Goal: Answer question/provide support

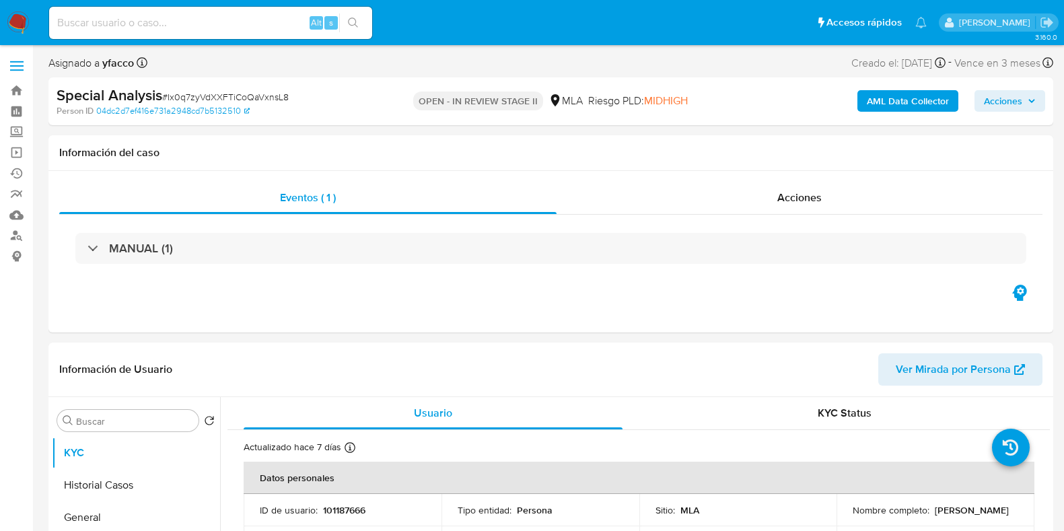
select select "10"
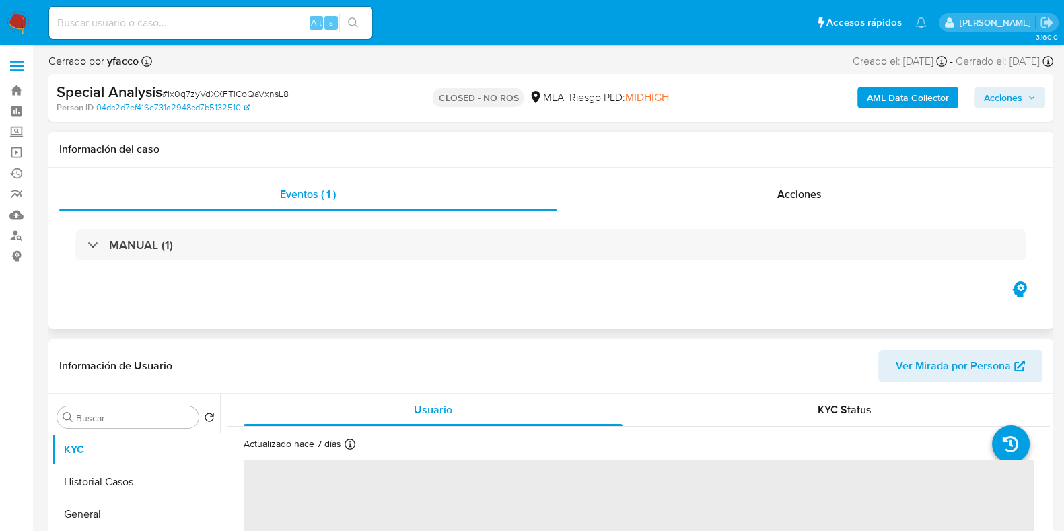
select select "10"
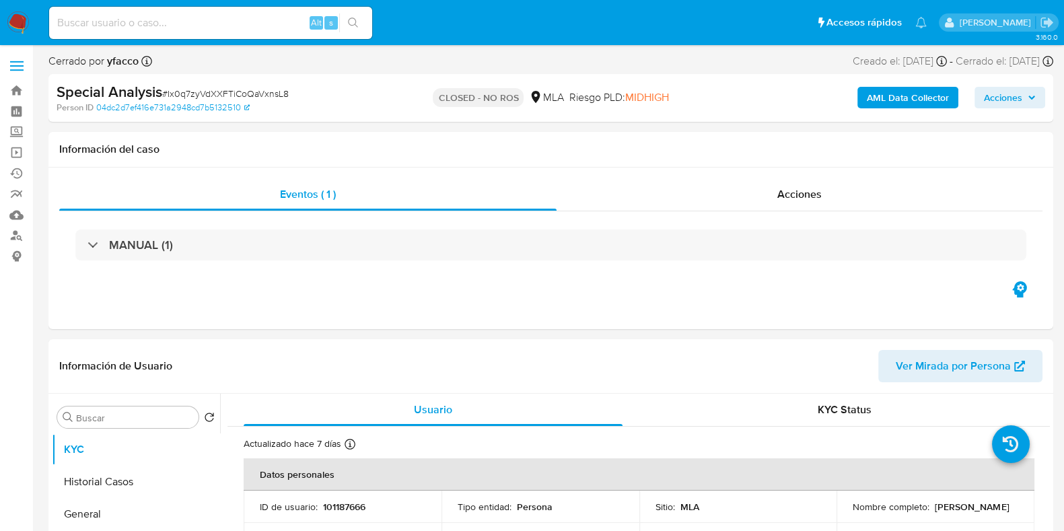
click at [182, 23] on input at bounding box center [210, 23] width 323 height 18
paste input "SJgDxuQcSRR4Z276r36i5j3F"
type input "SJgDxuQcSRR4Z276r36i5j3F"
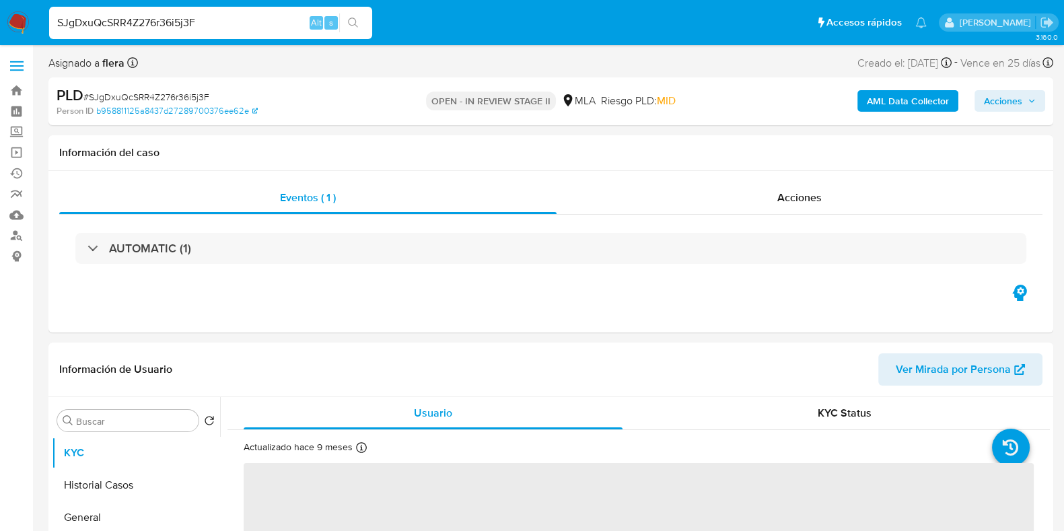
select select "10"
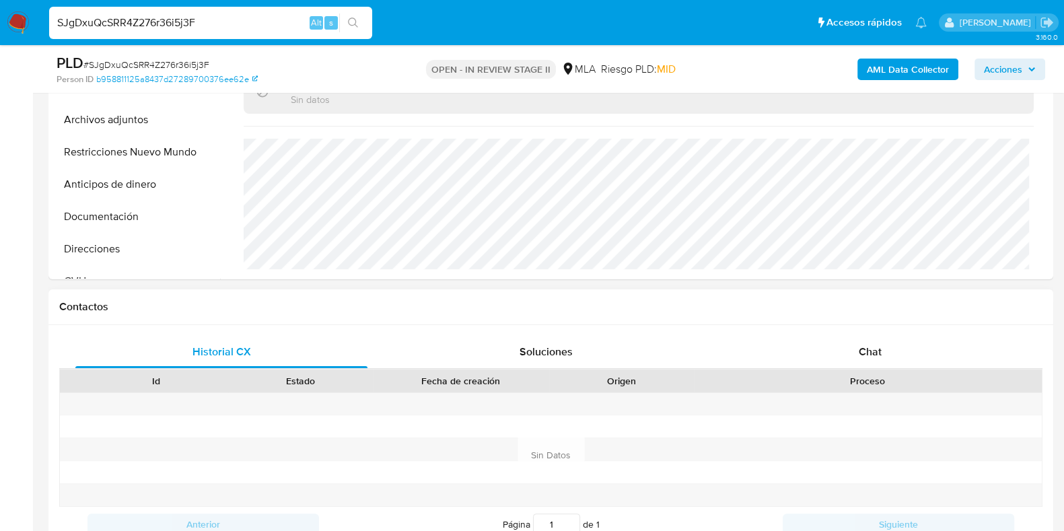
scroll to position [421, 0]
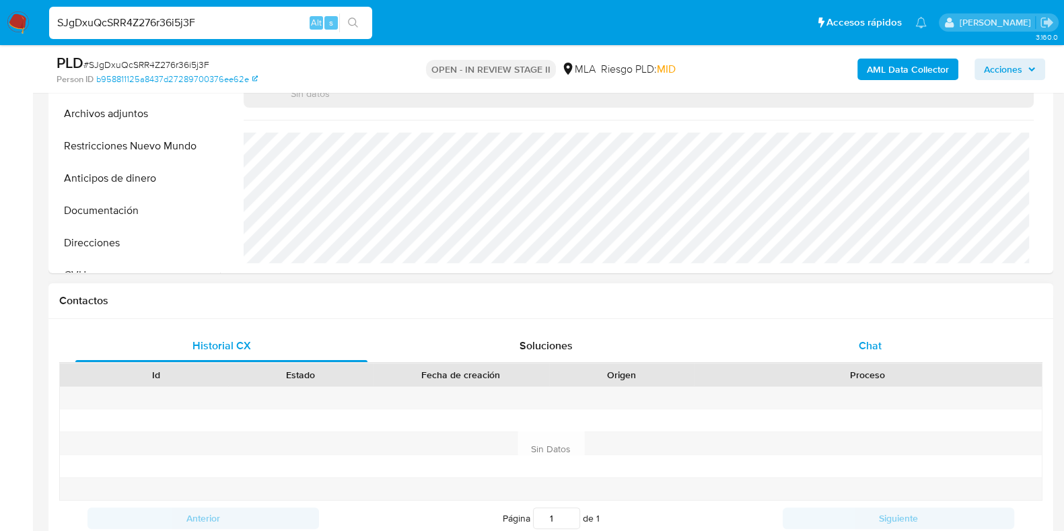
click at [859, 338] on span "Chat" at bounding box center [870, 345] width 23 height 15
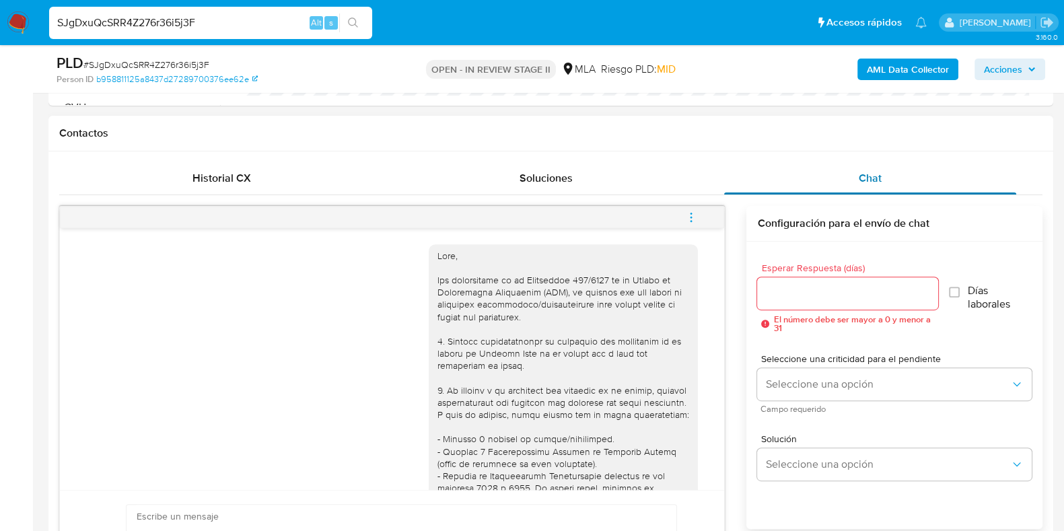
scroll to position [1351, 0]
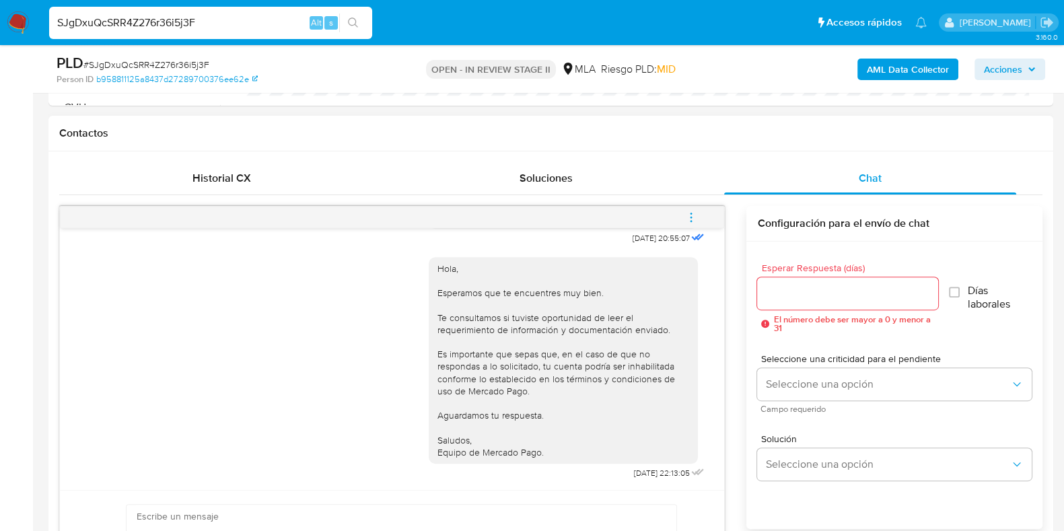
click at [702, 215] on button "menu-action" at bounding box center [691, 217] width 44 height 32
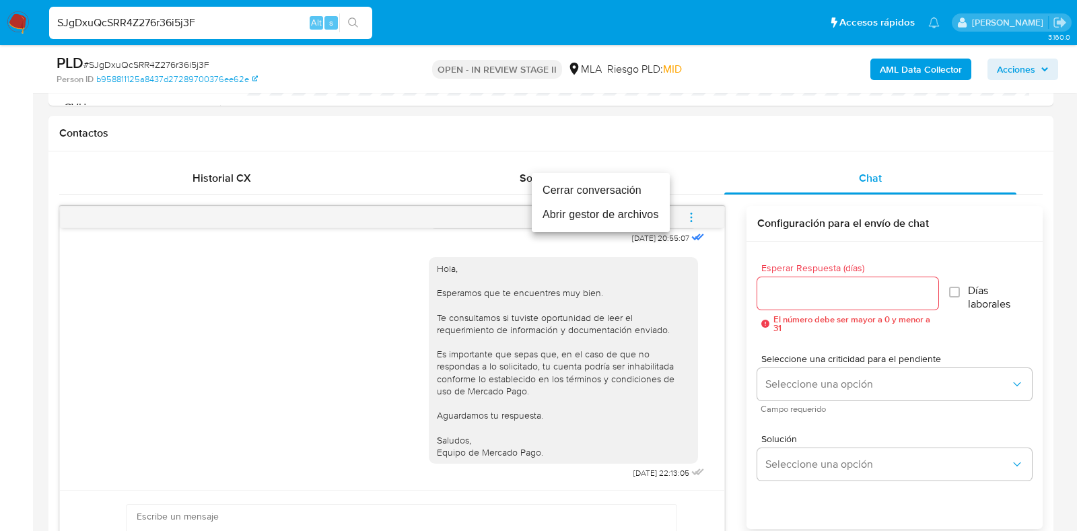
click at [617, 191] on li "Cerrar conversación" at bounding box center [601, 190] width 138 height 24
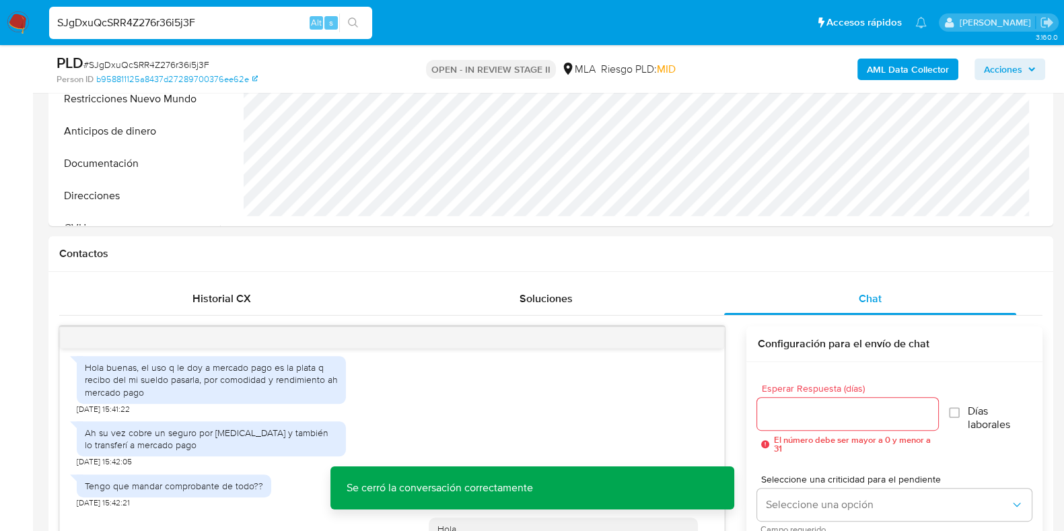
scroll to position [252, 0]
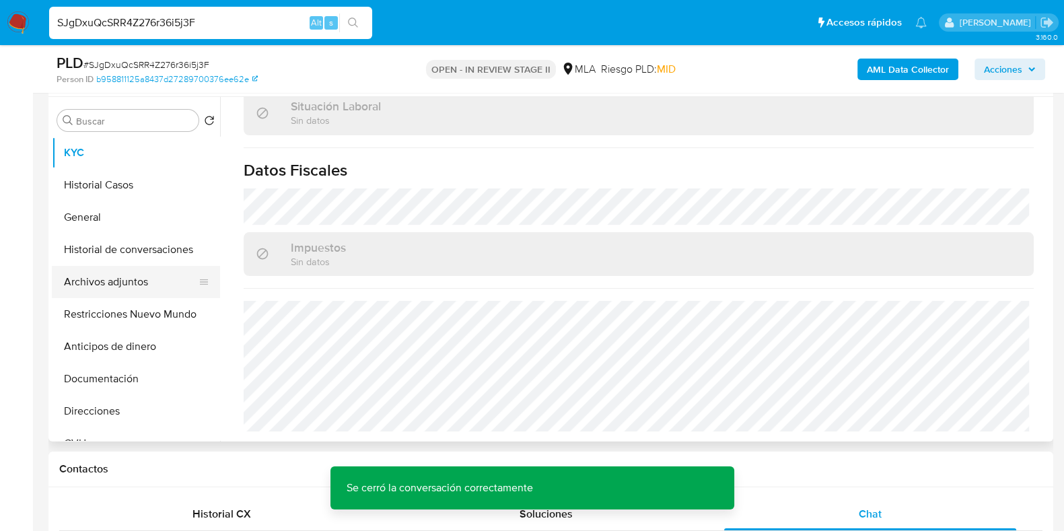
click at [116, 279] on button "Archivos adjuntos" at bounding box center [131, 282] width 158 height 32
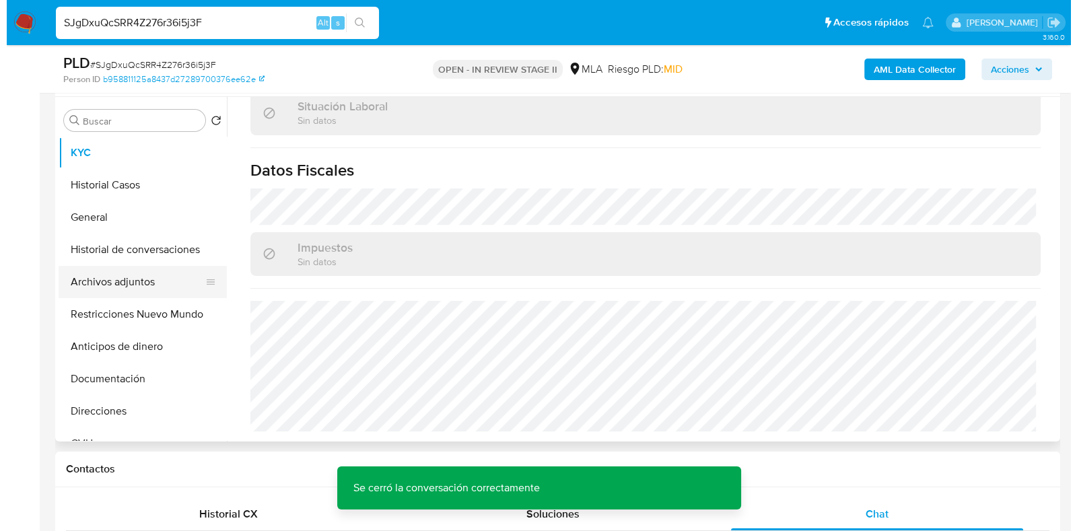
scroll to position [0, 0]
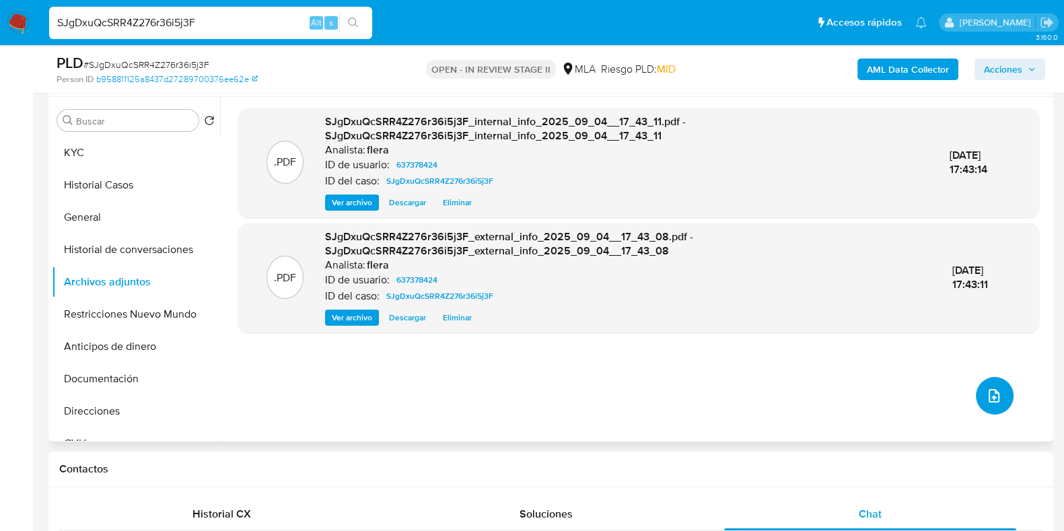
click at [994, 392] on icon "upload-file" at bounding box center [994, 396] width 16 height 16
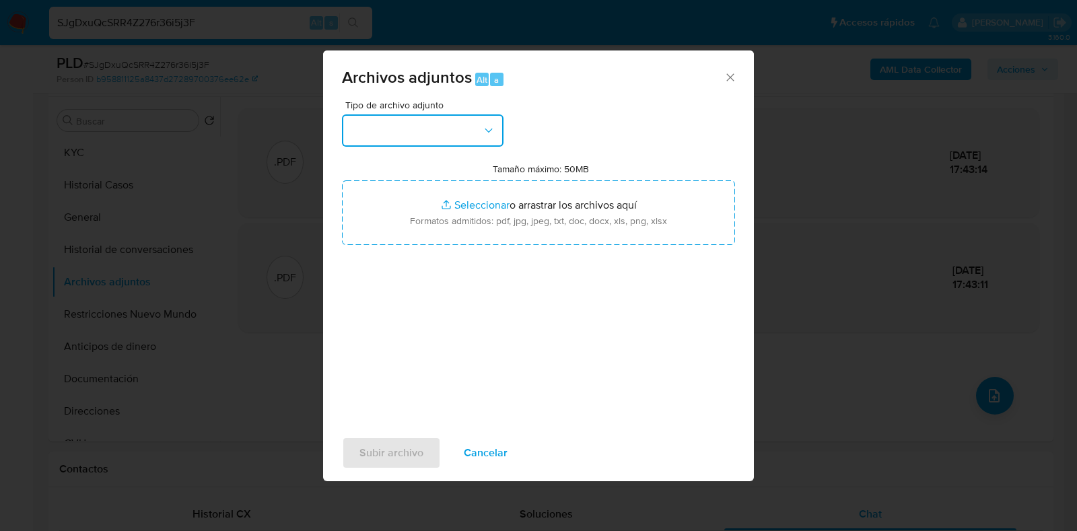
click at [434, 139] on button "button" at bounding box center [423, 130] width 162 height 32
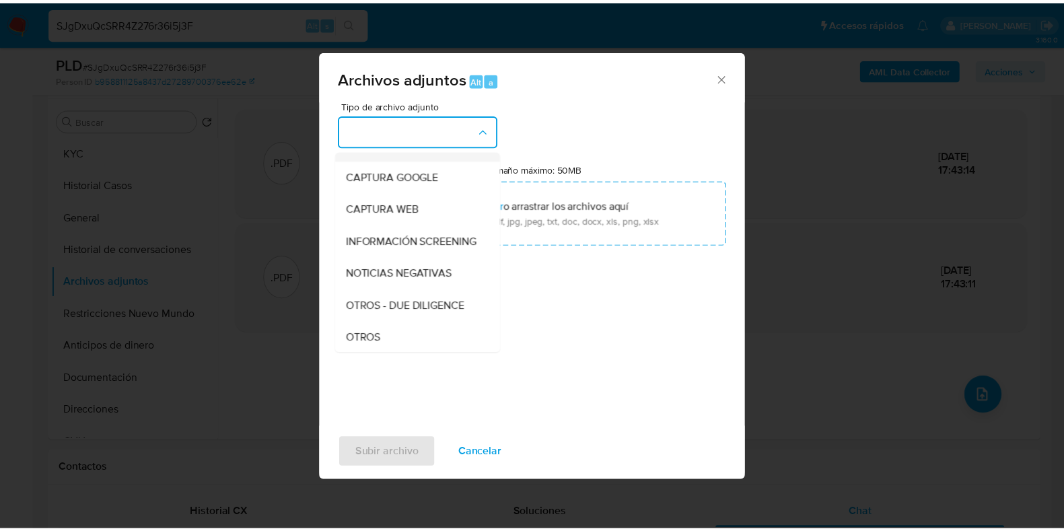
scroll to position [168, 0]
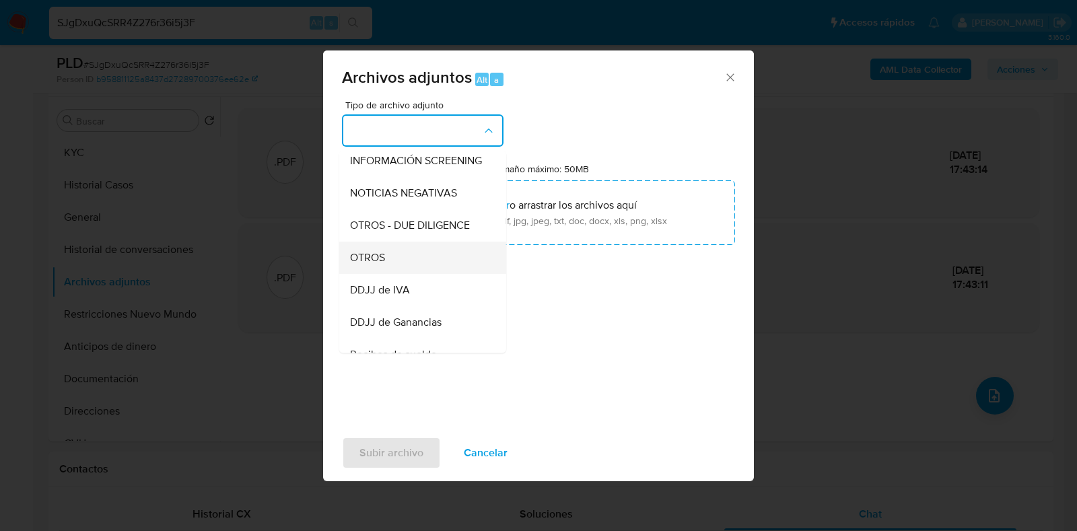
click at [419, 267] on div "OTROS" at bounding box center [418, 258] width 137 height 32
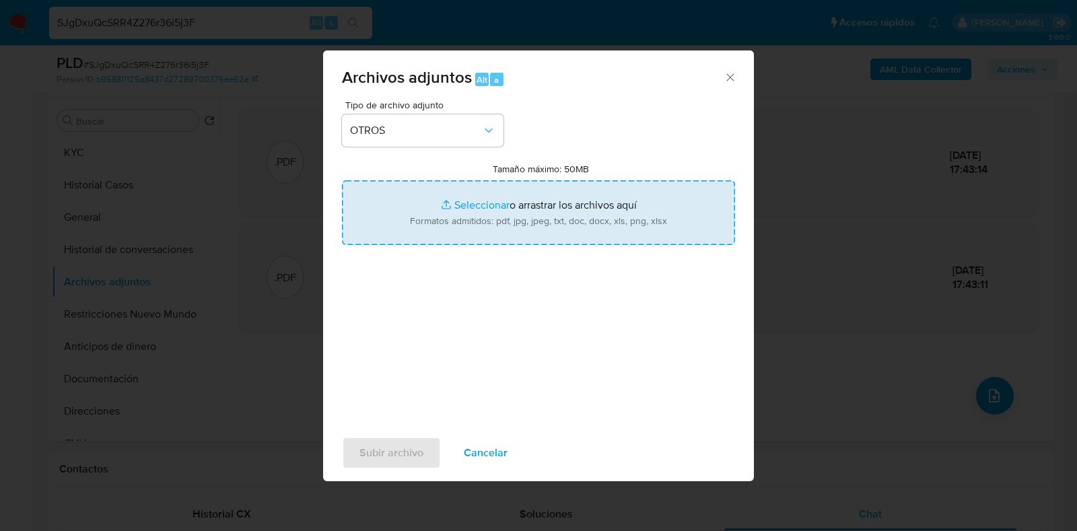
type input "C:\fakepath\Movimientos-Aladdin- Juan Jose Caro Villaverde.xlsx"
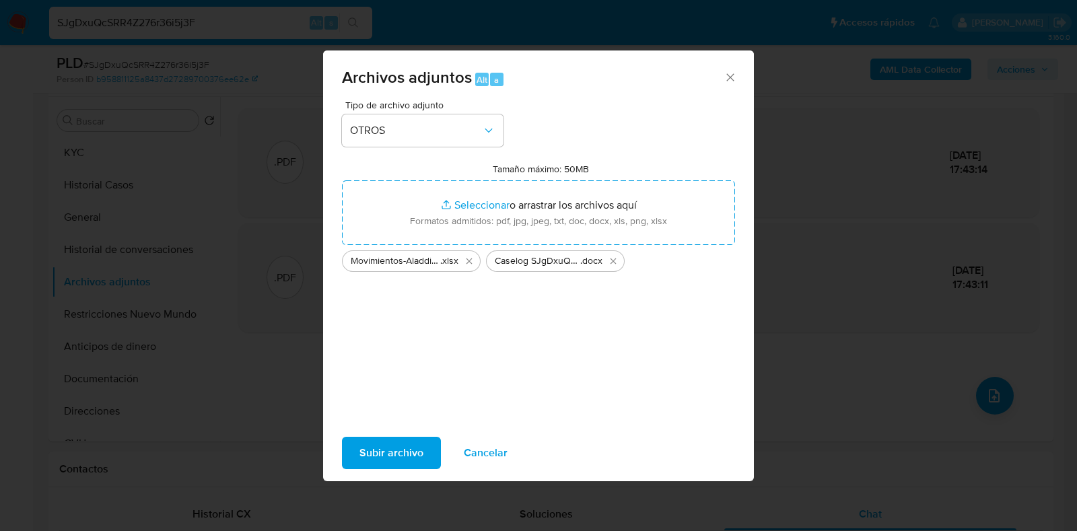
click at [411, 456] on span "Subir archivo" at bounding box center [392, 453] width 64 height 30
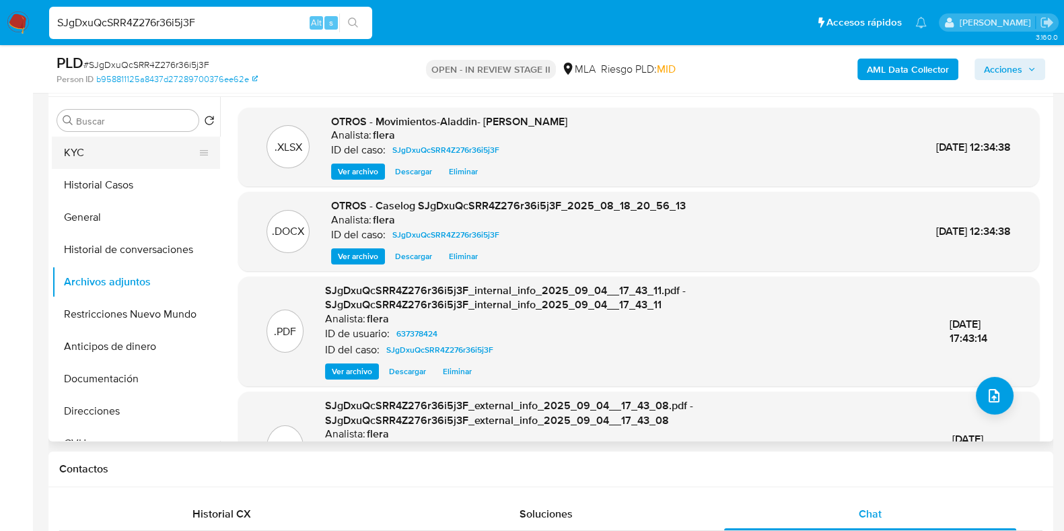
click at [128, 161] on button "KYC" at bounding box center [131, 153] width 158 height 32
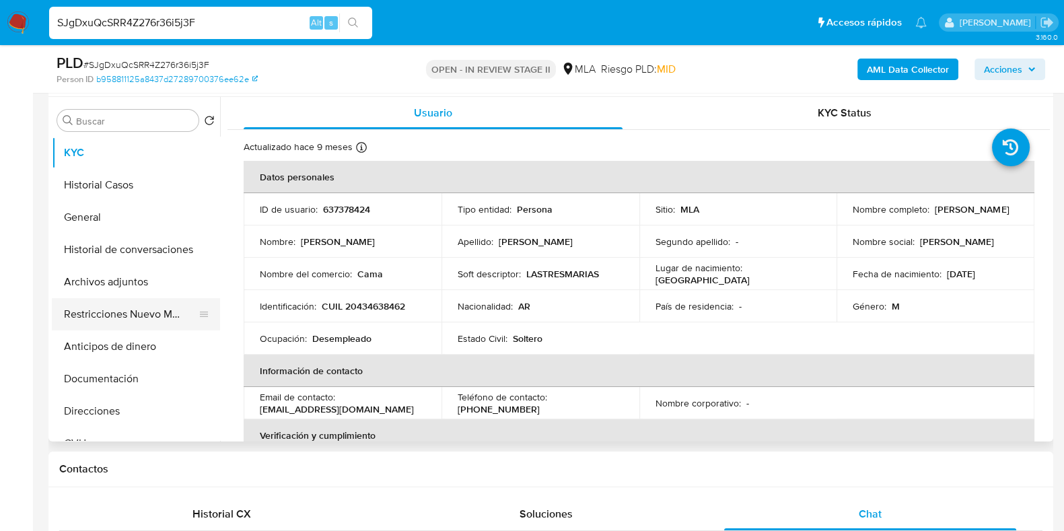
click at [142, 316] on button "Restricciones Nuevo Mundo" at bounding box center [131, 314] width 158 height 32
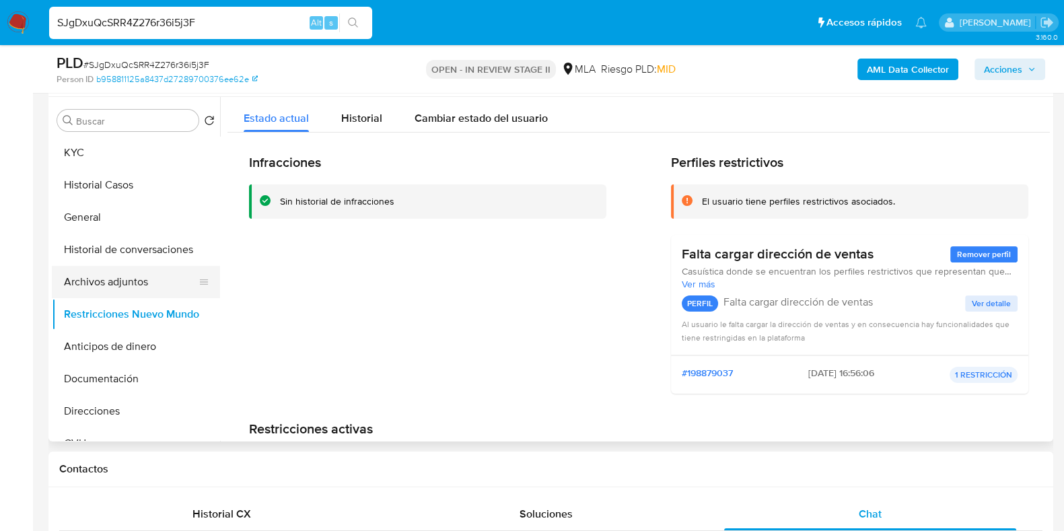
click at [120, 290] on button "Archivos adjuntos" at bounding box center [131, 282] width 158 height 32
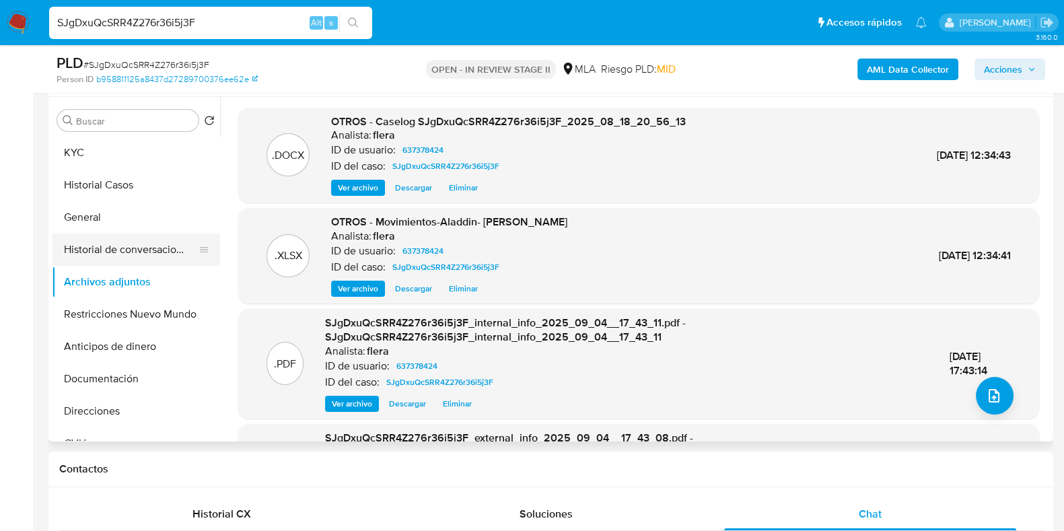
click at [131, 244] on button "Historial de conversaciones" at bounding box center [131, 250] width 158 height 32
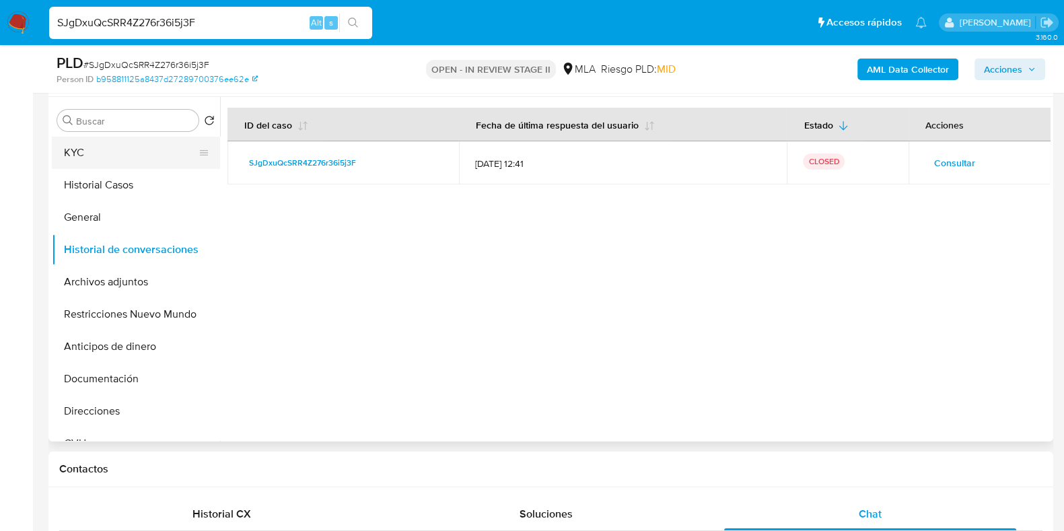
click at [98, 155] on button "KYC" at bounding box center [131, 153] width 158 height 32
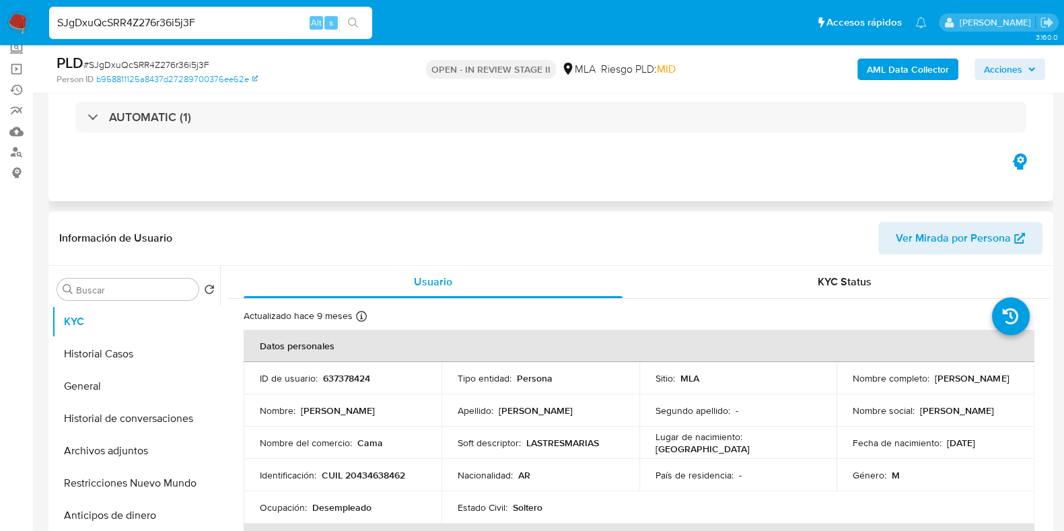
scroll to position [0, 0]
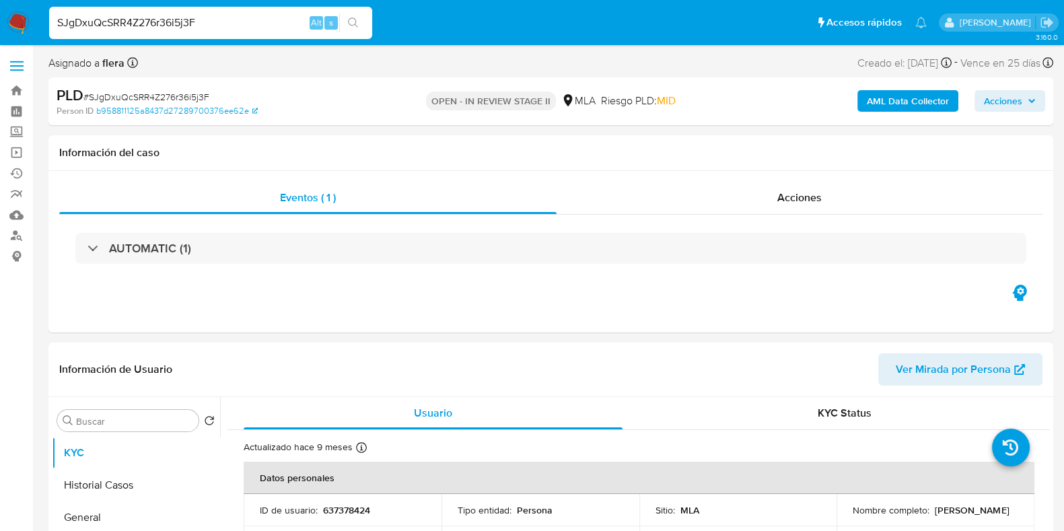
click at [1021, 101] on span "Acciones" at bounding box center [1003, 101] width 38 height 22
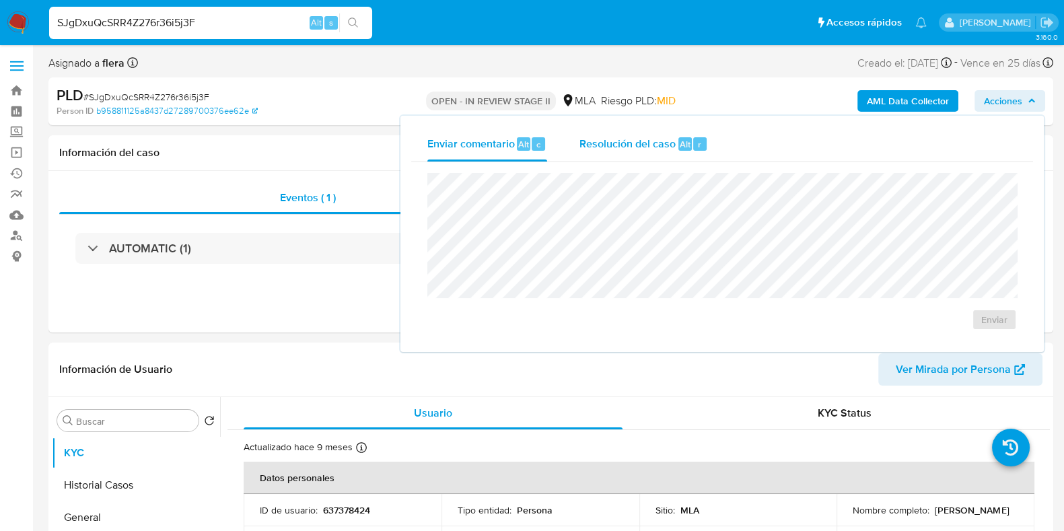
click at [683, 135] on div "Resolución del caso Alt r" at bounding box center [644, 144] width 129 height 35
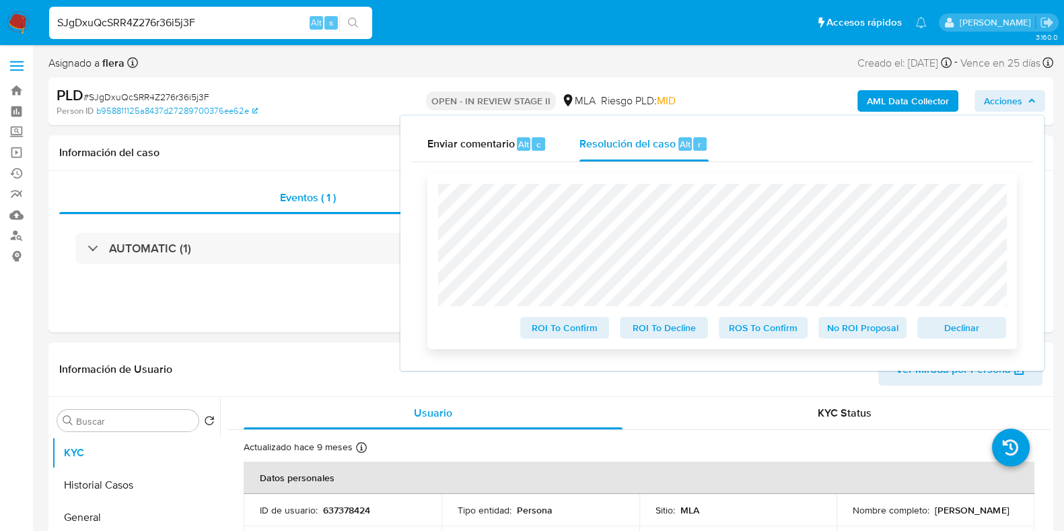
click at [857, 330] on span "No ROI Proposal" at bounding box center [863, 327] width 70 height 19
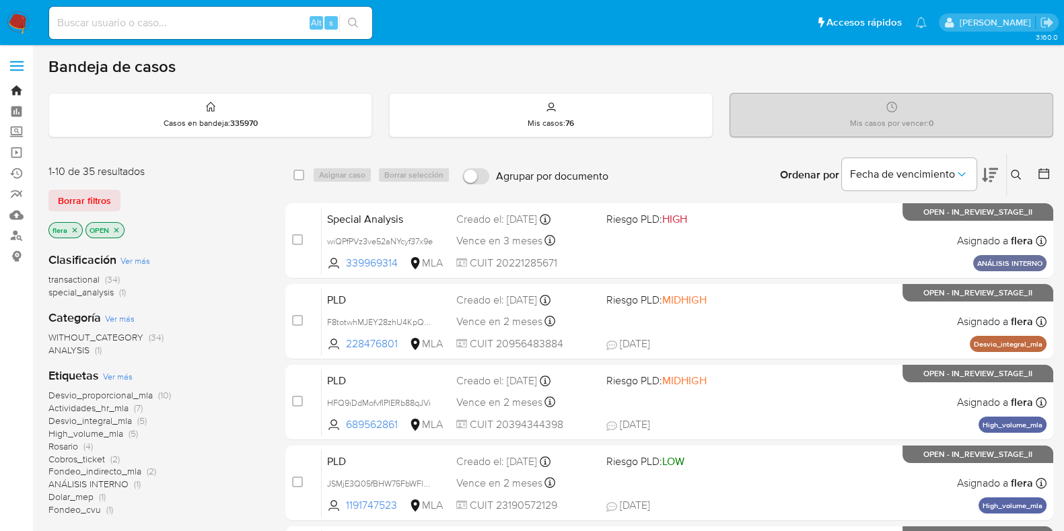
click at [12, 89] on link "Bandeja" at bounding box center [80, 90] width 160 height 21
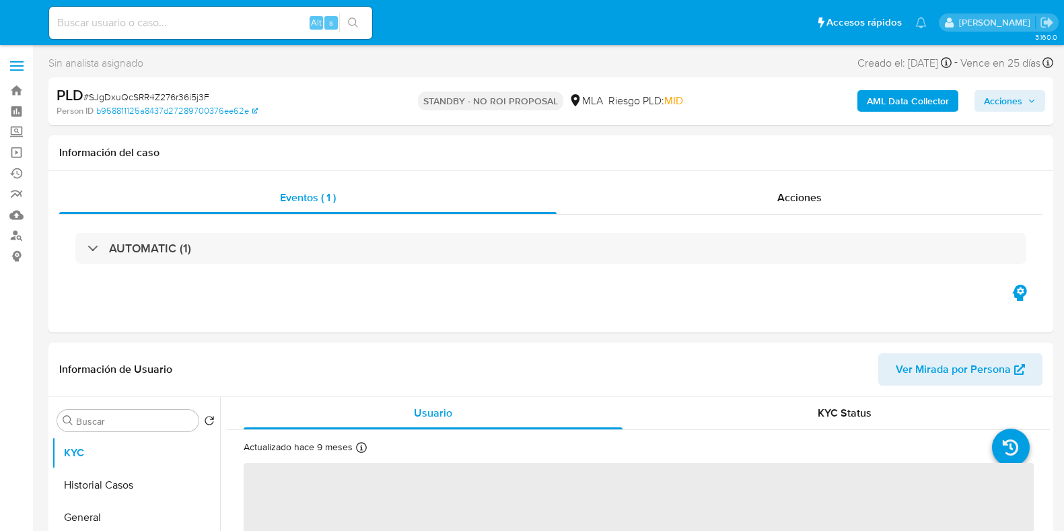
select select "10"
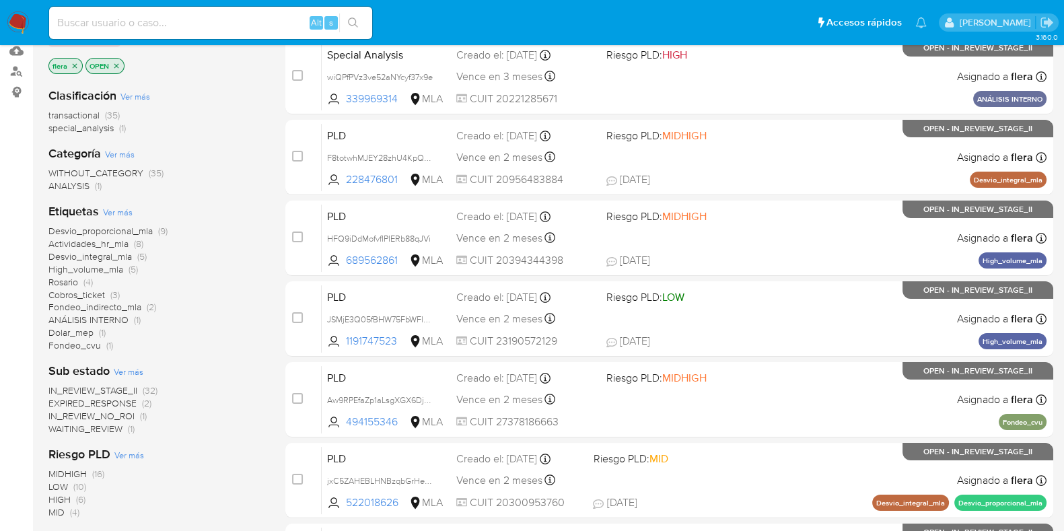
scroll to position [168, 0]
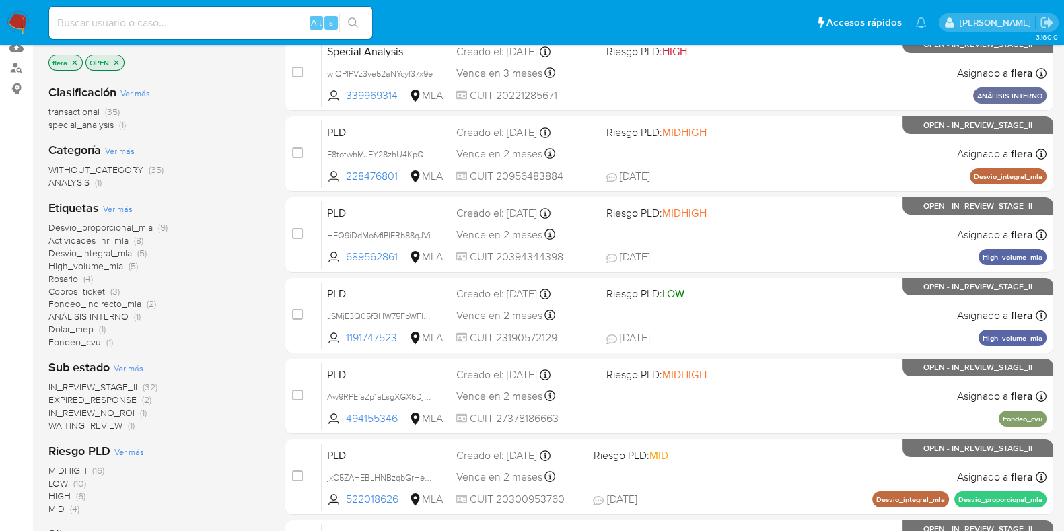
click at [105, 421] on span "WAITING_REVIEW" at bounding box center [85, 425] width 74 height 13
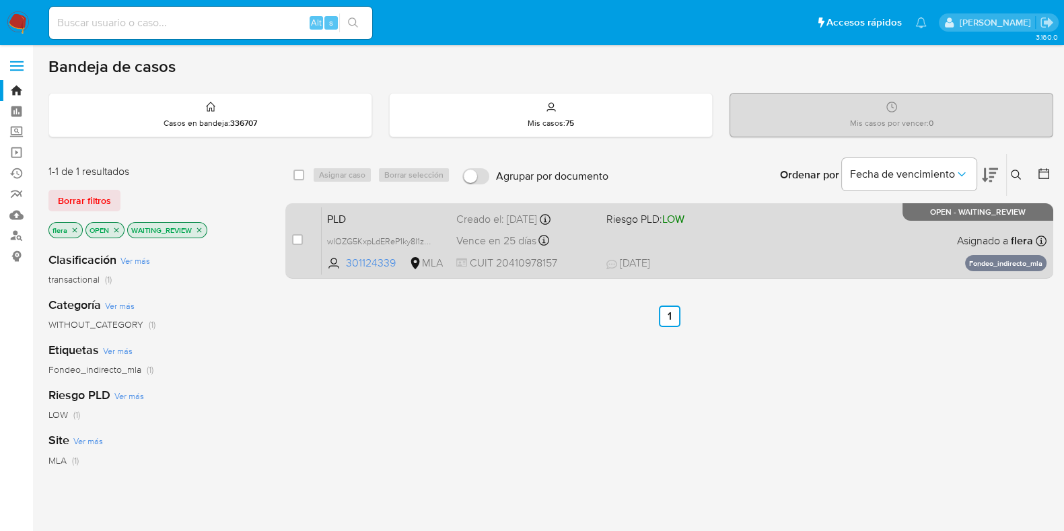
click at [411, 214] on span "PLD" at bounding box center [386, 218] width 118 height 18
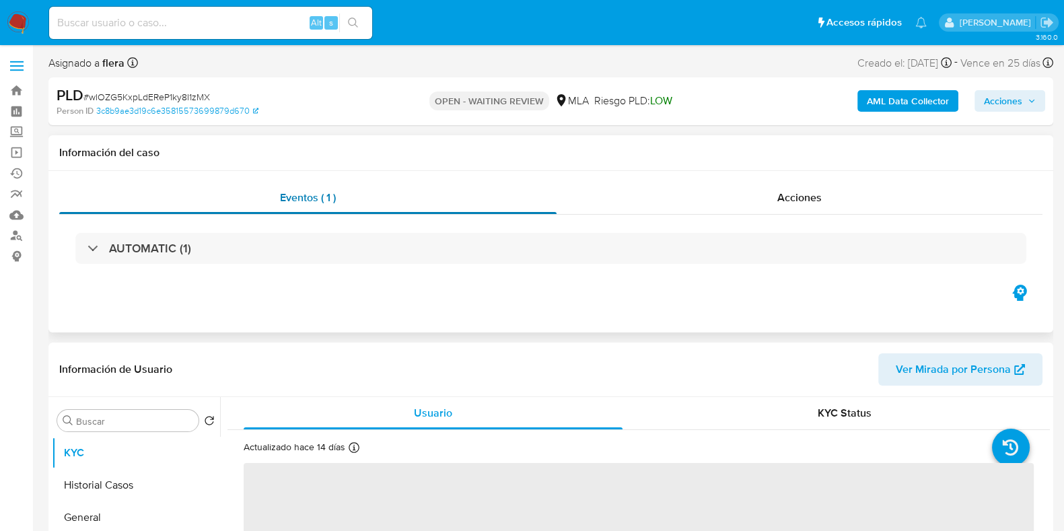
select select "10"
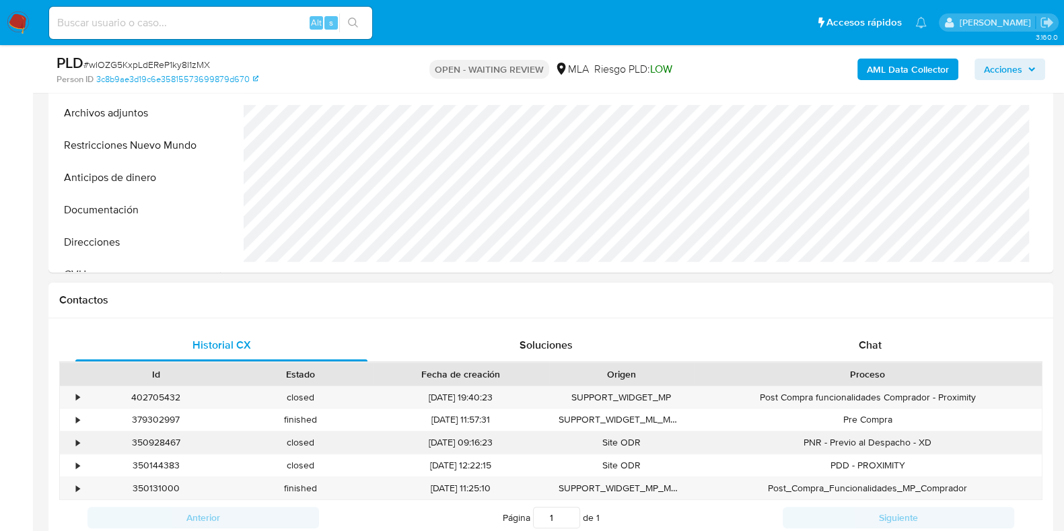
scroll to position [505, 0]
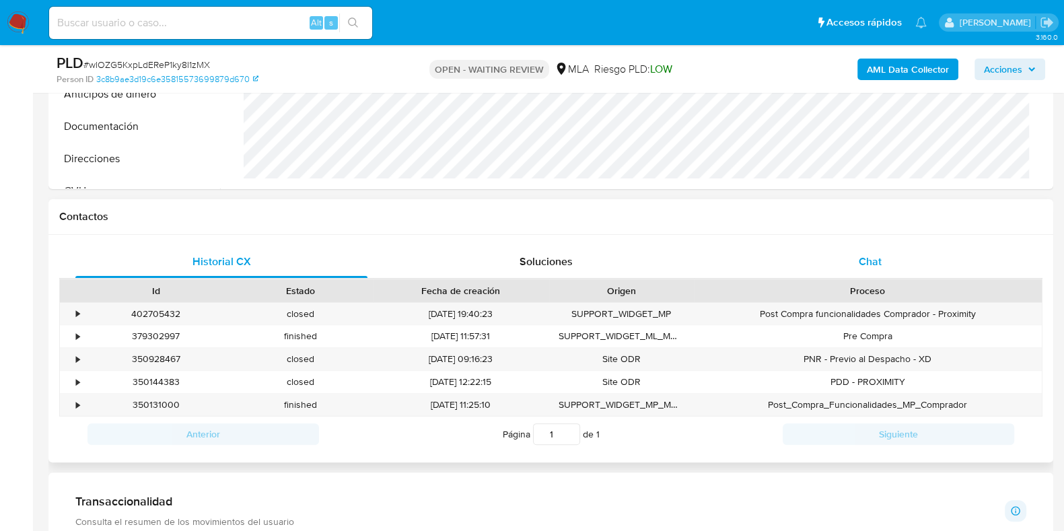
click at [877, 257] on span "Chat" at bounding box center [870, 261] width 23 height 15
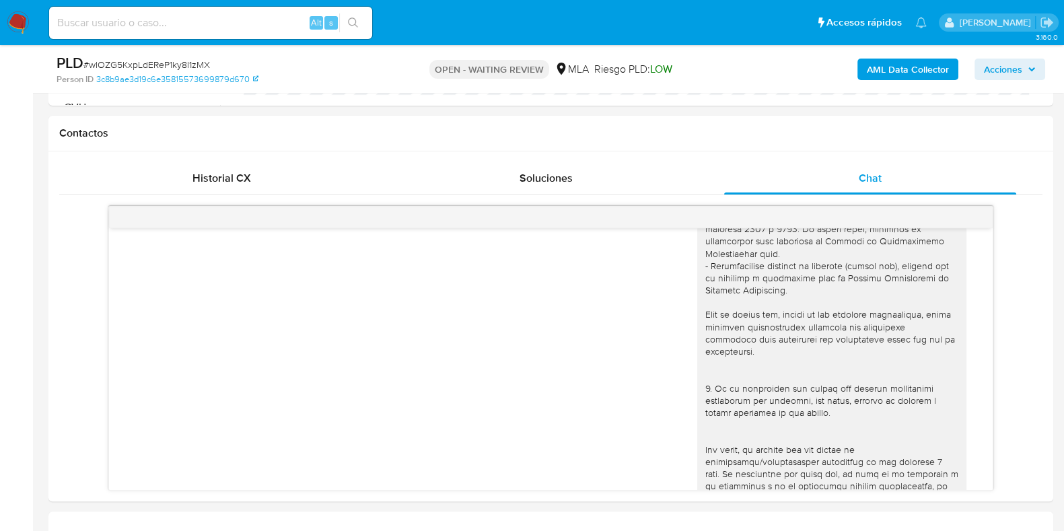
scroll to position [171, 0]
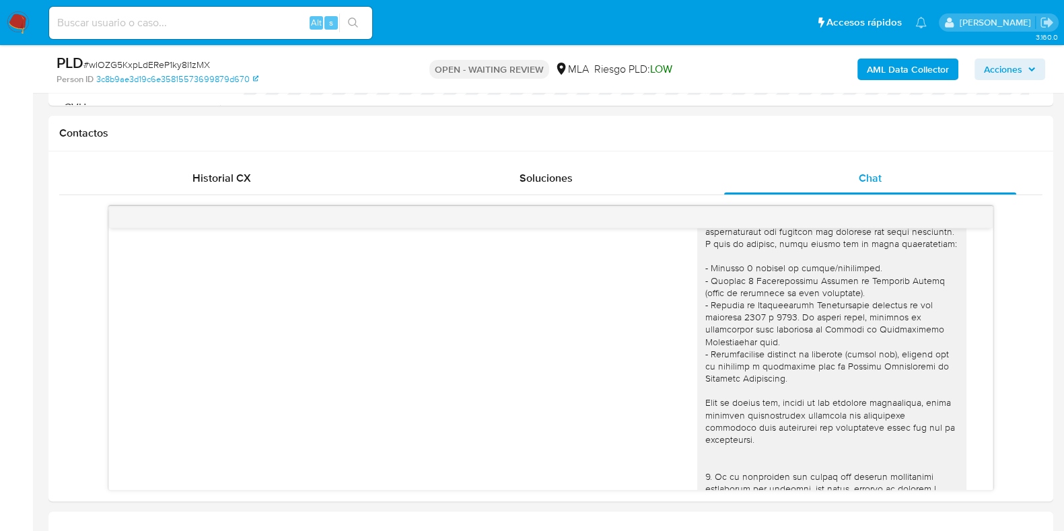
click at [163, 28] on input at bounding box center [210, 23] width 323 height 18
paste input "OVt5iRRLXcIPYY0pY4U4Wmli"
type input "OVt5iRRLXcIPYY0pY4U4Wmli"
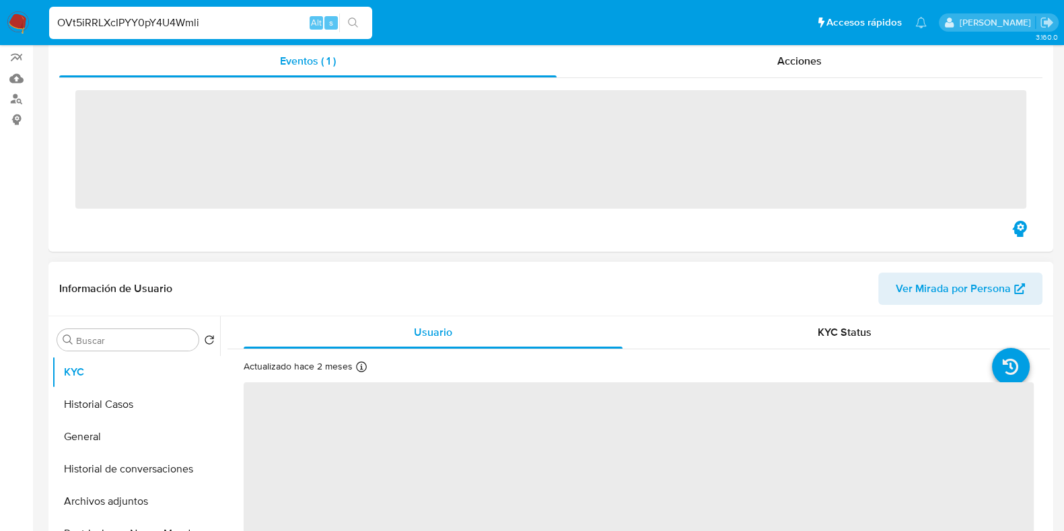
scroll to position [252, 0]
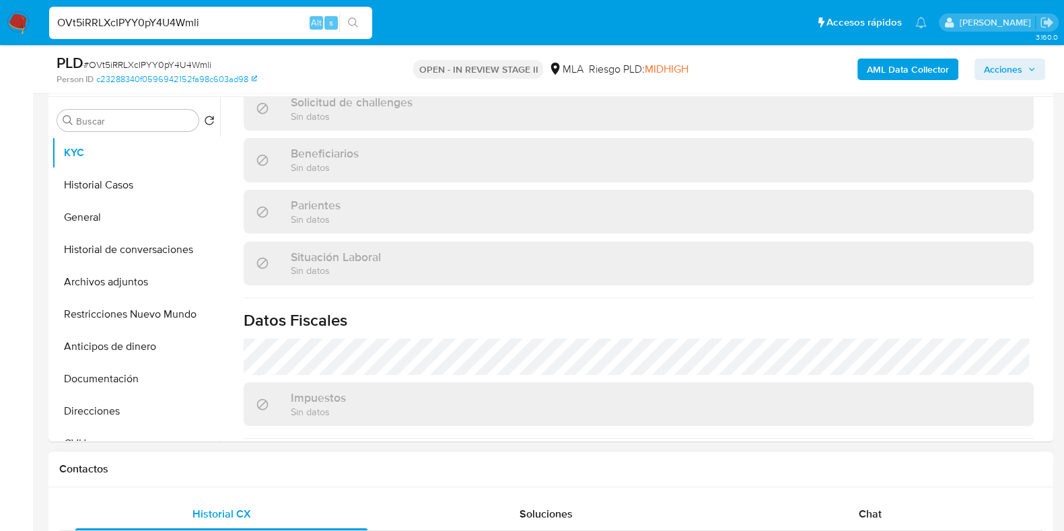
select select "10"
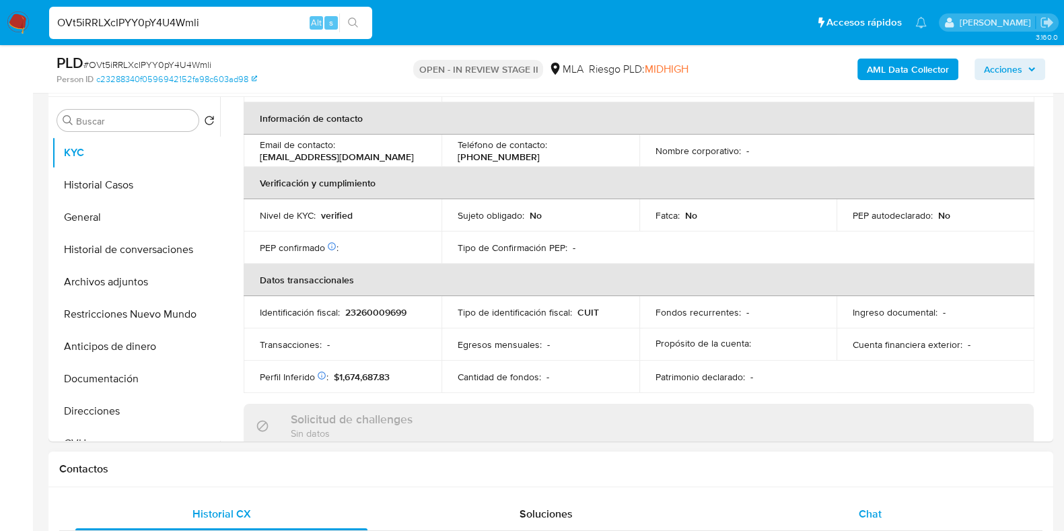
scroll to position [570, 0]
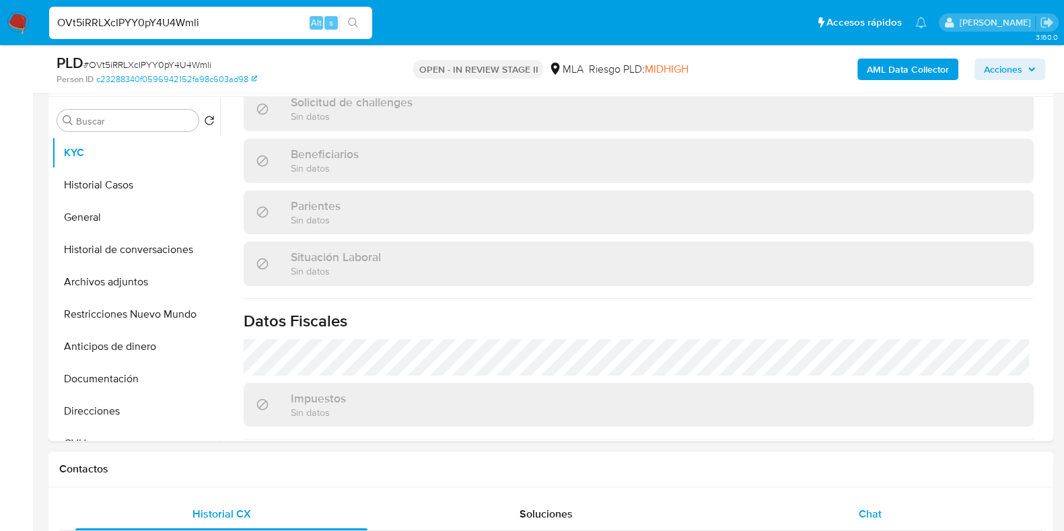
click at [890, 518] on div "Chat" at bounding box center [870, 514] width 292 height 32
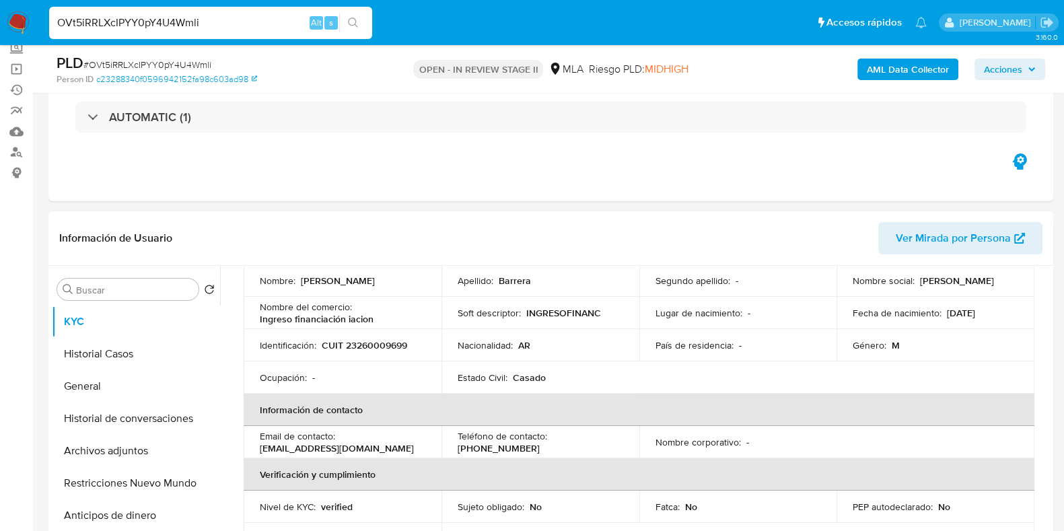
scroll to position [0, 0]
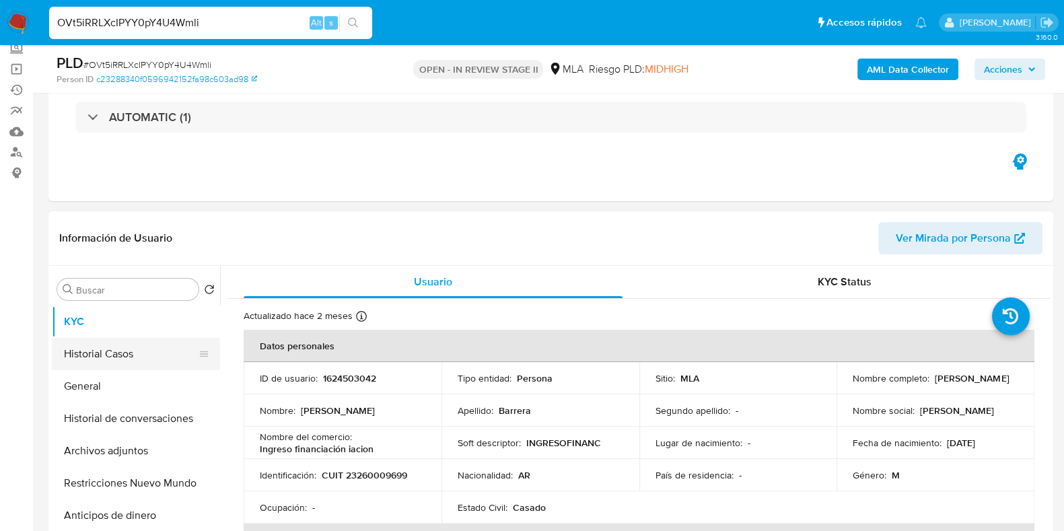
click at [118, 351] on button "Historial Casos" at bounding box center [131, 354] width 158 height 32
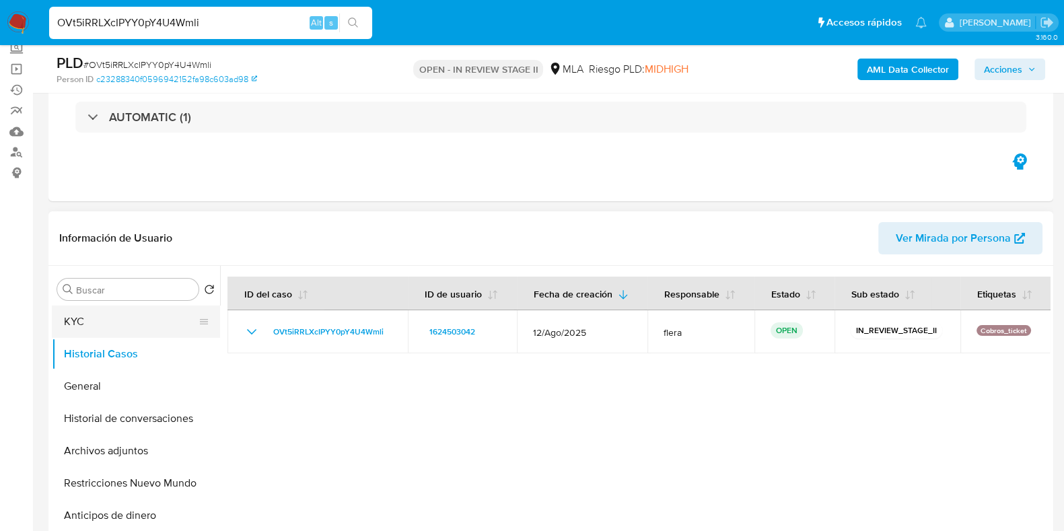
click at [112, 321] on button "KYC" at bounding box center [131, 322] width 158 height 32
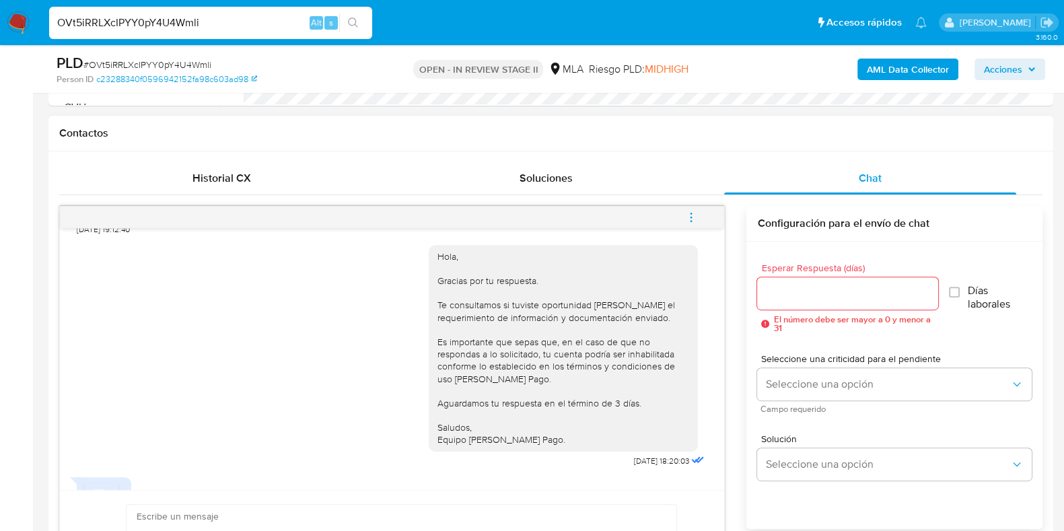
scroll to position [727, 0]
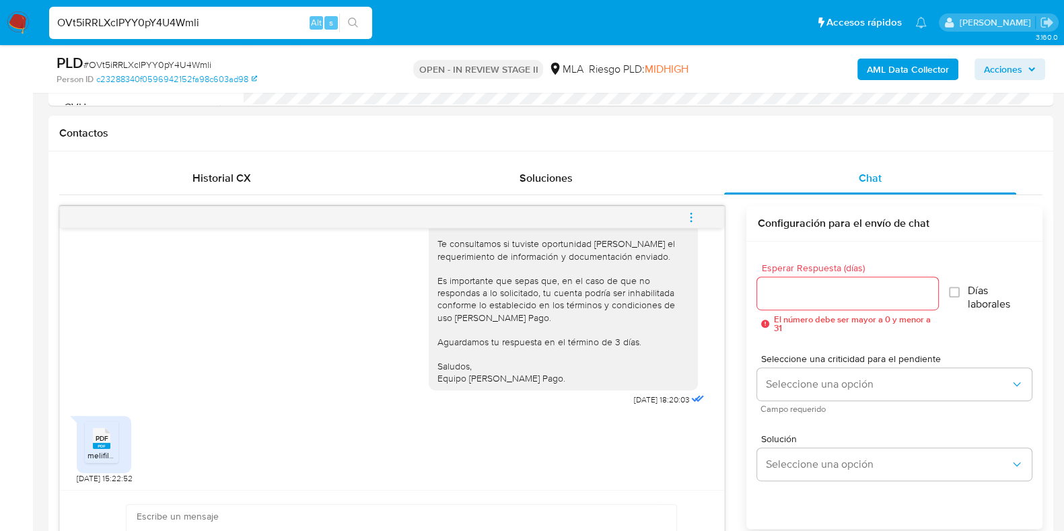
drag, startPoint x: 204, startPoint y: 496, endPoint x: 1077, endPoint y: 496, distance: 872.6
click at [94, 439] on icon at bounding box center [102, 438] width 18 height 21
click at [178, 20] on input "OVt5iRRLXcIPYY0pY4U4Wmli" at bounding box center [210, 23] width 323 height 18
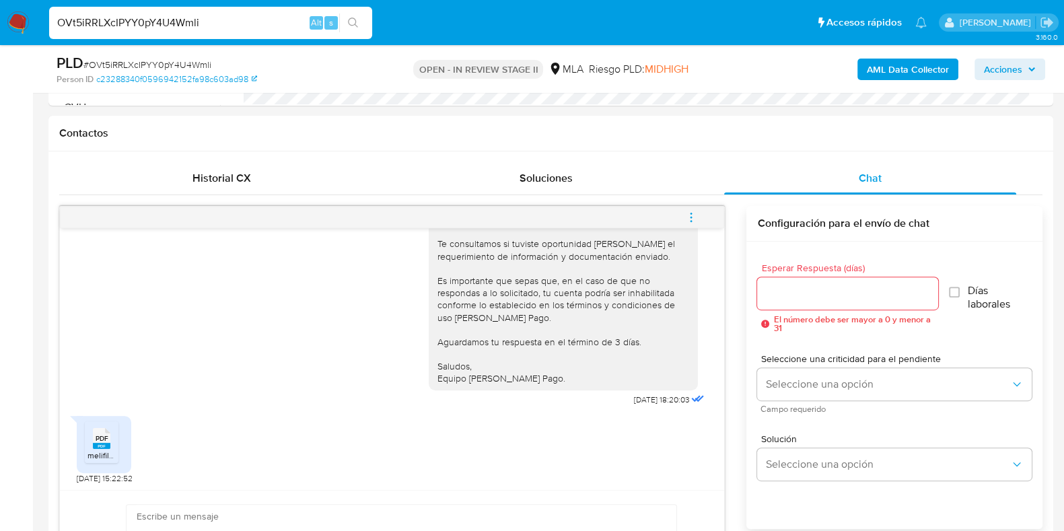
click at [178, 20] on input "OVt5iRRLXcIPYY0pY4U4Wmli" at bounding box center [210, 23] width 323 height 18
paste input "0oK6l7L1ZvhTMBbh4PvttoZX"
type input "0oK6l7L1ZvhTMBbh4PvttoZX"
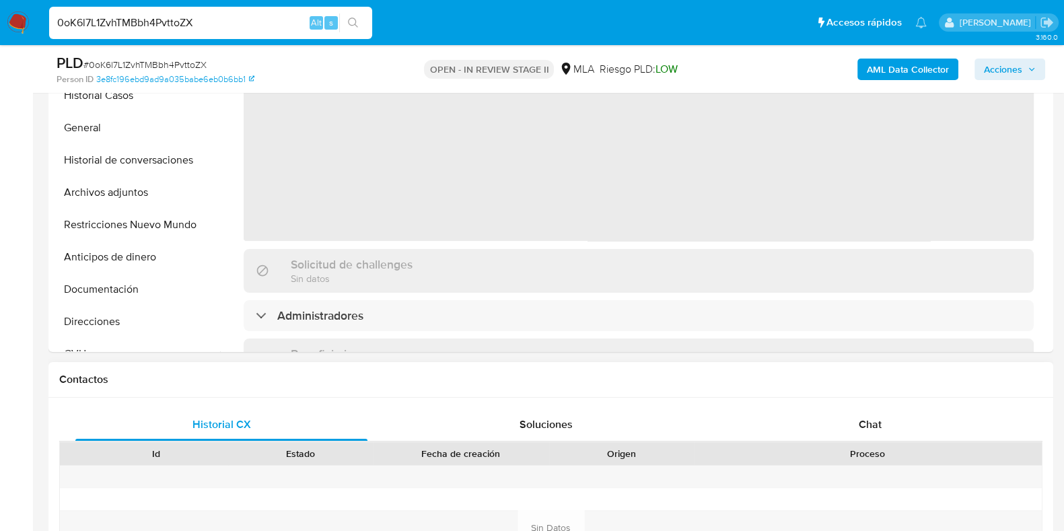
select select "10"
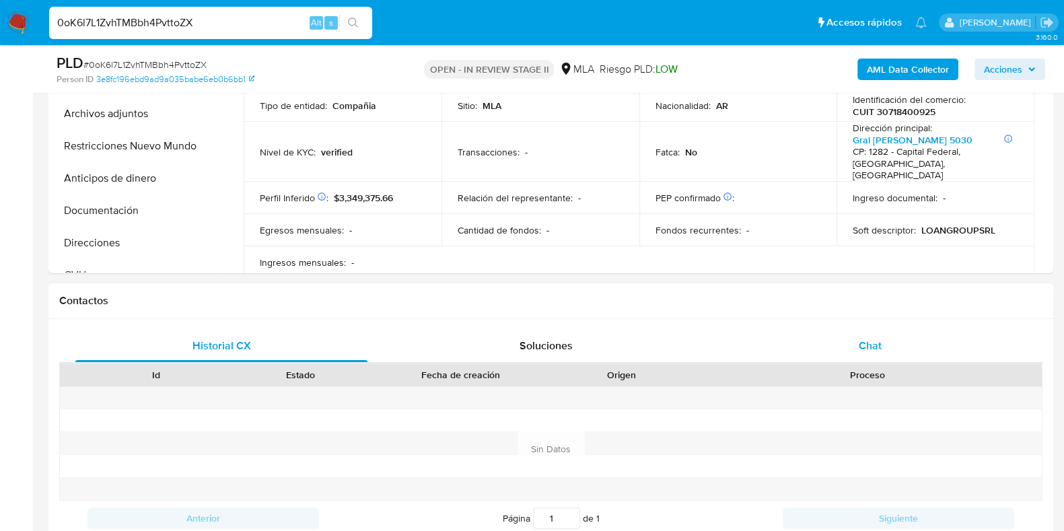
click at [881, 355] on div "Chat" at bounding box center [870, 346] width 292 height 32
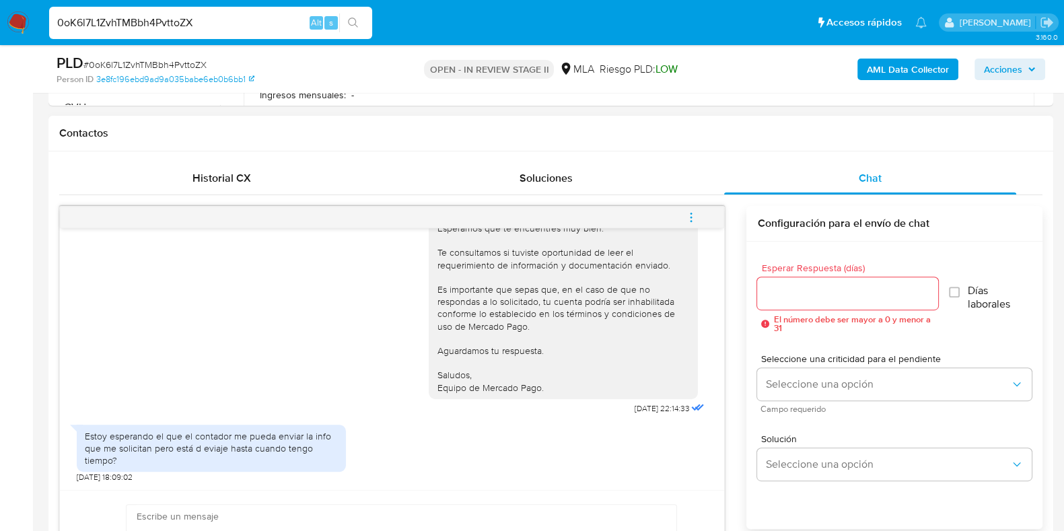
scroll to position [757, 0]
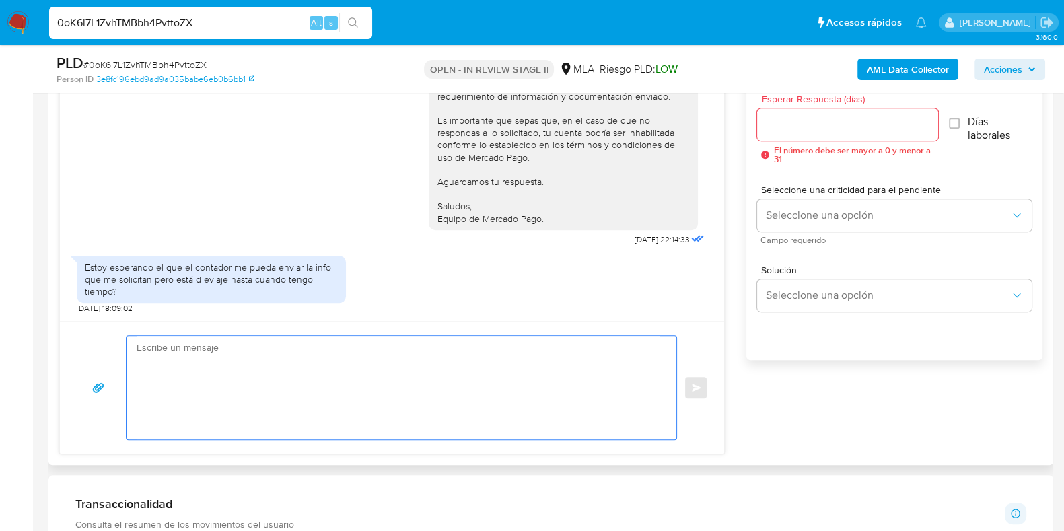
click at [456, 376] on textarea at bounding box center [398, 388] width 523 height 104
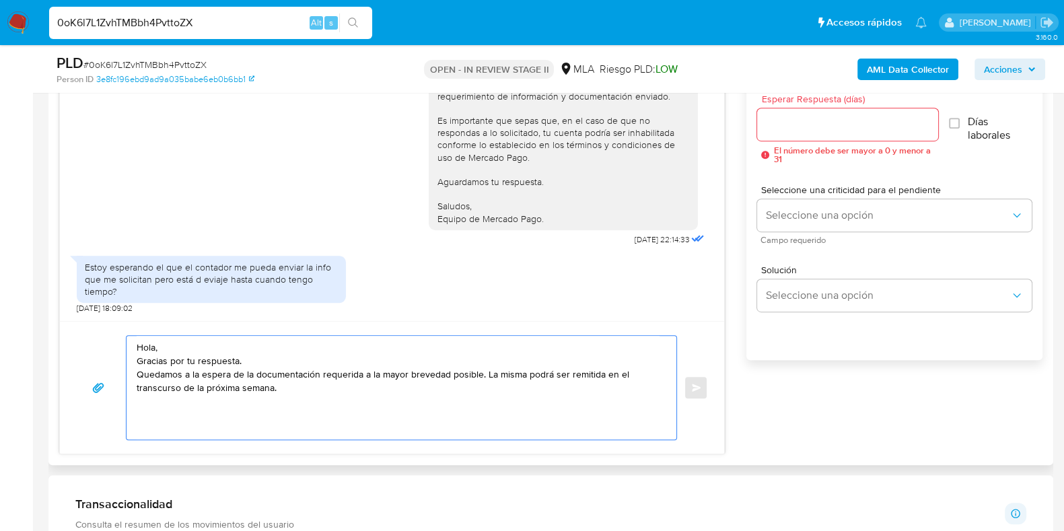
click at [605, 375] on textarea "Hola, Gracias por tu respuesta. Quedamos a la espera de la documentación requer…" at bounding box center [398, 388] width 523 height 104
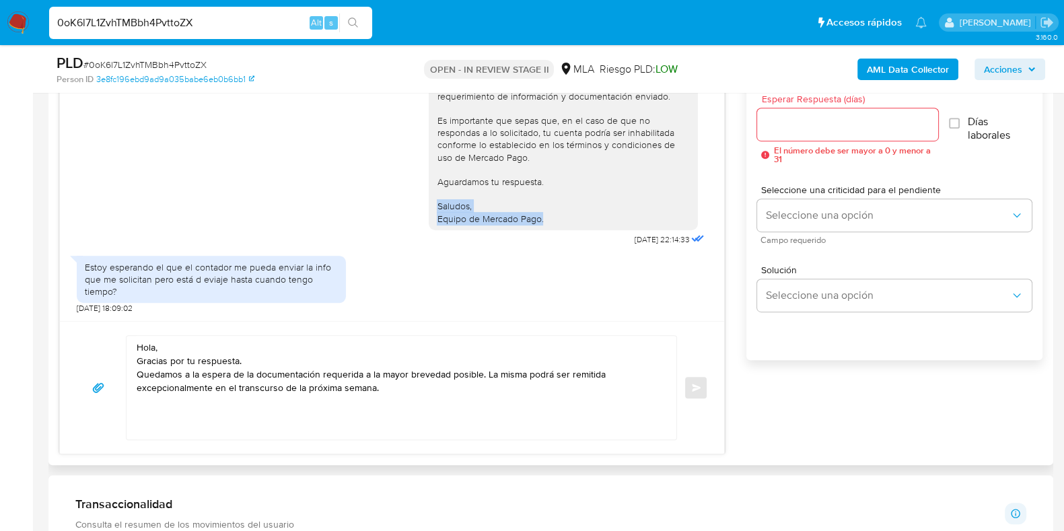
drag, startPoint x: 426, startPoint y: 209, endPoint x: 535, endPoint y: 220, distance: 109.0
click at [535, 220] on div "Hola, Esperamos que te encuentres muy bien. Te consultamos si tuviste oportunid…" at bounding box center [563, 127] width 253 height 196
copy div "Saludos, Equipo de Mercado Pago."
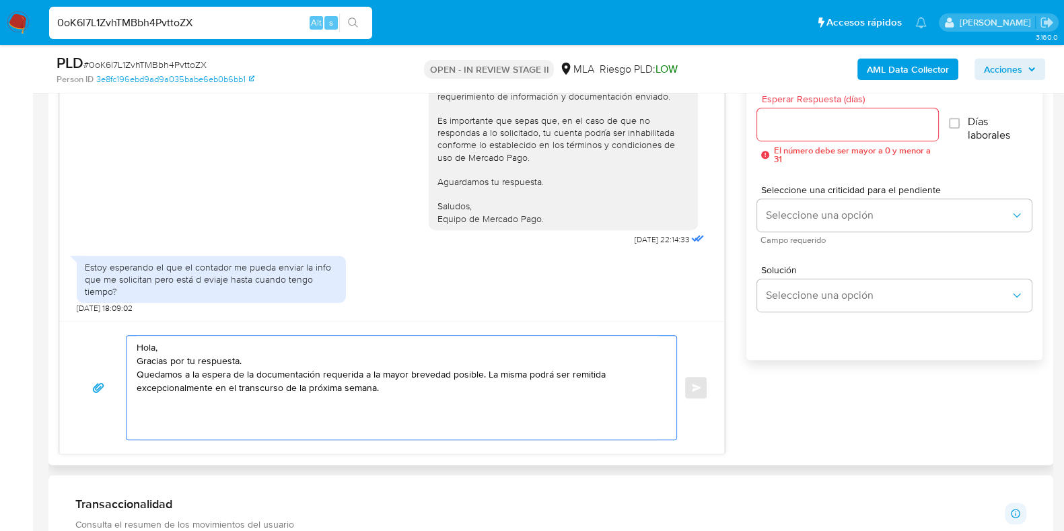
click at [138, 419] on textarea "Hola, Gracias por tu respuesta. Quedamos a la espera de la documentación requer…" at bounding box center [398, 388] width 523 height 104
click at [423, 387] on textarea "Hola, Gracias por tu respuesta. Quedamos a la espera de la documentación requer…" at bounding box center [398, 388] width 523 height 104
paste textarea "Saludos, Equipo de Mercado Pago."
click at [138, 401] on textarea "Hola, Gracias por tu respuesta. Quedamos a la espera de la documentación requer…" at bounding box center [398, 388] width 523 height 104
type textarea "Hola, Gracias por tu respuesta. Quedamos a la espera de la documentación requer…"
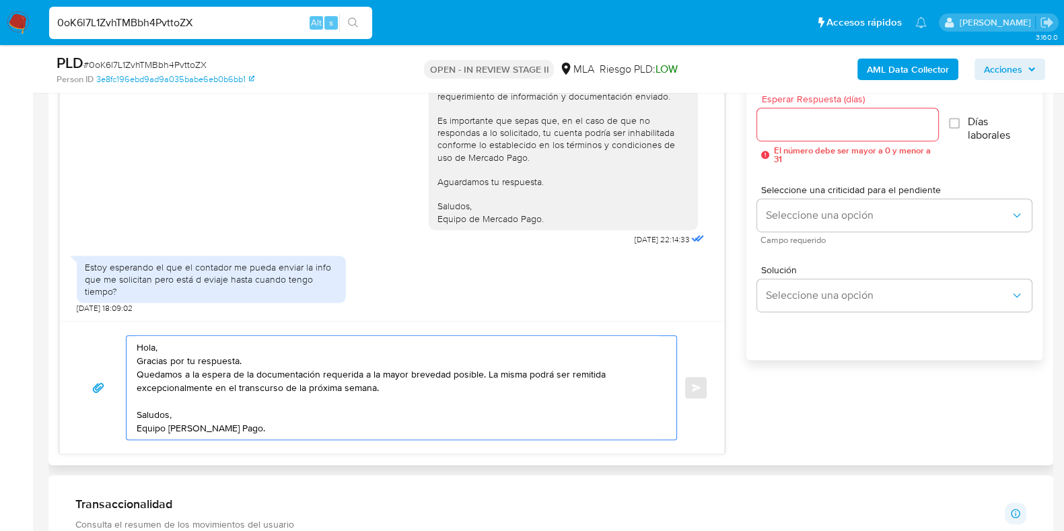
click at [865, 134] on div at bounding box center [847, 124] width 180 height 32
click at [864, 127] on input "Esperar Respuesta (días)" at bounding box center [847, 125] width 180 height 18
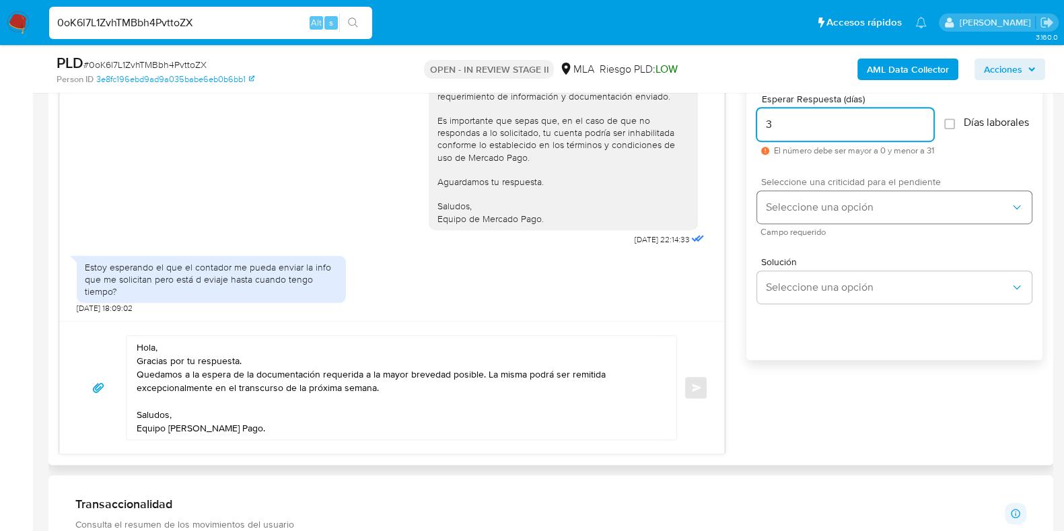
type input "3"
click at [801, 213] on span "Seleccione una opción" at bounding box center [888, 207] width 245 height 13
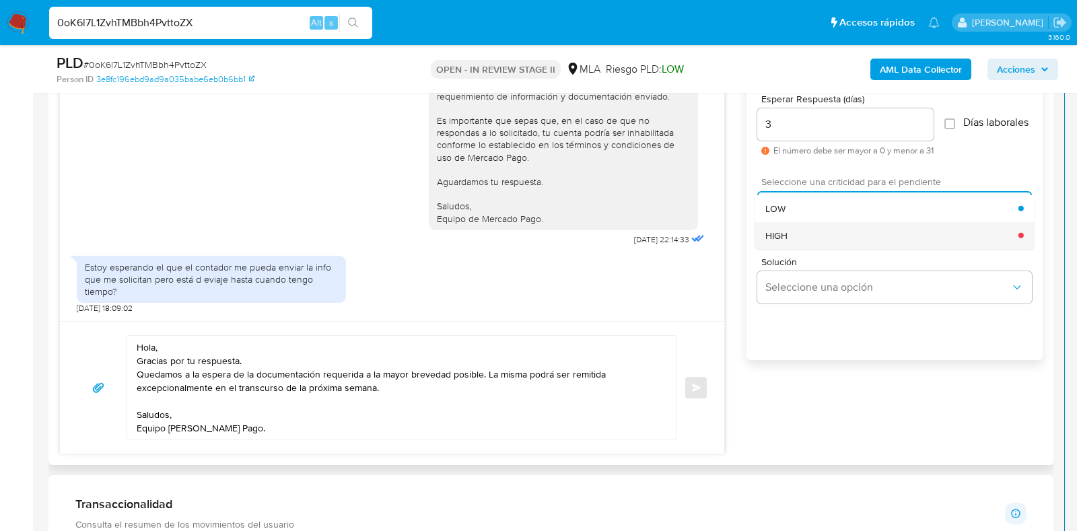
click at [800, 240] on div "HIGH" at bounding box center [892, 235] width 253 height 27
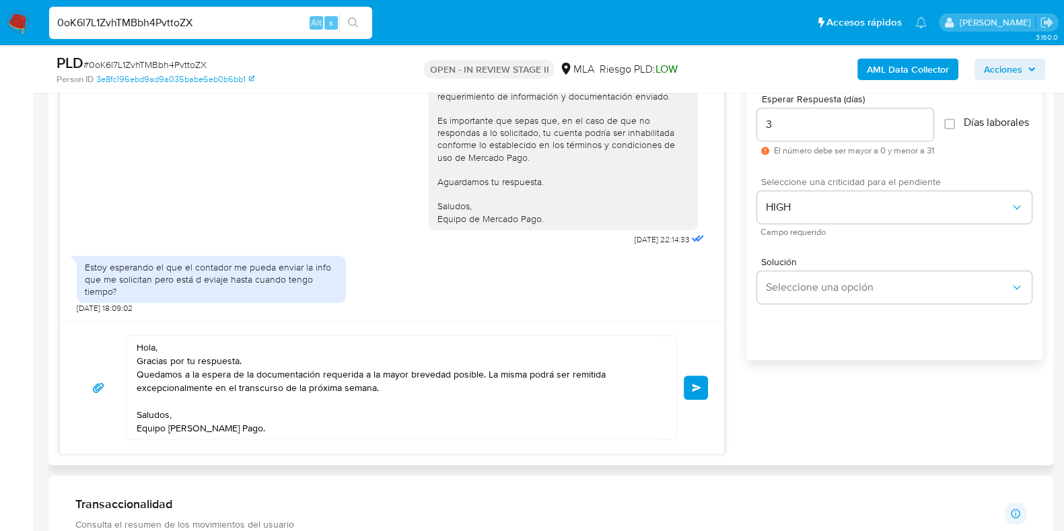
click at [688, 383] on button "Enviar" at bounding box center [696, 388] width 24 height 24
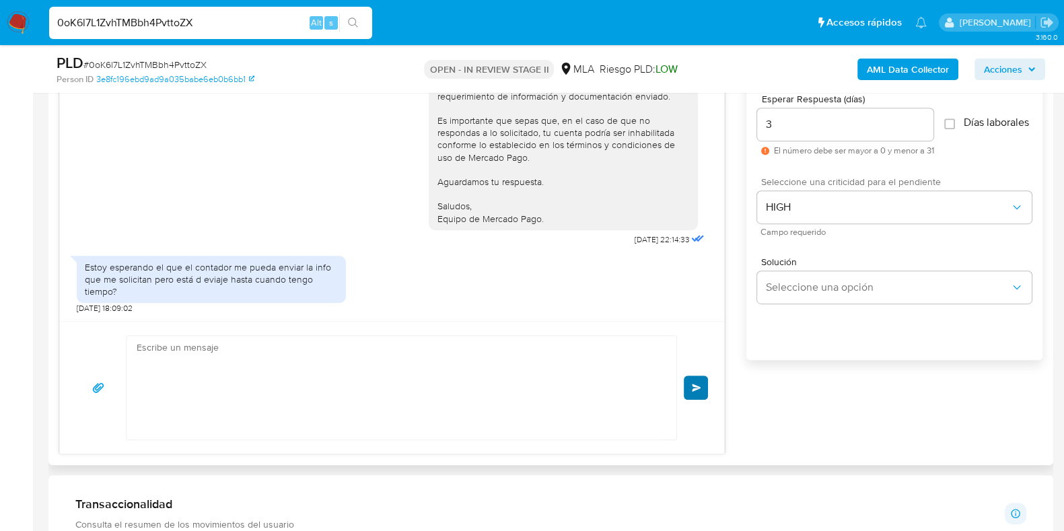
scroll to position [1701, 0]
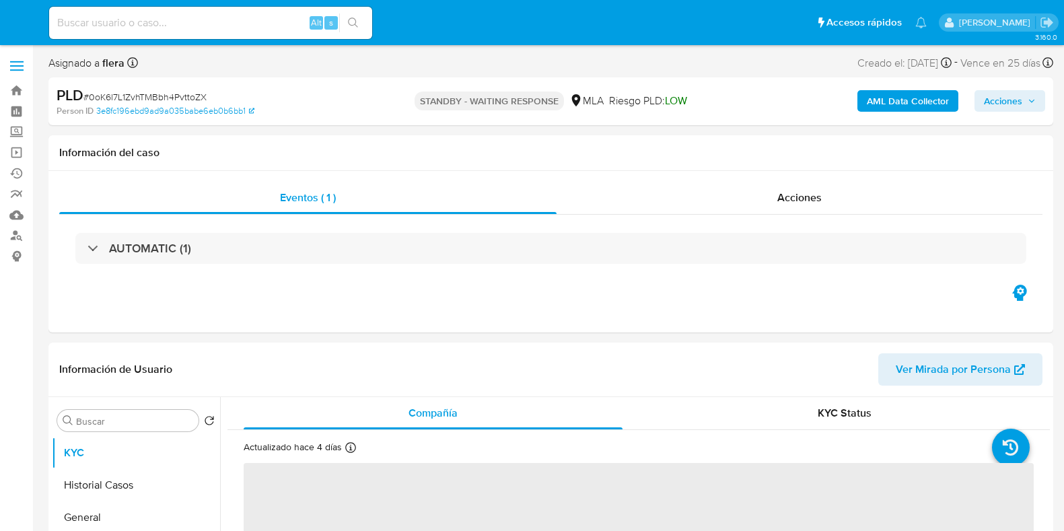
select select "10"
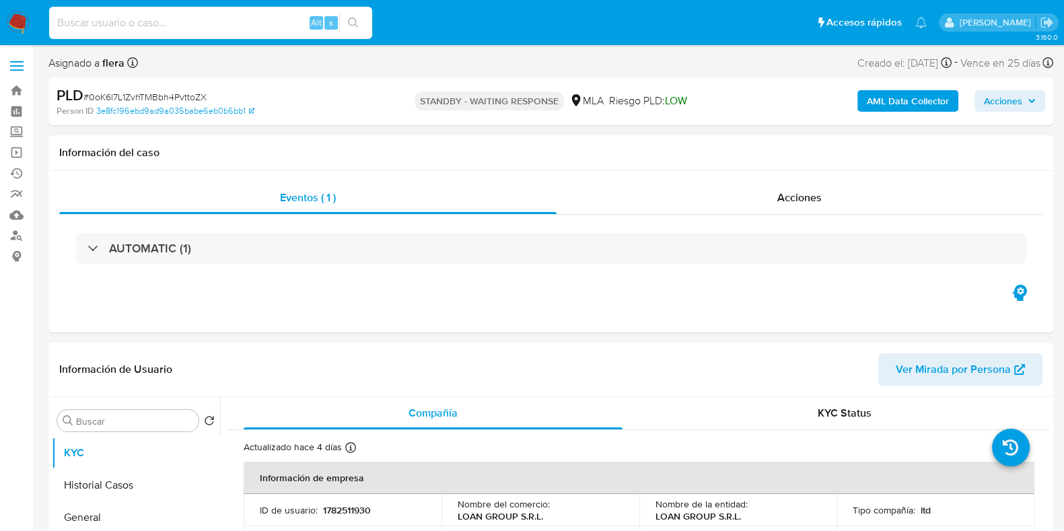
click at [232, 15] on input at bounding box center [210, 23] width 323 height 18
paste input "wdA7C0edCSWL8sx20kYIB2LS"
type input "wdA7C0edCSWL8sx20kYIB2LS"
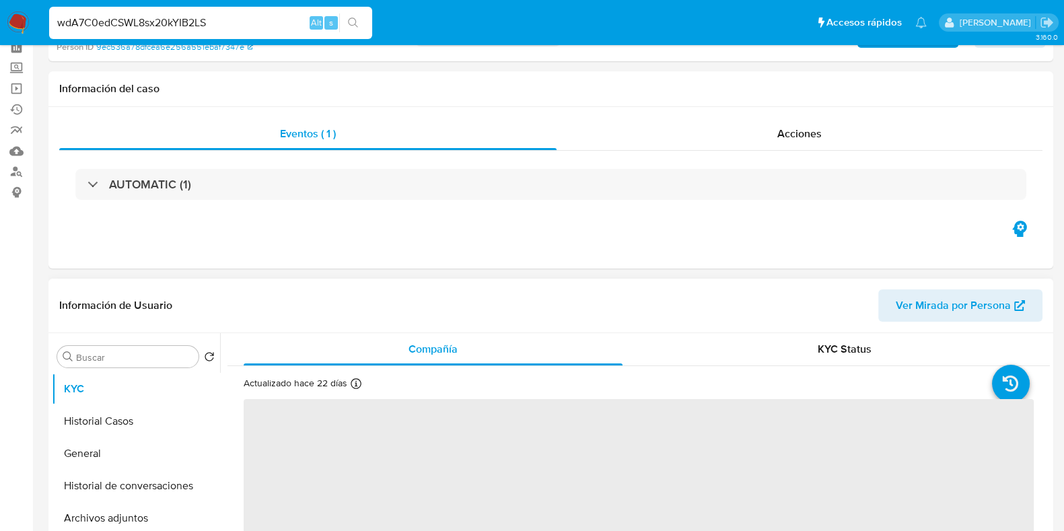
select select "10"
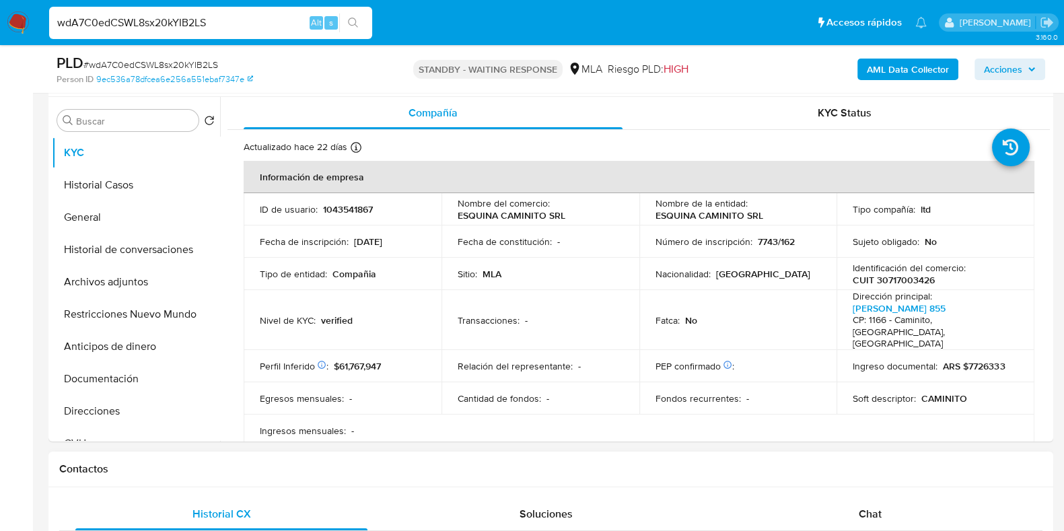
scroll to position [168, 0]
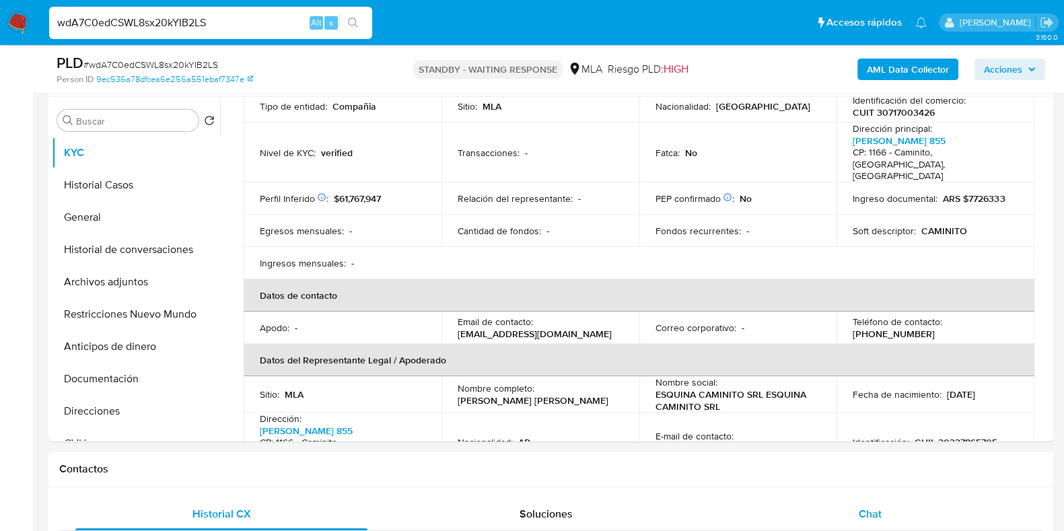
click at [860, 513] on span "Chat" at bounding box center [870, 513] width 23 height 15
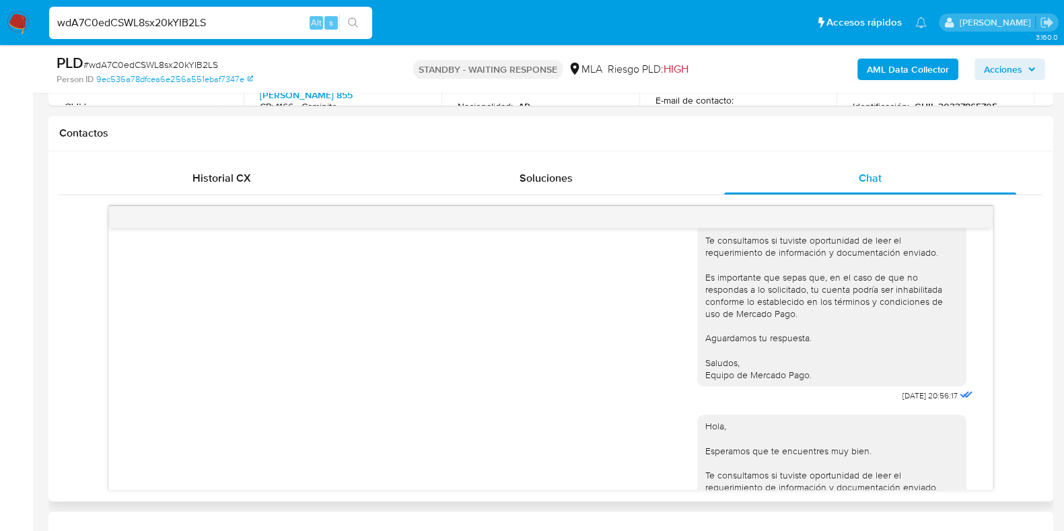
scroll to position [899, 0]
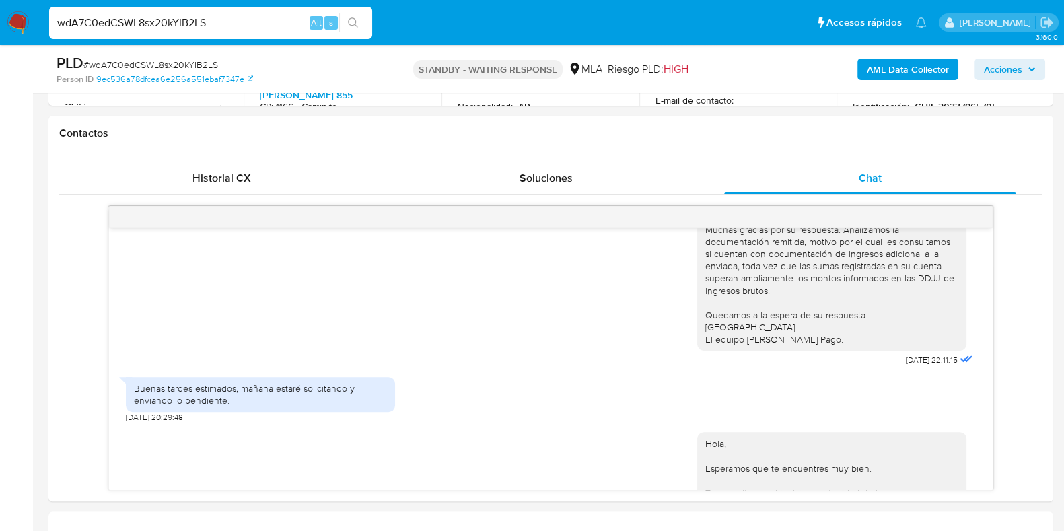
click at [165, 24] on input "wdA7C0edCSWL8sx20kYIB2LS" at bounding box center [210, 23] width 323 height 18
paste input "B3LR0tNpVnJTRBtuzVkH60Px"
type input "B3LR0tNpVnJTRBtuzVkH60Px"
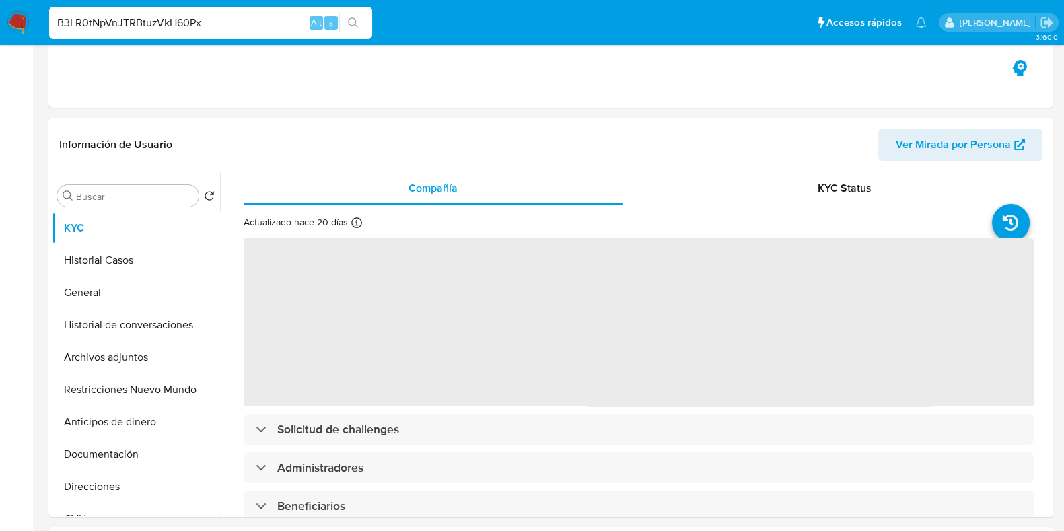
select select "10"
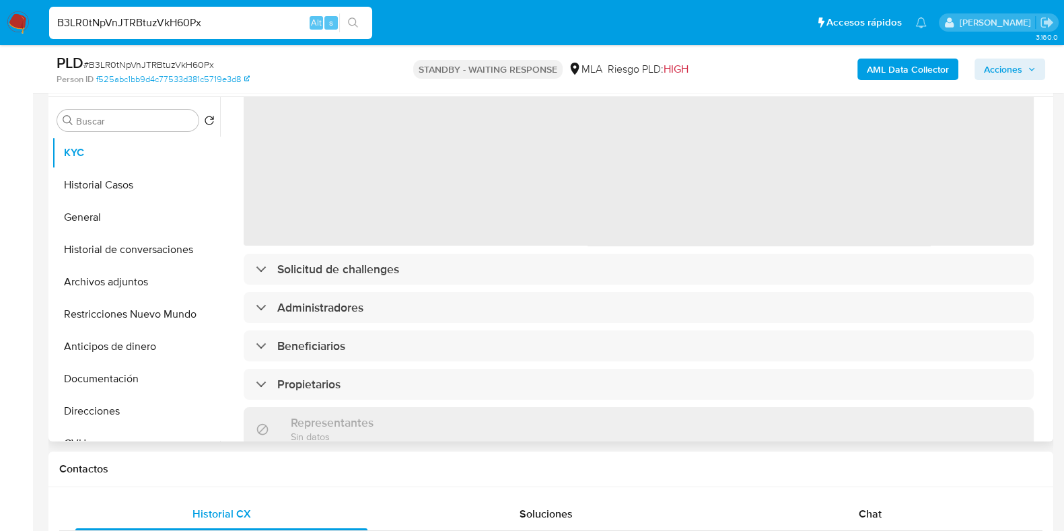
scroll to position [168, 0]
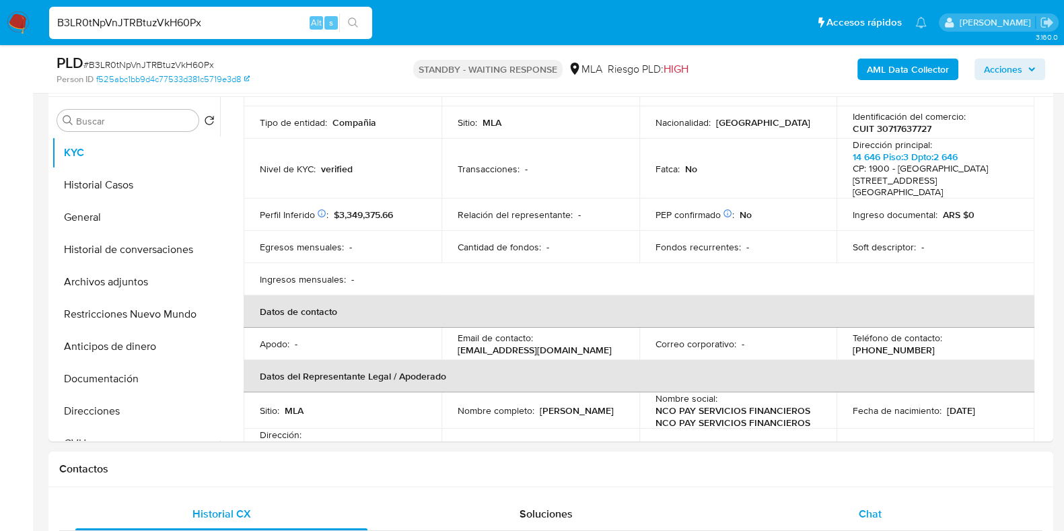
click at [885, 511] on div "Chat" at bounding box center [870, 514] width 292 height 32
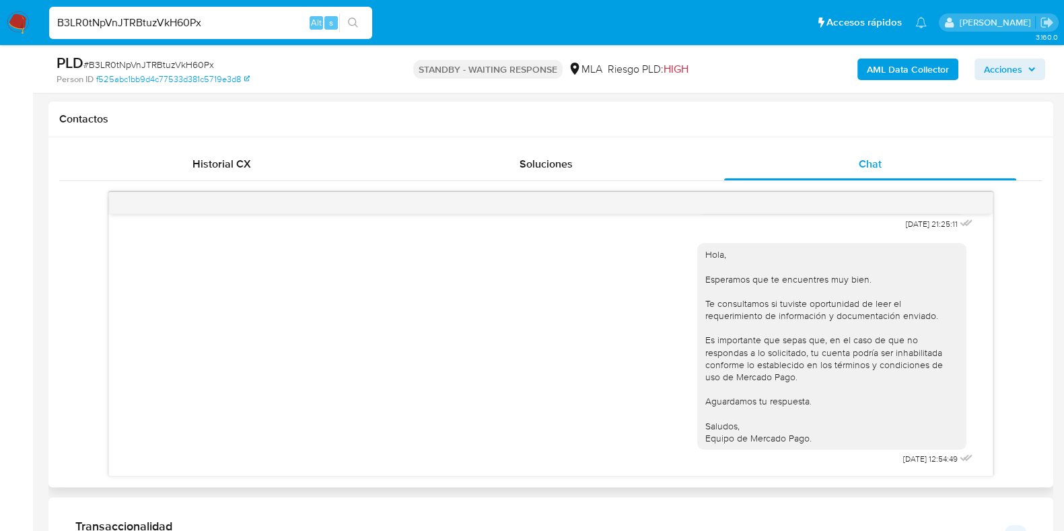
scroll to position [505, 0]
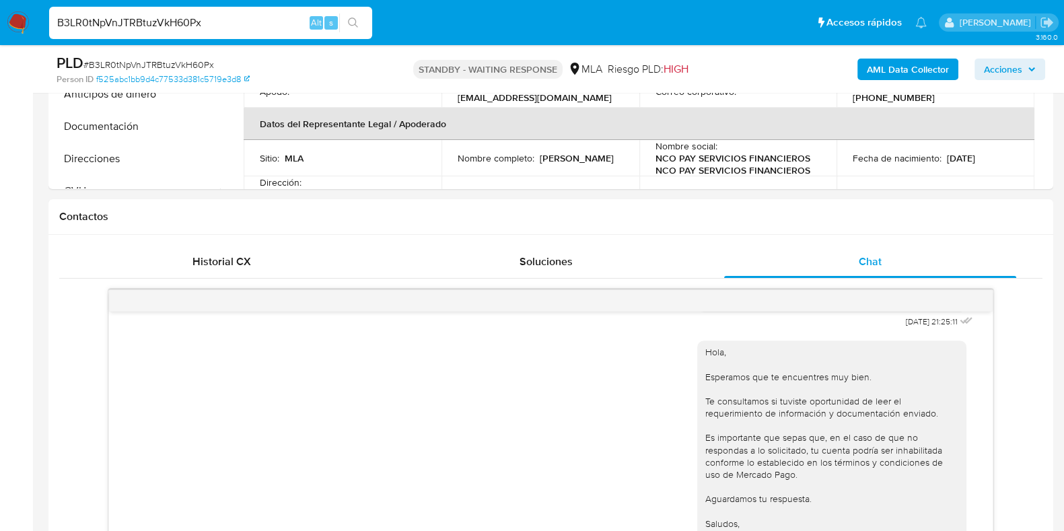
click at [123, 20] on input "B3LR0tNpVnJTRBtuzVkH60Px" at bounding box center [210, 23] width 323 height 18
paste input "VMvv4UidPBZVSHPMPg8Rb89y"
type input "VMvv4UidPBZVSHPMPg8Rb89y"
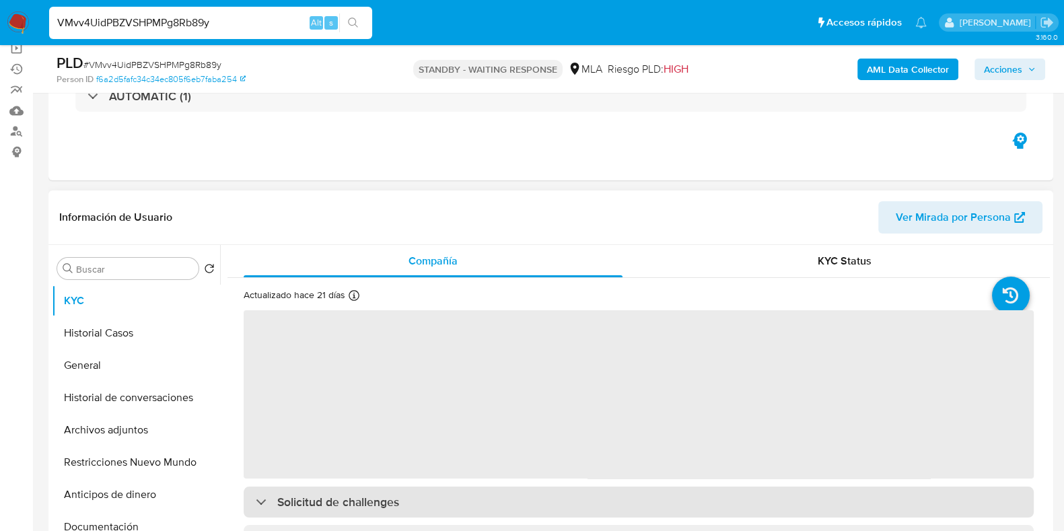
scroll to position [252, 0]
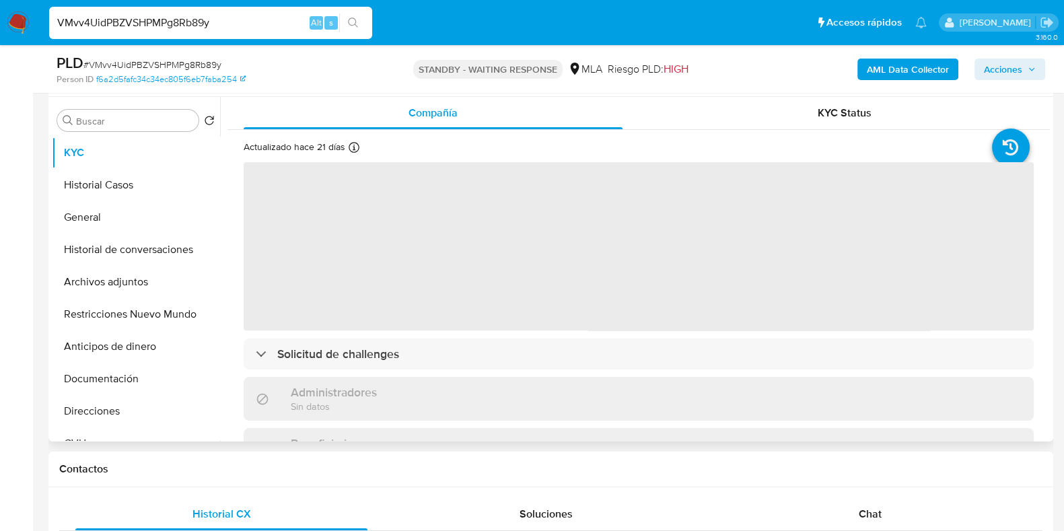
select select "10"
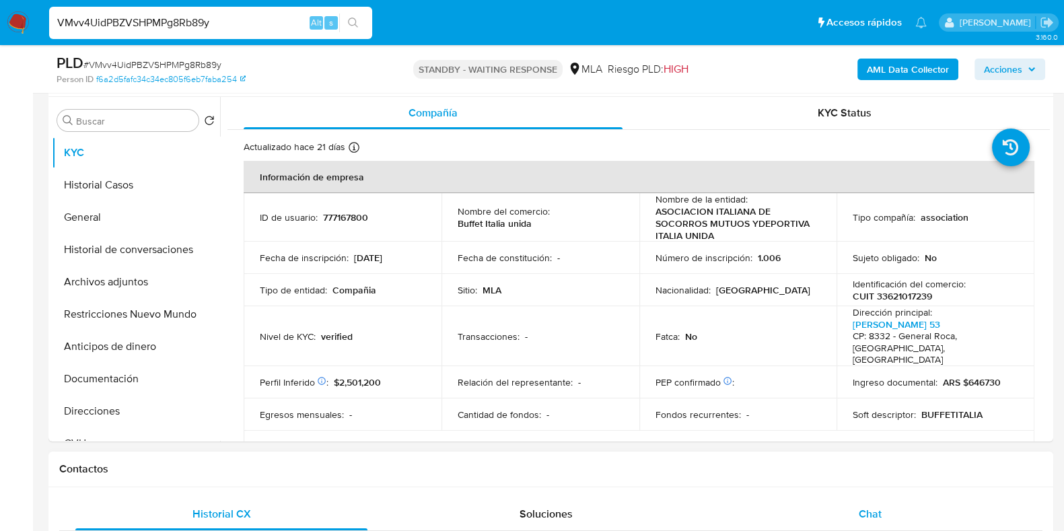
click at [882, 516] on span "Chat" at bounding box center [870, 513] width 23 height 15
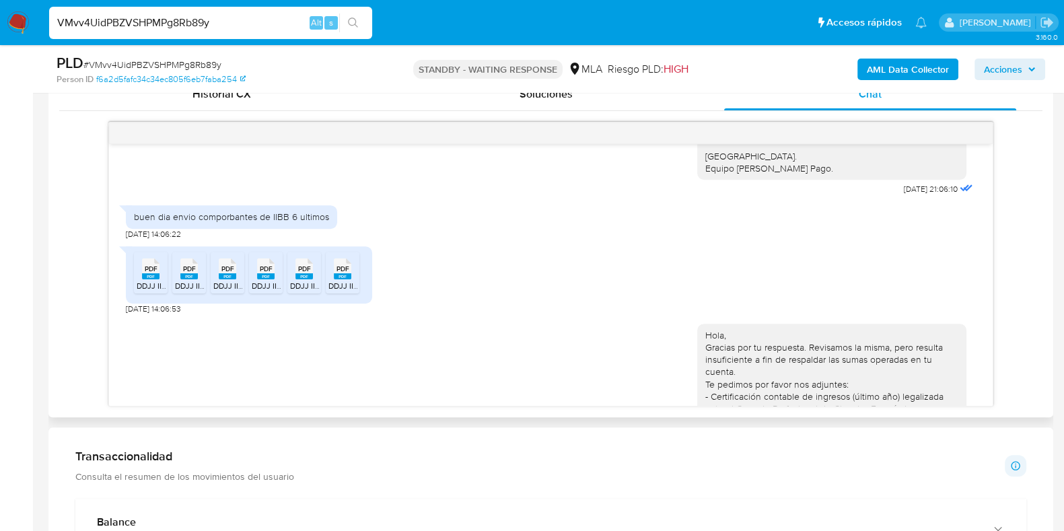
scroll to position [1085, 0]
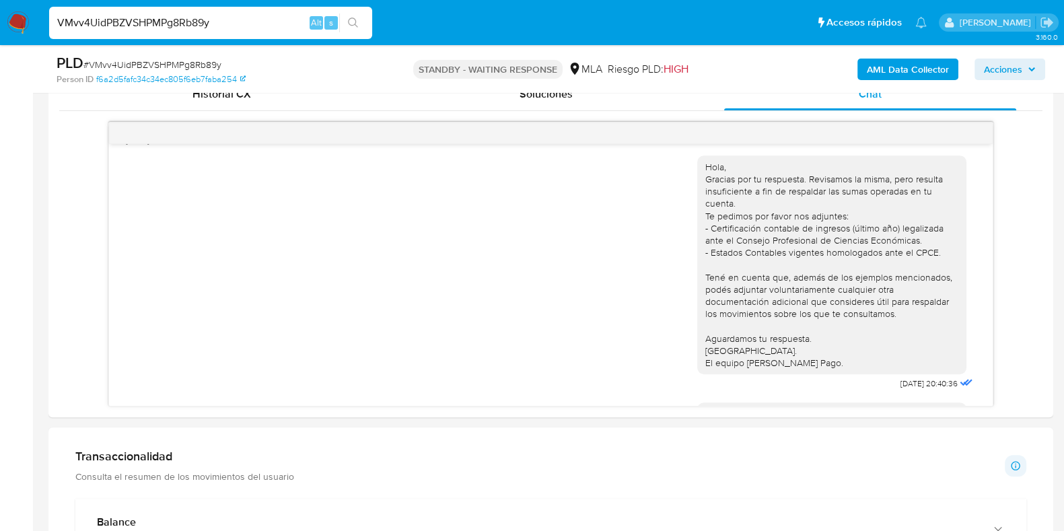
click at [140, 18] on input "VMvv4UidPBZVSHPMPg8Rb89y" at bounding box center [210, 23] width 323 height 18
paste input "R5UpcXqGbjRaROhzUyYBuk5M"
type input "R5UpcXqGbjRaROhzUyYBuk5M"
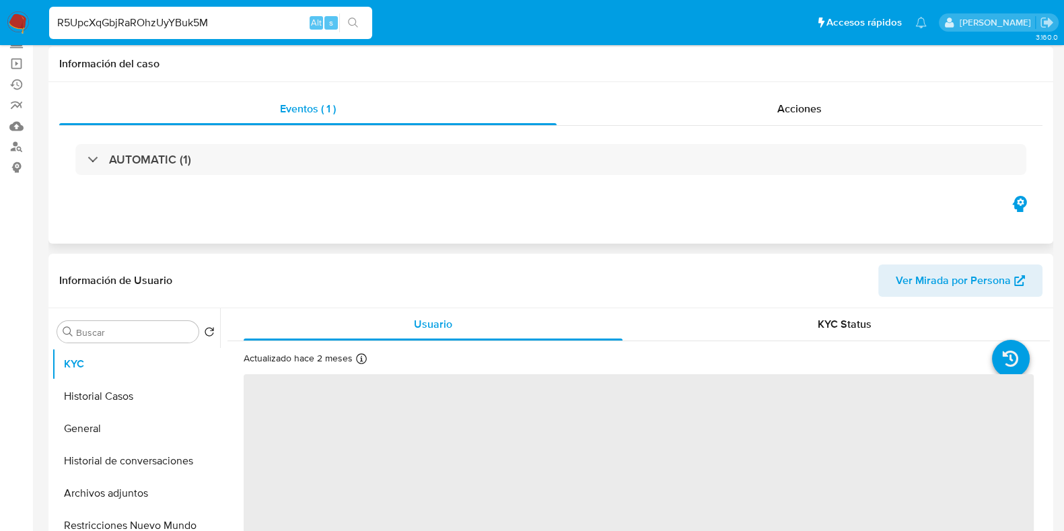
select select "10"
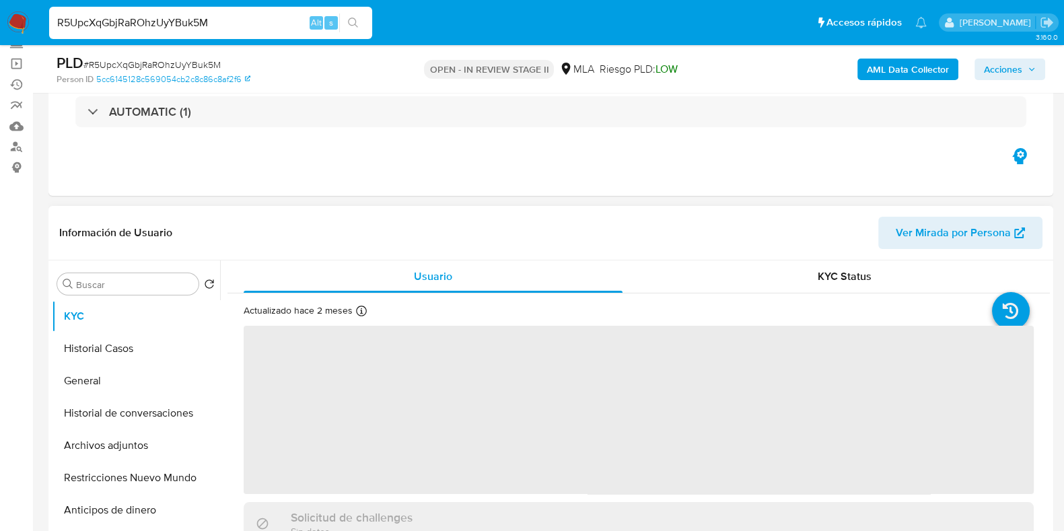
scroll to position [252, 0]
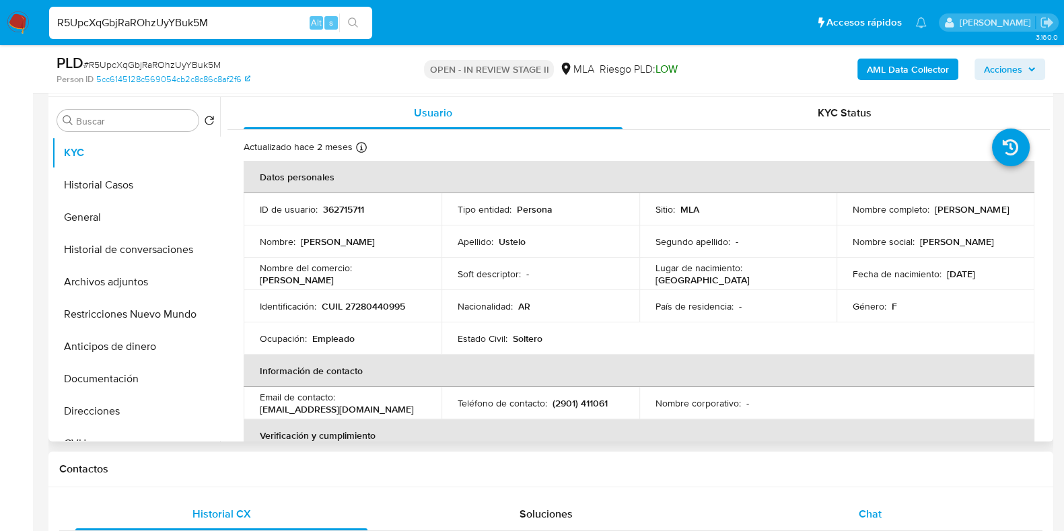
click at [882, 510] on span "Chat" at bounding box center [870, 513] width 23 height 15
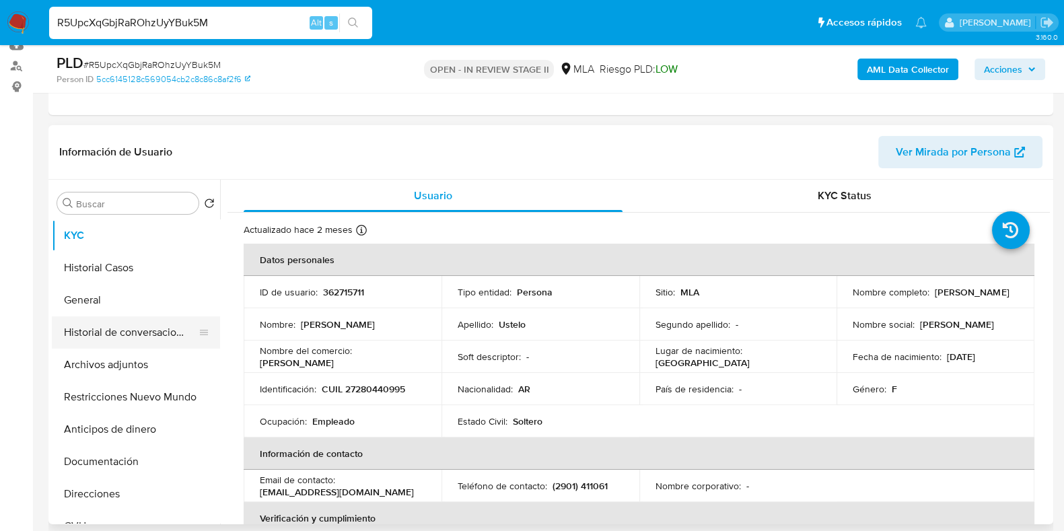
scroll to position [168, 0]
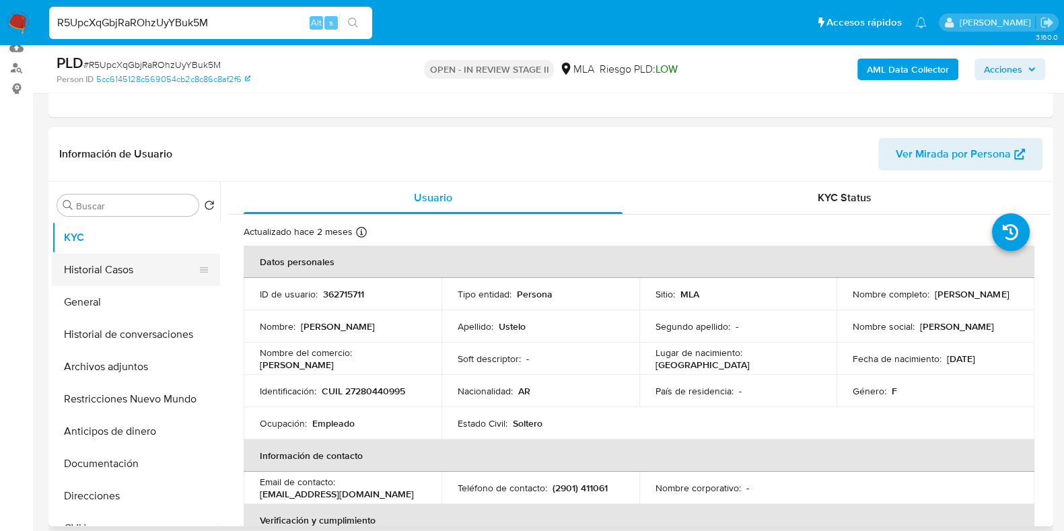
click at [106, 270] on button "Historial Casos" at bounding box center [131, 270] width 158 height 32
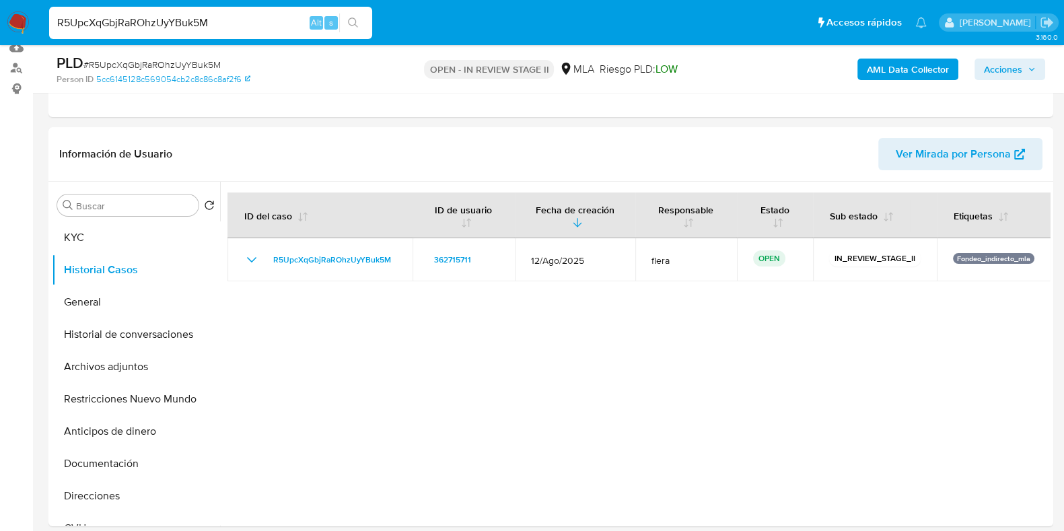
click at [205, 21] on input "R5UpcXqGbjRaROhzUyYBuk5M" at bounding box center [210, 23] width 323 height 18
paste input "B3LR0tNpVnJTRBtuzVkH60Px"
type input "B3LR0tNpVnJTRBtuzVkH60Px"
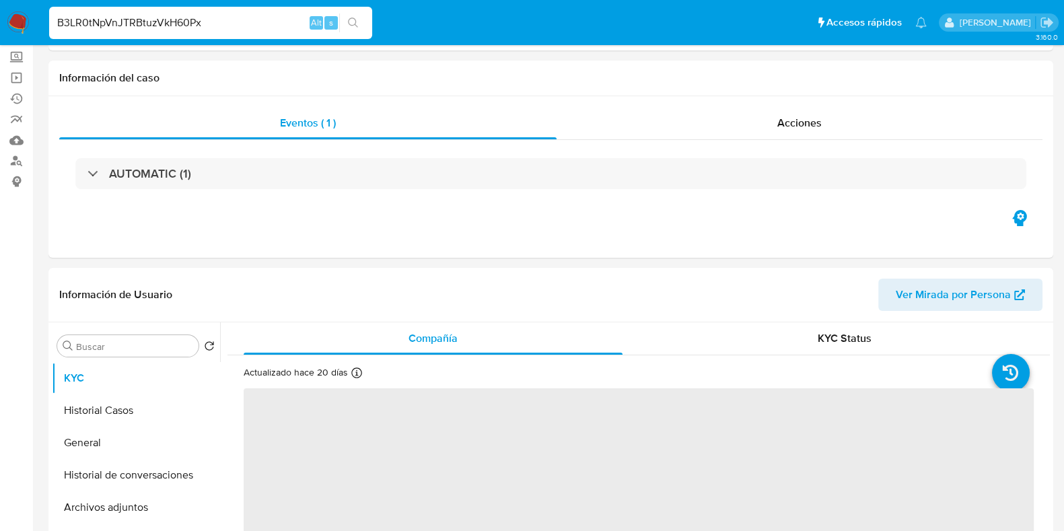
scroll to position [168, 0]
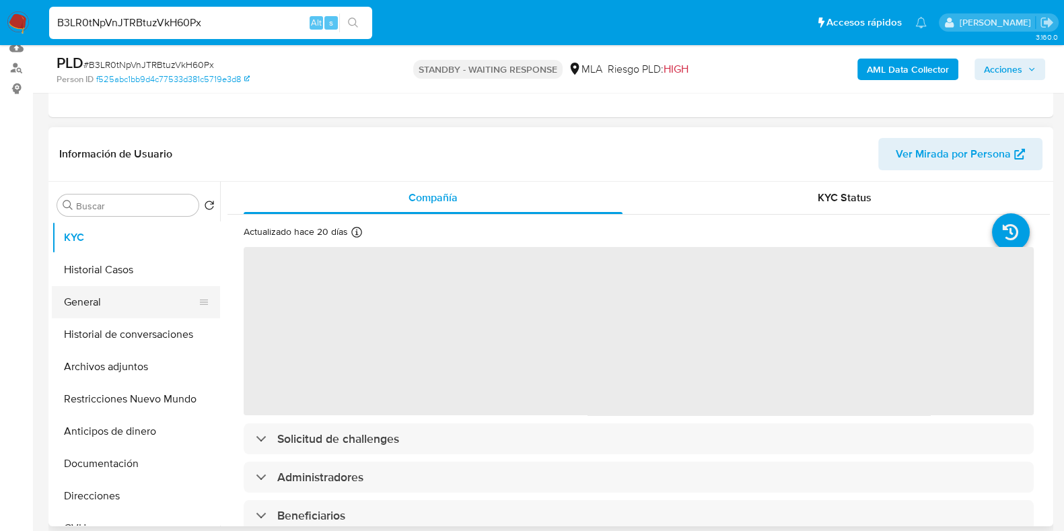
select select "10"
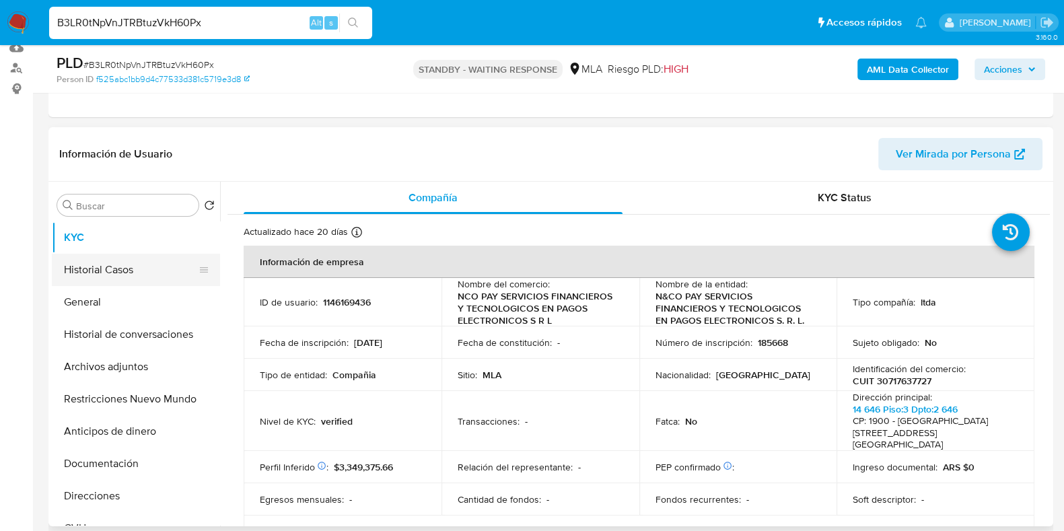
click at [138, 270] on button "Historial Casos" at bounding box center [131, 270] width 158 height 32
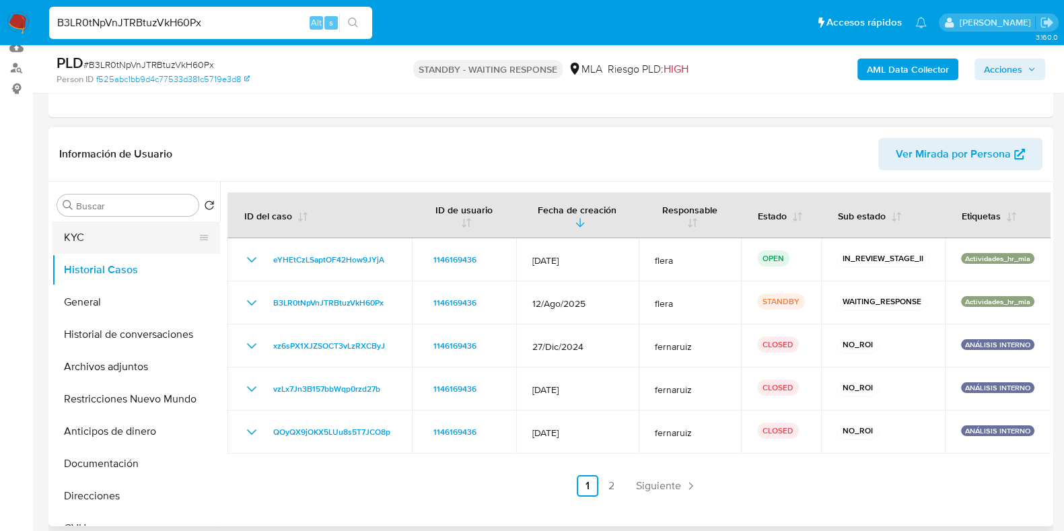
click at [77, 232] on button "KYC" at bounding box center [131, 238] width 158 height 32
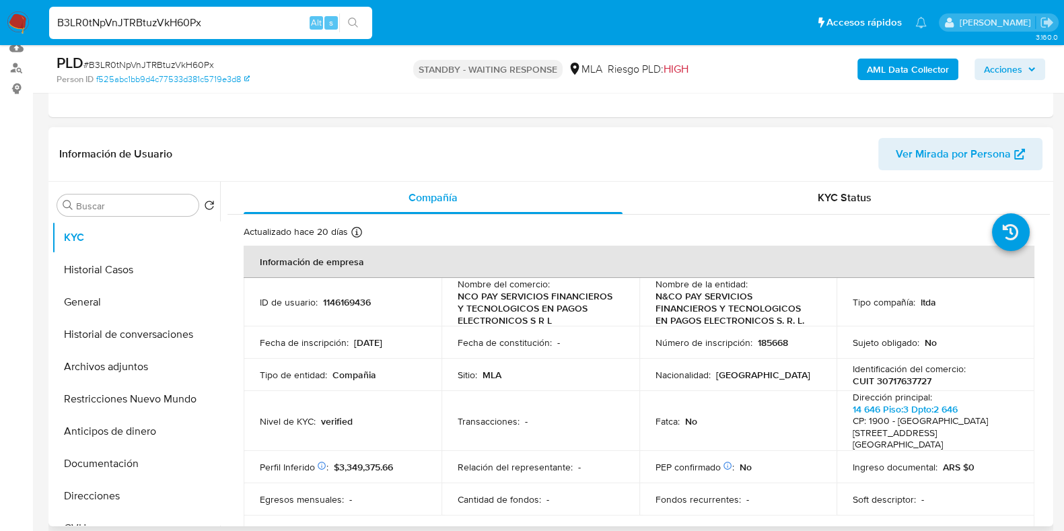
click at [341, 302] on p "1146169436" at bounding box center [347, 302] width 48 height 12
copy p "1146169436"
click at [104, 271] on button "Historial Casos" at bounding box center [131, 270] width 158 height 32
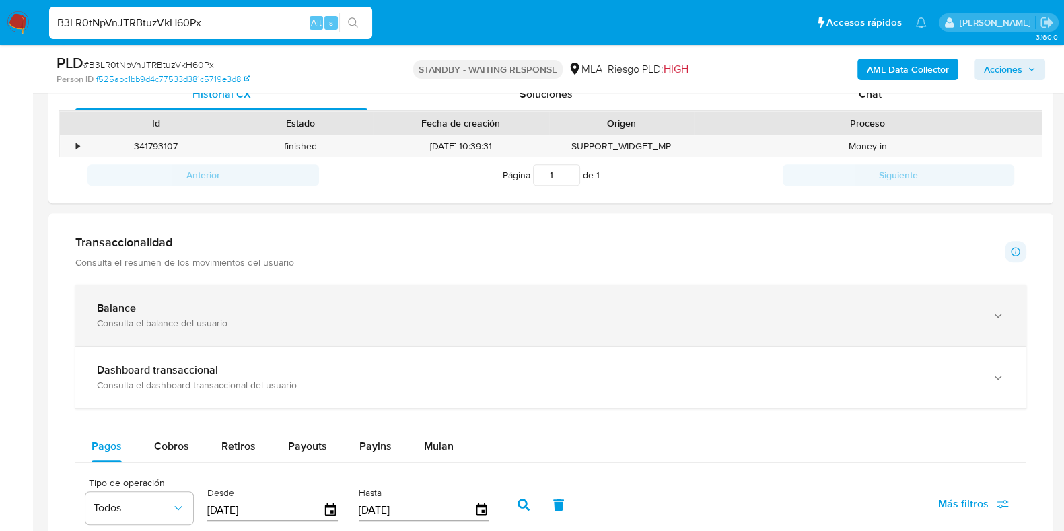
scroll to position [926, 0]
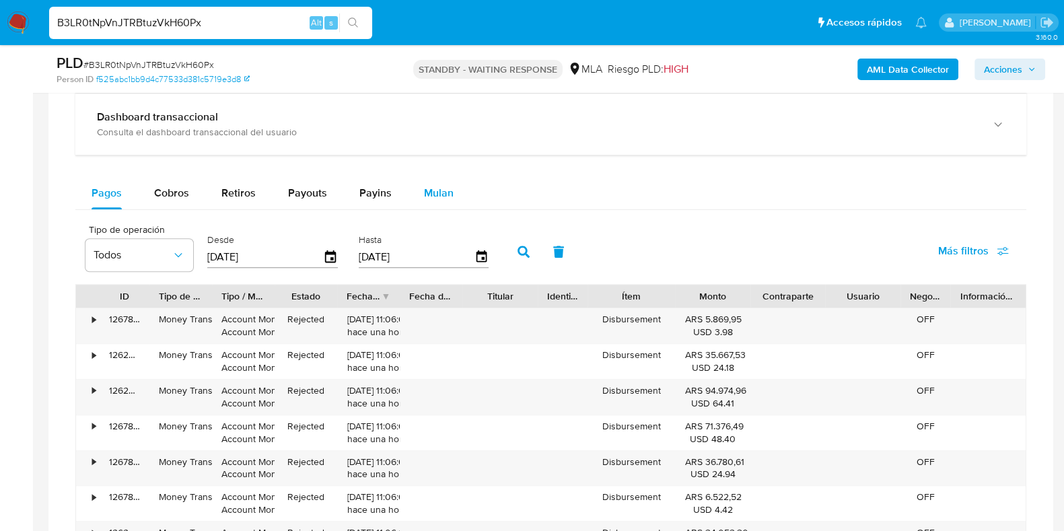
click at [444, 185] on span "Mulan" at bounding box center [439, 192] width 30 height 15
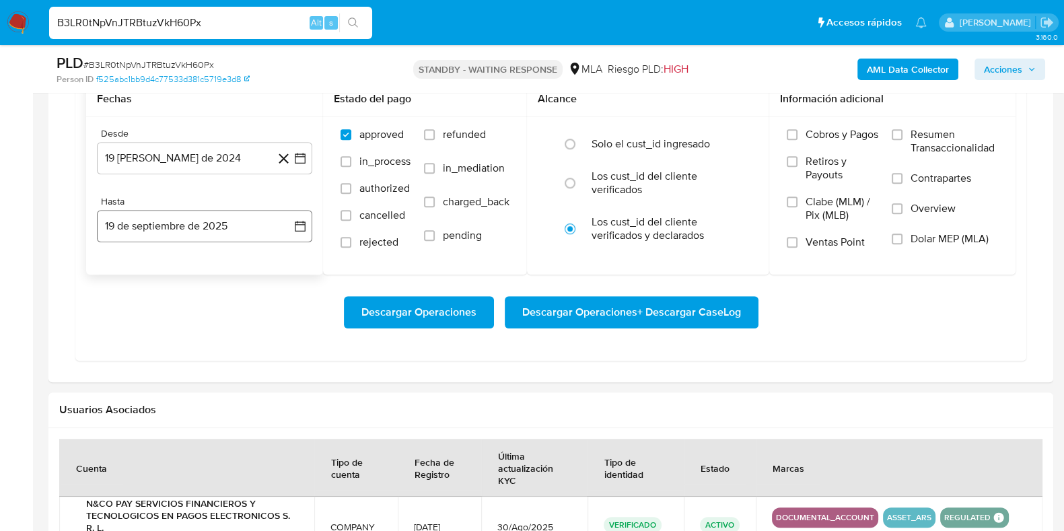
scroll to position [1093, 0]
click at [186, 159] on button "19 de agosto de 2024" at bounding box center [204, 158] width 215 height 32
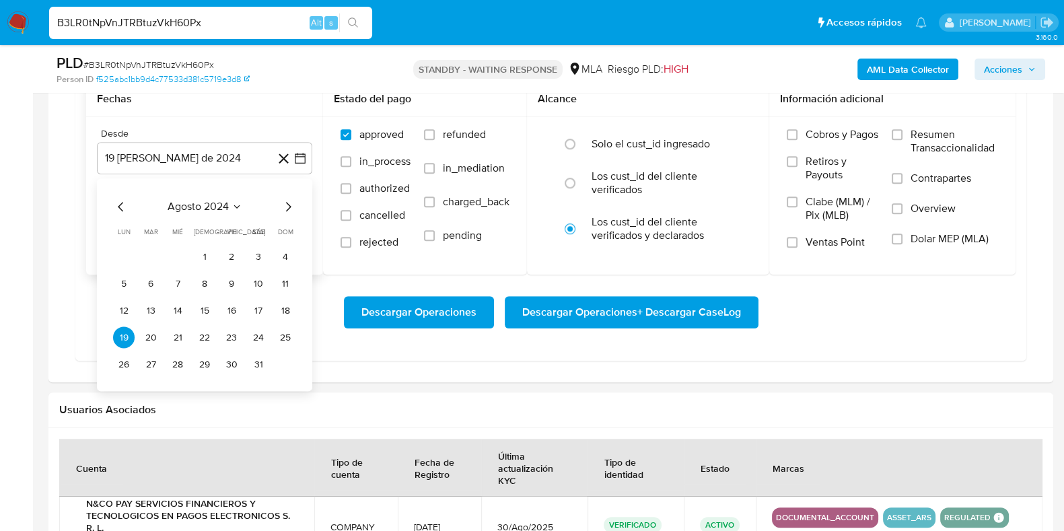
click at [222, 205] on span "agosto 2024" at bounding box center [198, 207] width 61 height 13
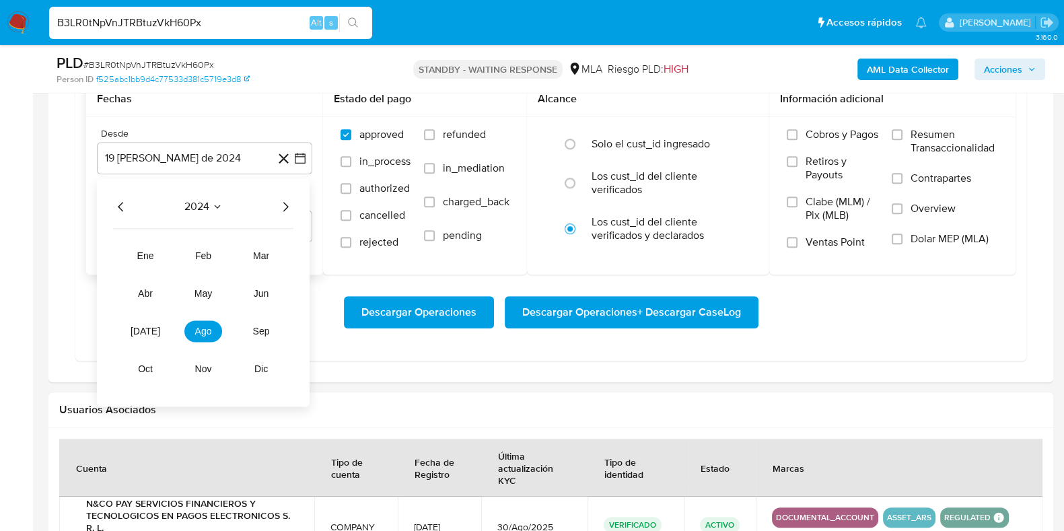
click at [283, 206] on icon "Año siguiente" at bounding box center [285, 207] width 16 height 16
click at [142, 294] on span "abr" at bounding box center [145, 294] width 15 height 11
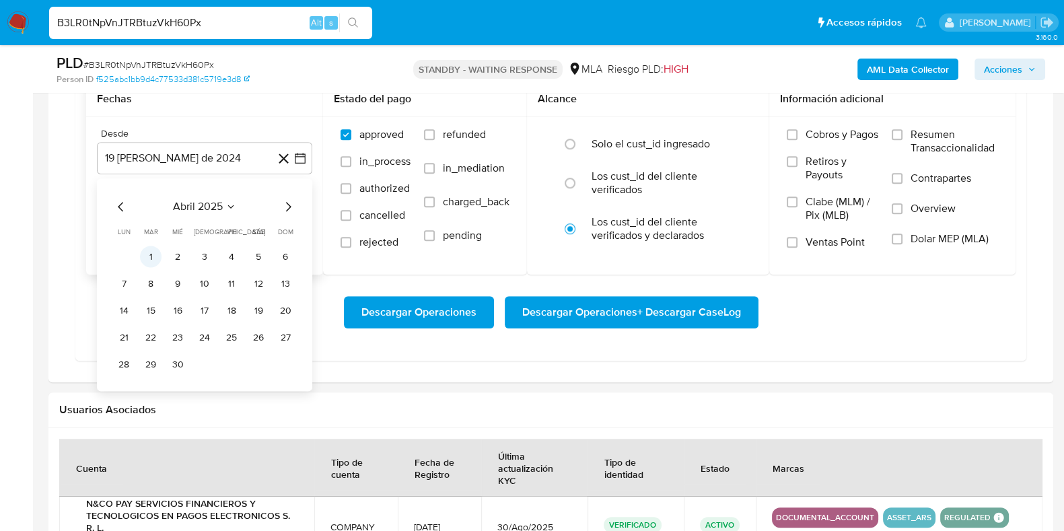
click at [156, 258] on button "1" at bounding box center [151, 257] width 22 height 22
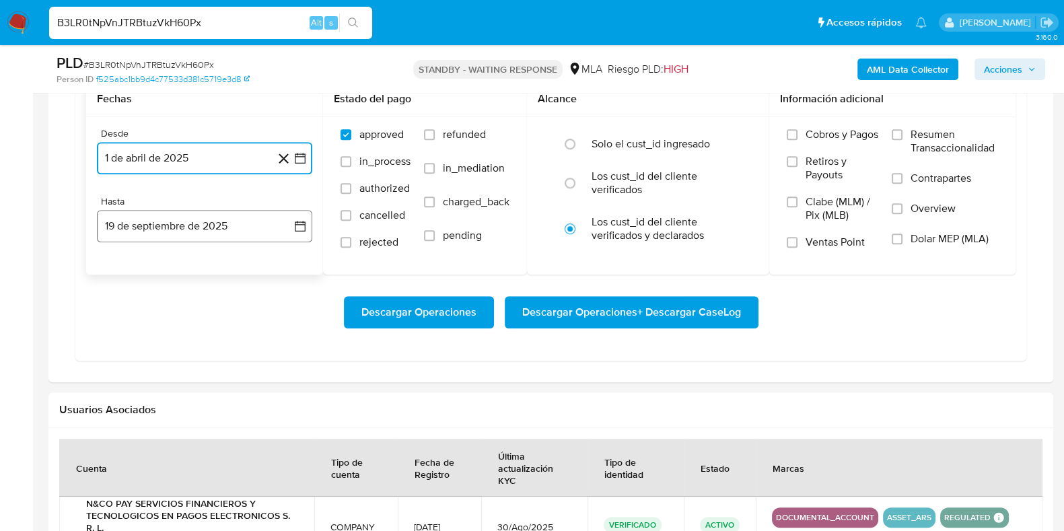
click at [166, 230] on button "19 de septiembre de 2025" at bounding box center [204, 226] width 215 height 32
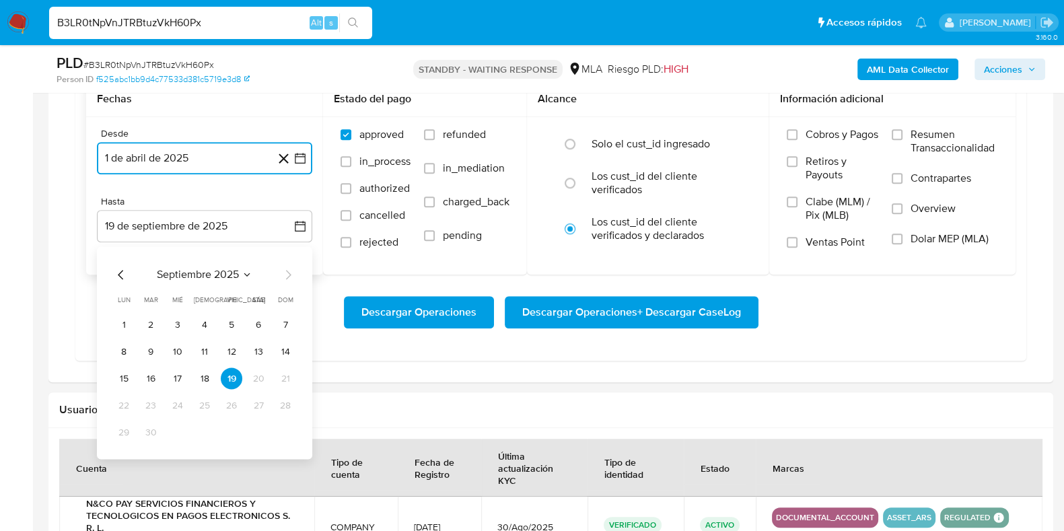
click at [185, 269] on span "septiembre 2025" at bounding box center [198, 275] width 82 height 13
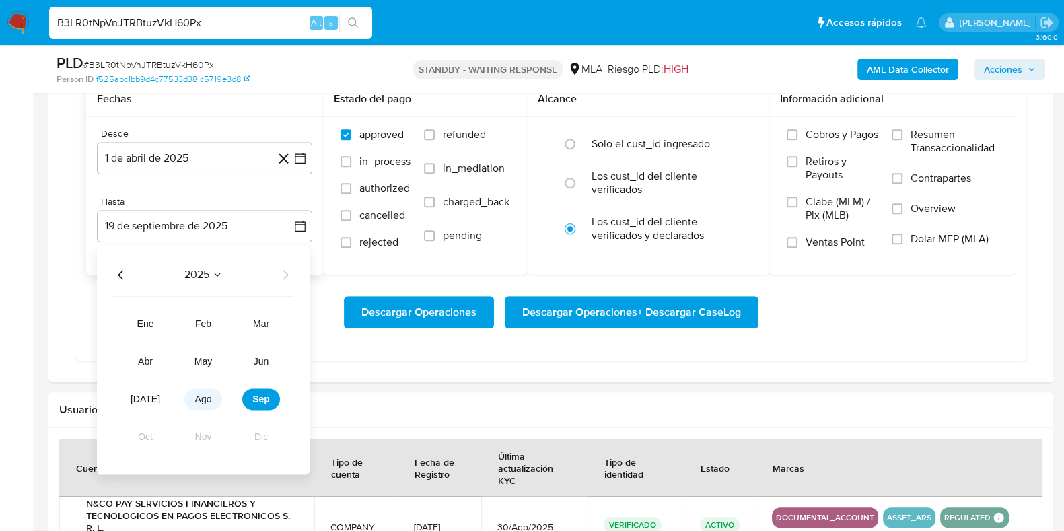
click at [213, 393] on button "ago" at bounding box center [203, 400] width 38 height 22
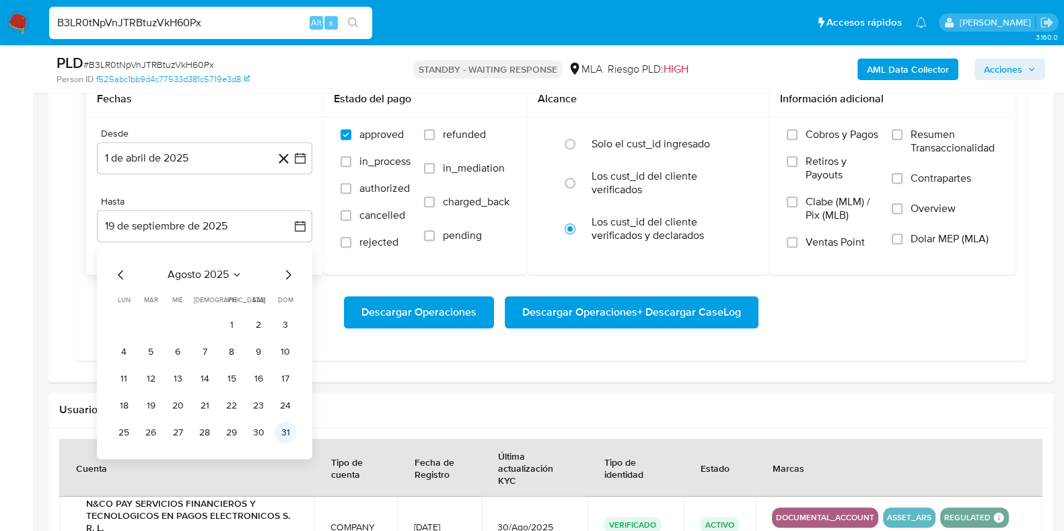
click at [291, 433] on button "31" at bounding box center [286, 433] width 22 height 22
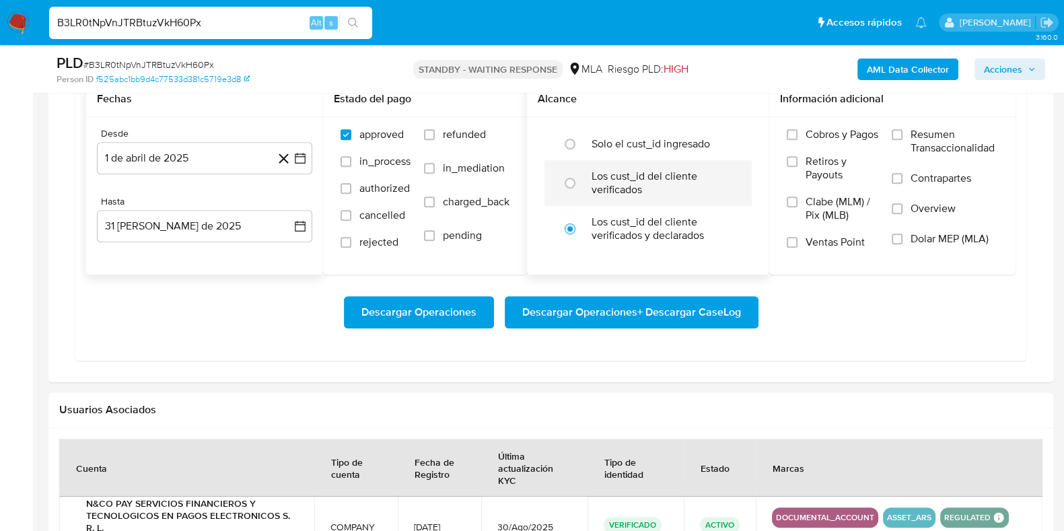
click at [626, 175] on label "Los cust_id del cliente verificados" at bounding box center [662, 183] width 141 height 27
click at [581, 175] on input "radio" at bounding box center [570, 183] width 22 height 22
radio input "true"
click at [912, 232] on span "Dolar MEP (MLA)" at bounding box center [950, 238] width 78 height 13
click at [903, 234] on input "Dolar MEP (MLA)" at bounding box center [897, 239] width 11 height 11
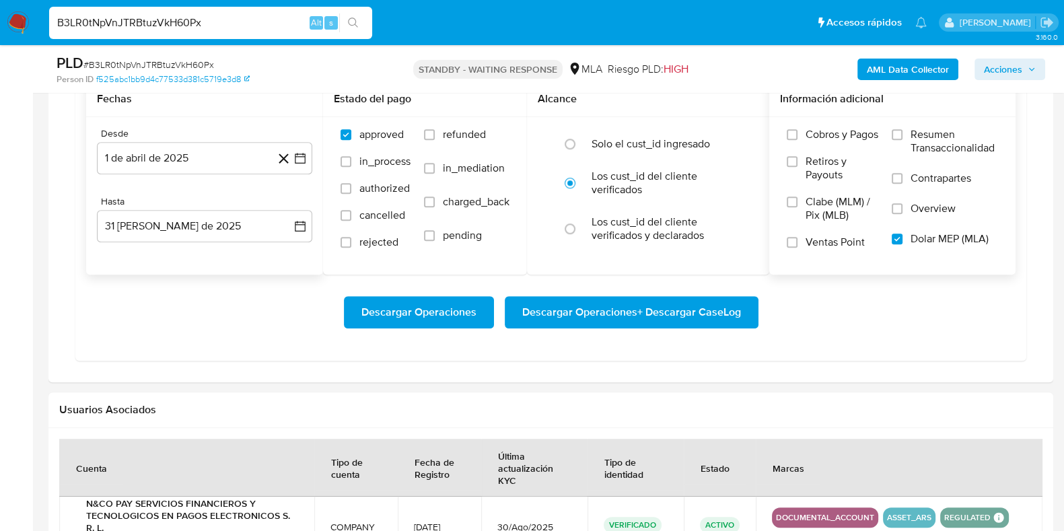
click at [562, 314] on span "Descargar Operaciones + Descargar CaseLog" at bounding box center [631, 313] width 219 height 30
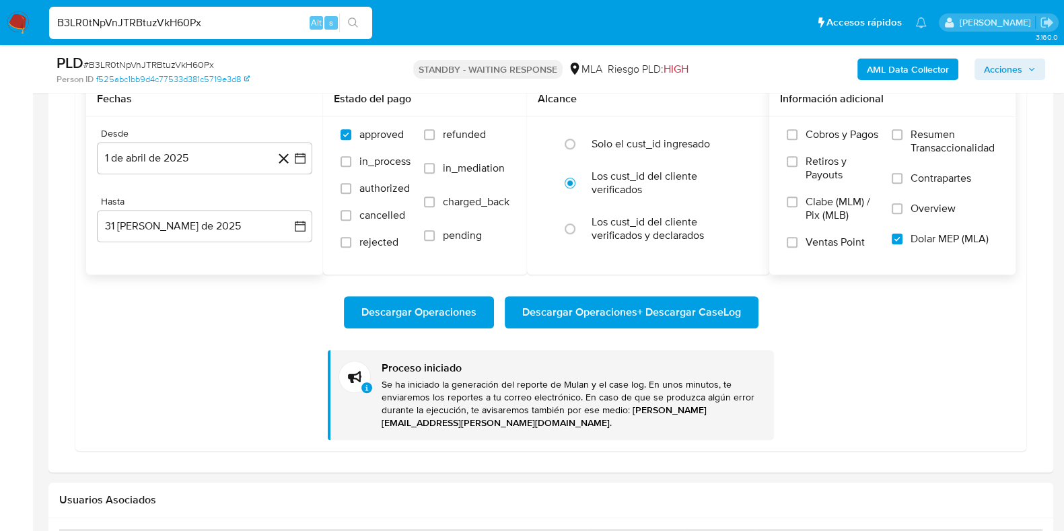
click at [199, 16] on input "B3LR0tNpVnJTRBtuzVkH60Px" at bounding box center [210, 23] width 323 height 18
click at [198, 17] on input "B3LR0tNpVnJTRBtuzVkH60Px" at bounding box center [210, 23] width 323 height 18
paste input "VMvv4UidPBZVSHPMPg8Rb89y"
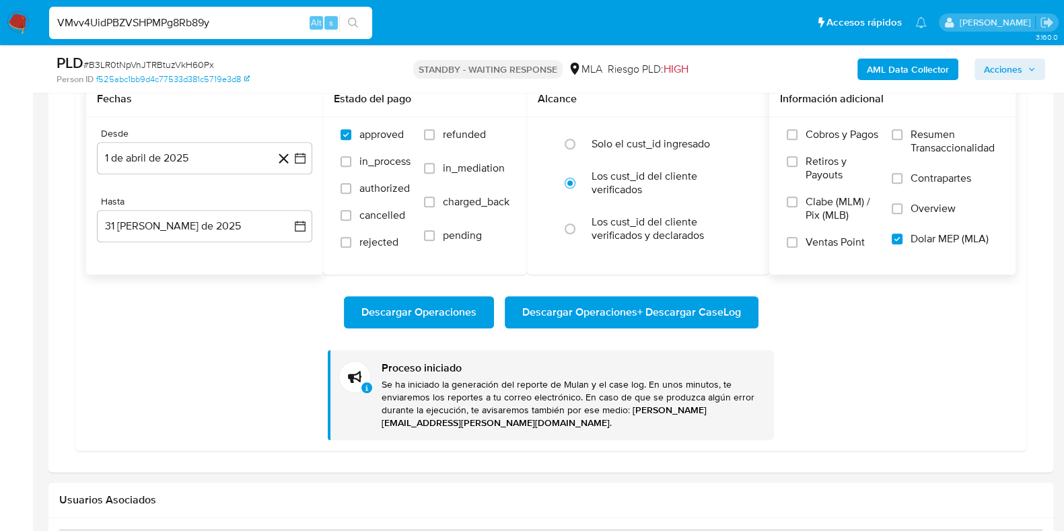
type input "VMvv4UidPBZVSHPMPg8Rb89y"
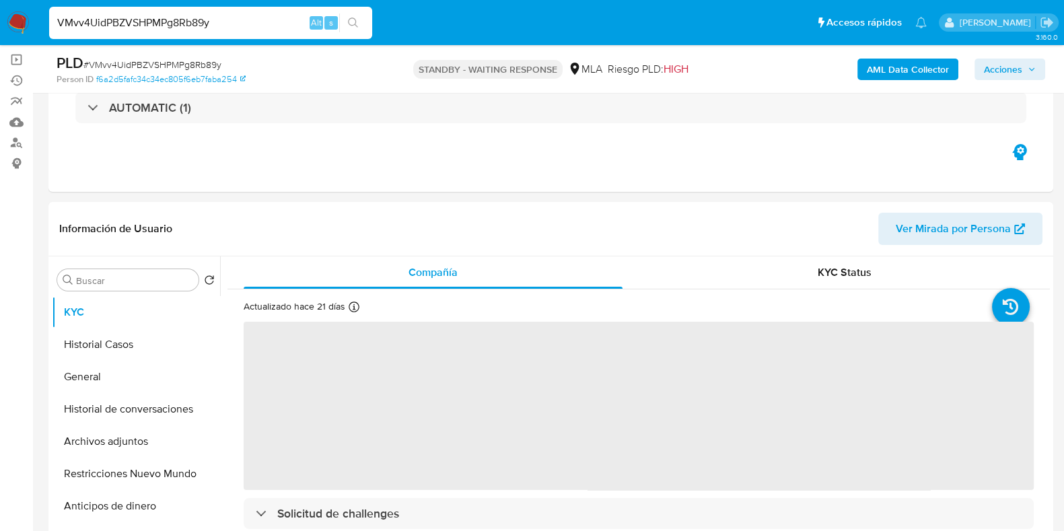
scroll to position [168, 0]
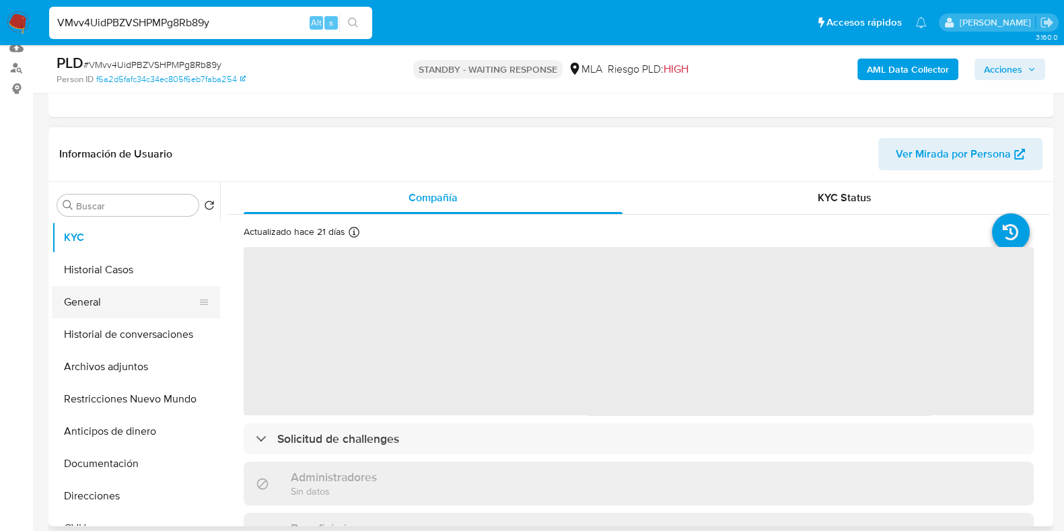
select select "10"
click at [81, 280] on button "Historial Casos" at bounding box center [131, 270] width 158 height 32
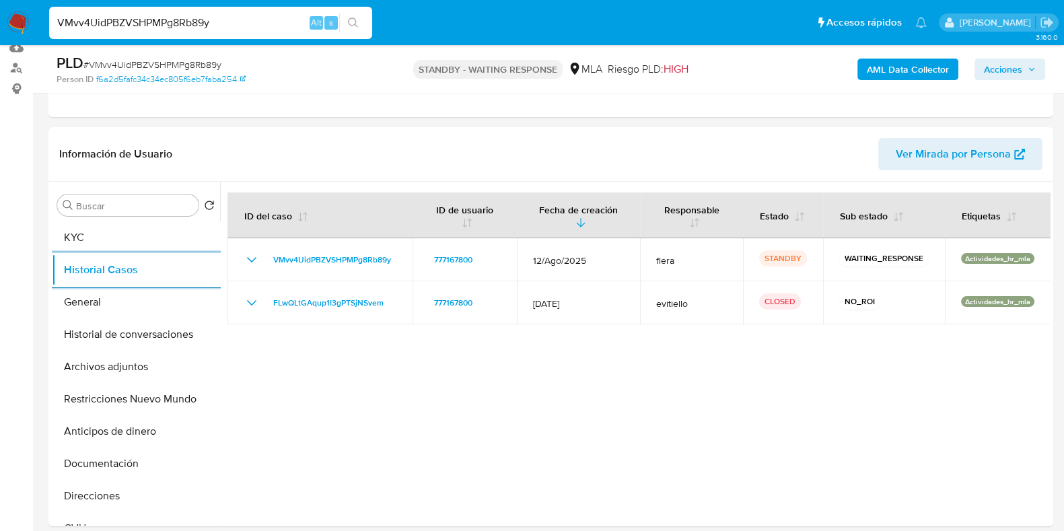
click at [186, 22] on input "VMvv4UidPBZVSHPMPg8Rb89y" at bounding box center [210, 23] width 323 height 18
paste input "B3LR0tNpVnJTRBtuzVkH60Px"
type input "B3LR0tNpVnJTRBtuzVkH60Px"
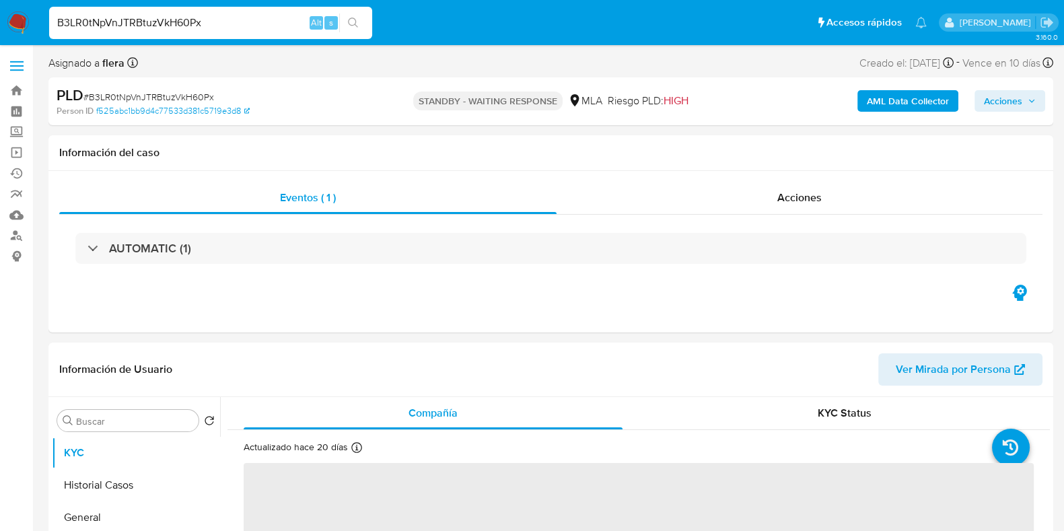
select select "10"
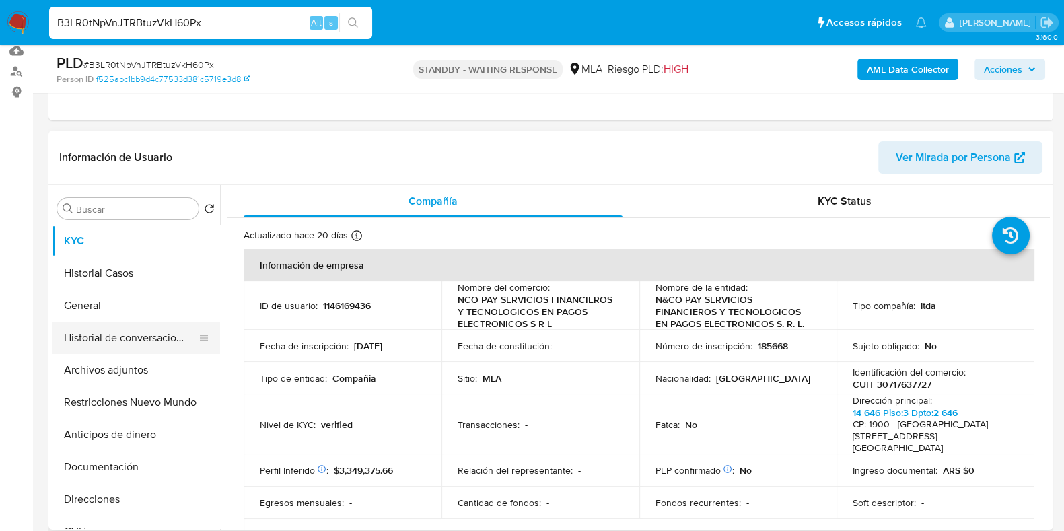
scroll to position [168, 0]
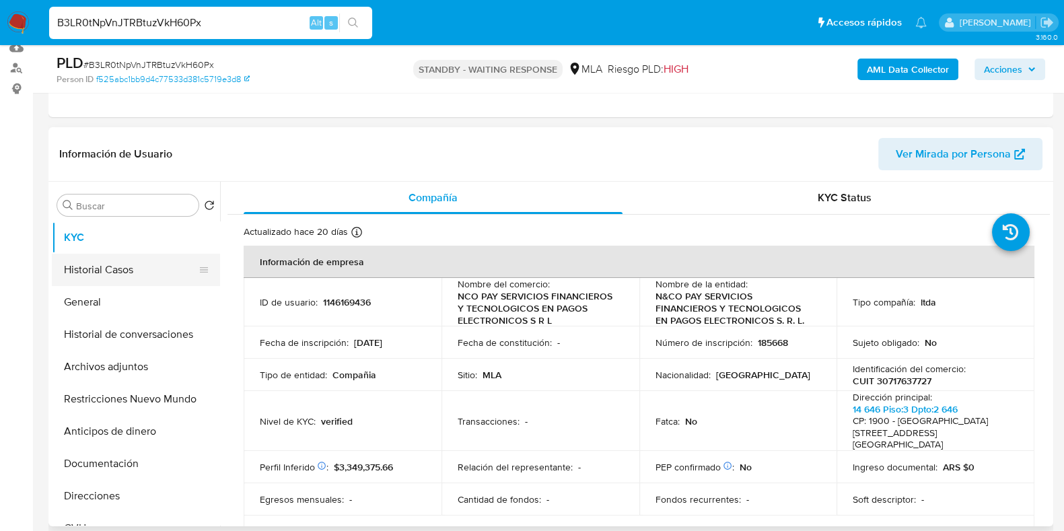
click at [128, 272] on button "Historial Casos" at bounding box center [131, 270] width 158 height 32
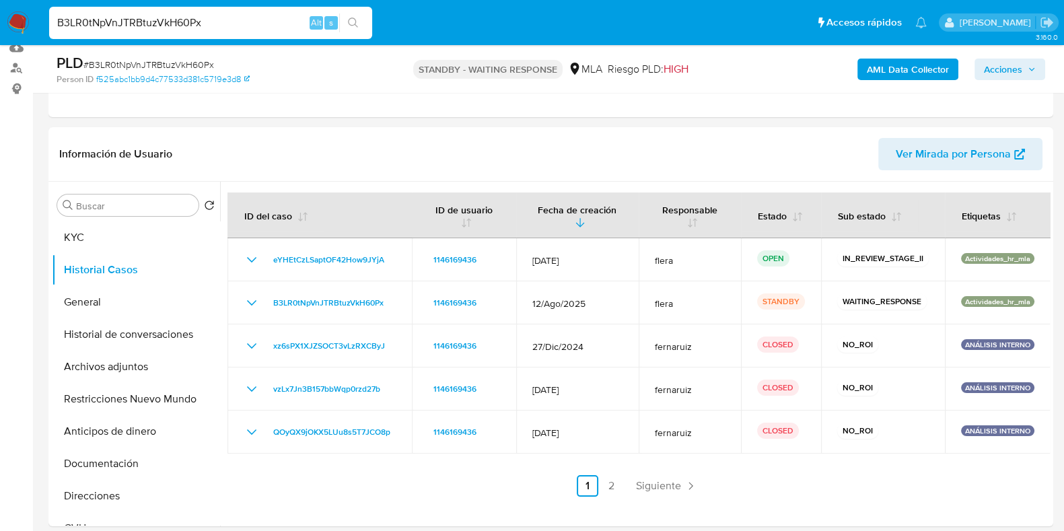
click at [160, 26] on input "B3LR0tNpVnJTRBtuzVkH60Px" at bounding box center [210, 23] width 323 height 18
paste input "wdA7C0edCSWL8sx20kYIB2LS"
type input "wdA7C0edCSWL8sx20kYIB2LS"
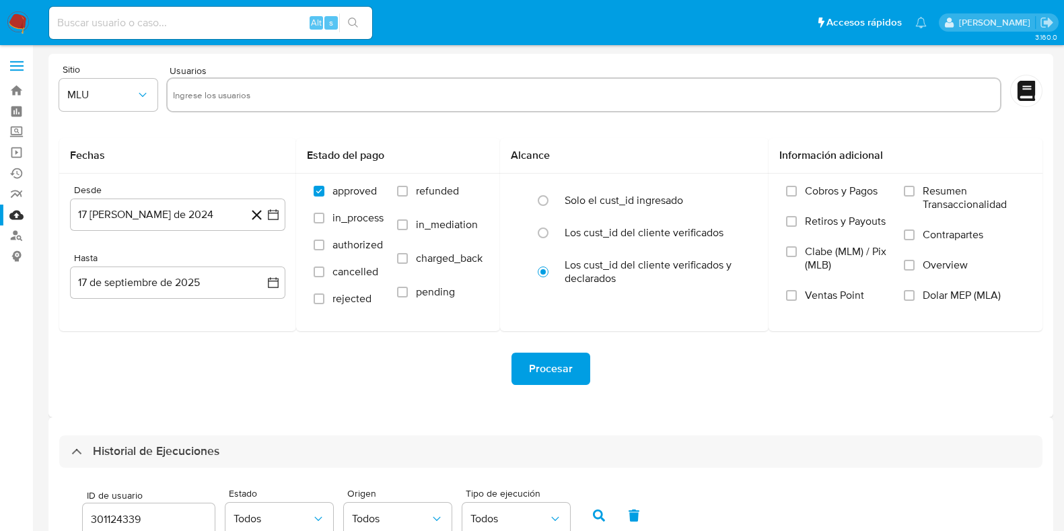
select select "10"
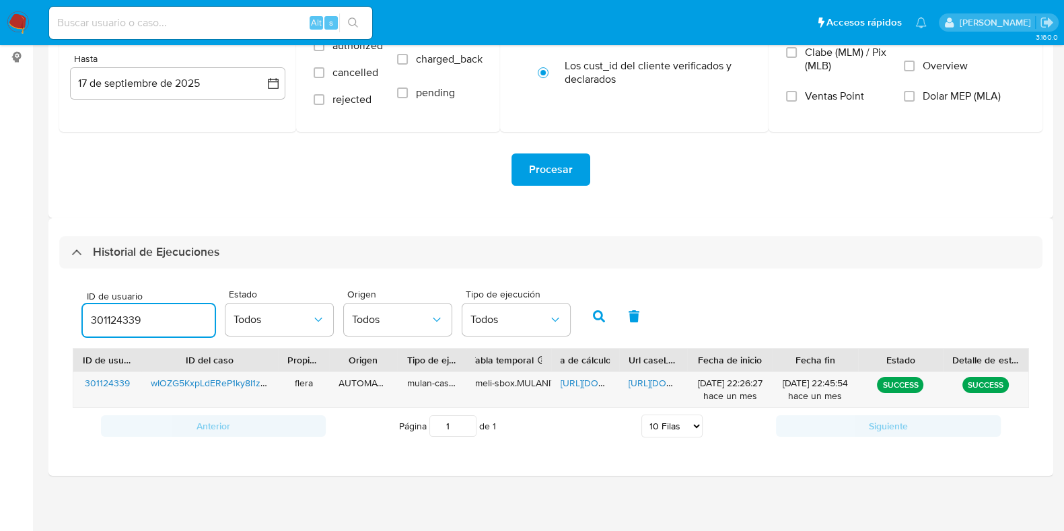
click at [122, 318] on input "301124339" at bounding box center [149, 321] width 132 height 18
click at [599, 310] on icon "button" at bounding box center [599, 316] width 12 height 12
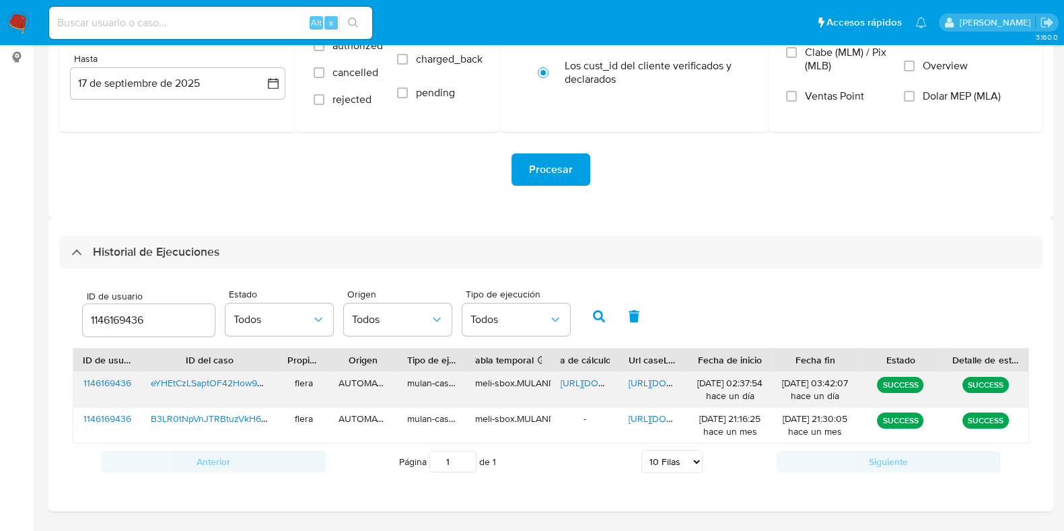
click at [580, 378] on span "[URL][DOMAIN_NAME]" at bounding box center [607, 382] width 93 height 13
click at [654, 382] on span "[URL][DOMAIN_NAME]" at bounding box center [675, 382] width 93 height 13
click at [113, 323] on input "1146169436" at bounding box center [149, 321] width 132 height 18
type input "309057610"
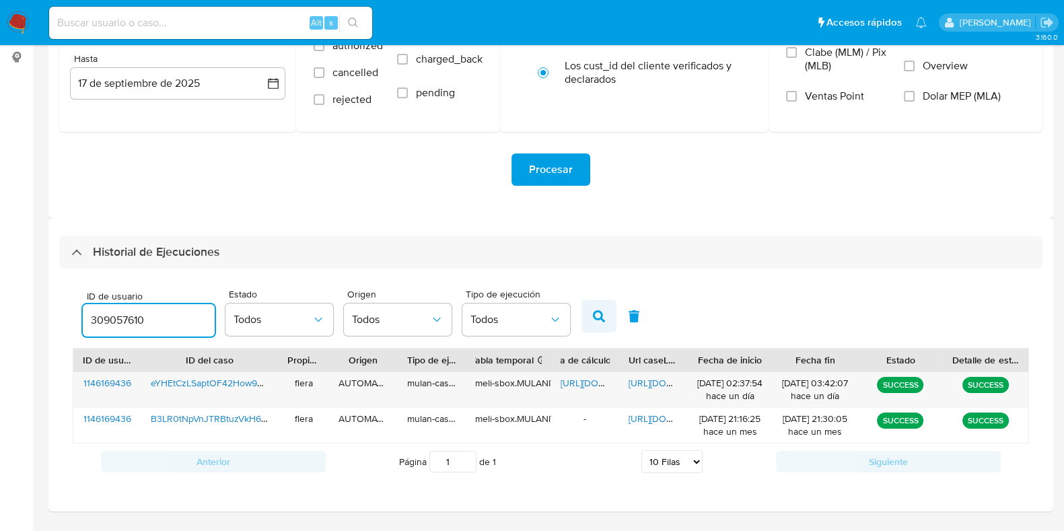
click at [598, 314] on icon "button" at bounding box center [599, 316] width 12 height 12
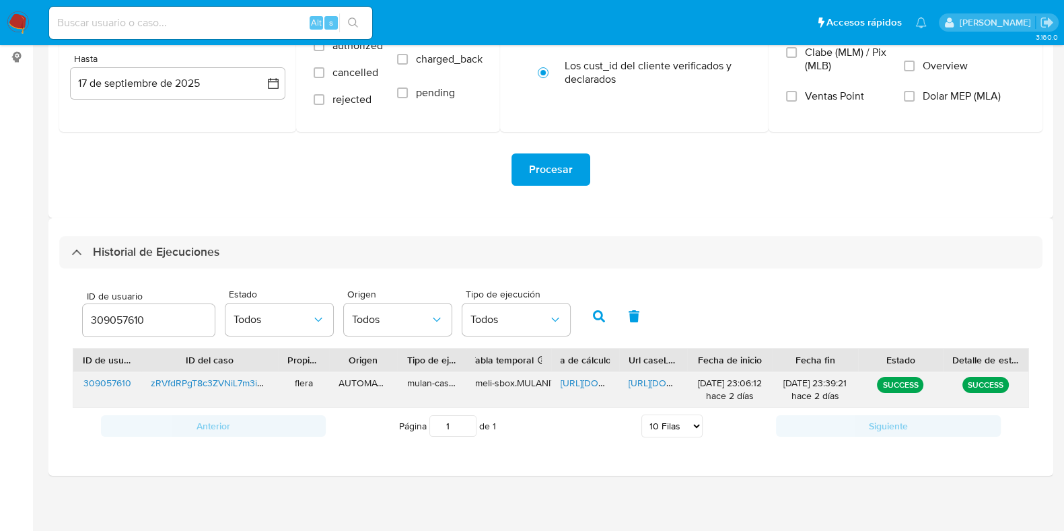
click at [576, 379] on span "[URL][DOMAIN_NAME]" at bounding box center [607, 382] width 93 height 13
click at [654, 383] on span "[URL][DOMAIN_NAME]" at bounding box center [675, 382] width 93 height 13
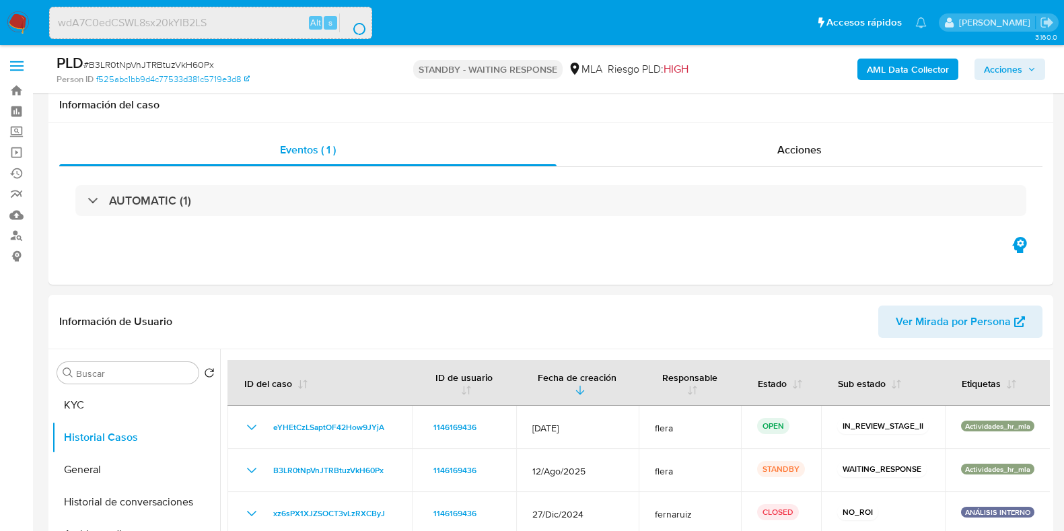
select select "10"
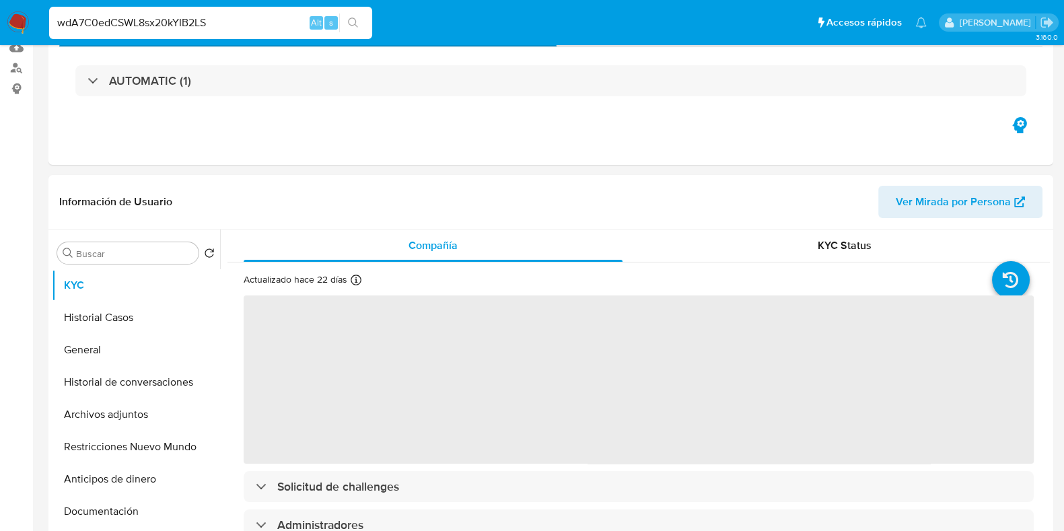
select select "10"
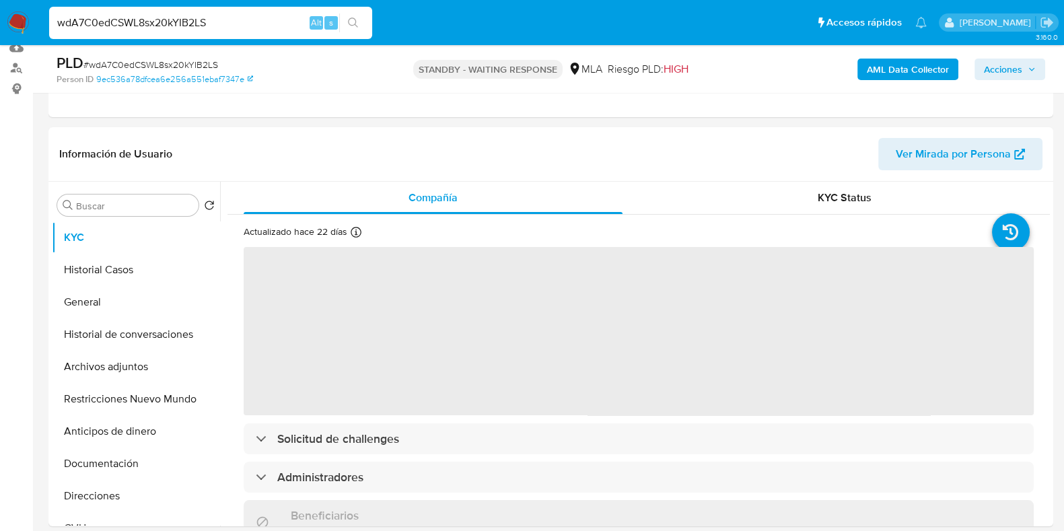
scroll to position [168, 0]
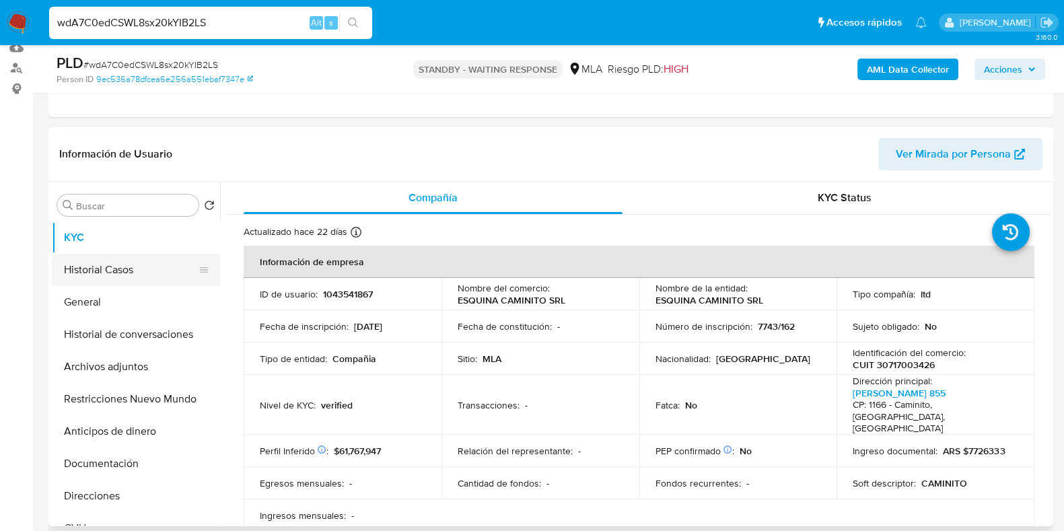
click at [94, 274] on button "Historial Casos" at bounding box center [131, 270] width 158 height 32
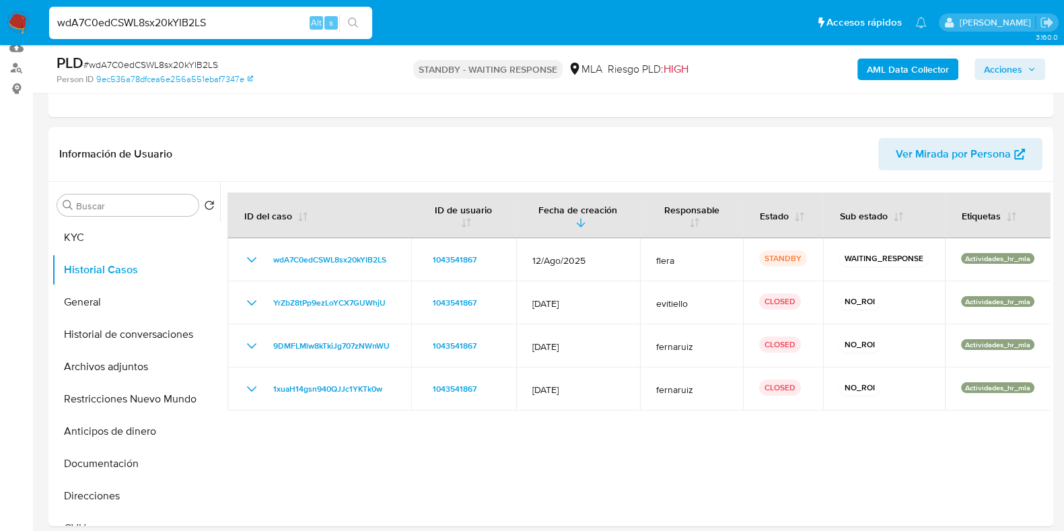
click at [154, 20] on input "wdA7C0edCSWL8sx20kYIB2LS" at bounding box center [210, 23] width 323 height 18
paste input "KWmSp23KoaH5fjNttUQN3s6f"
type input "KWmSp23KoaH5fjNttUQN3s6f"
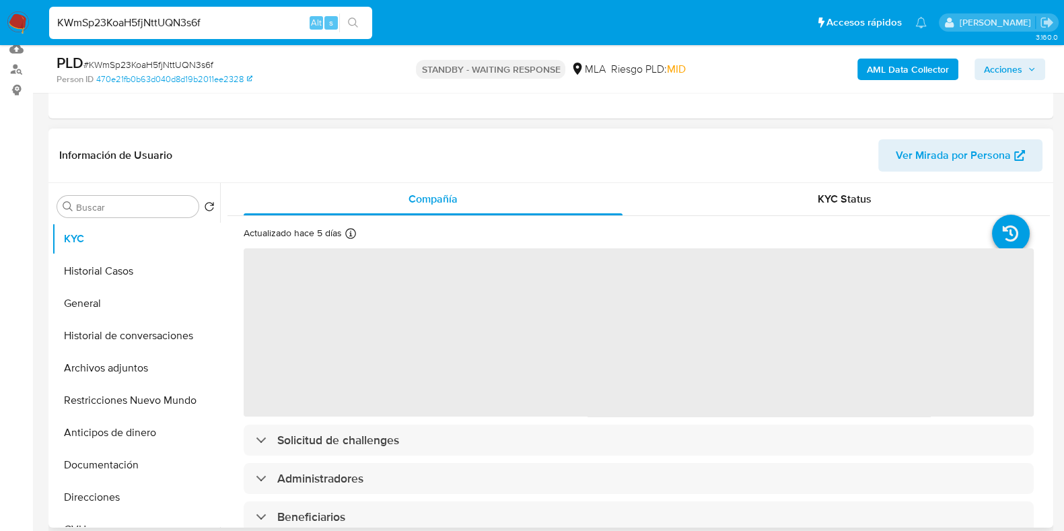
select select "10"
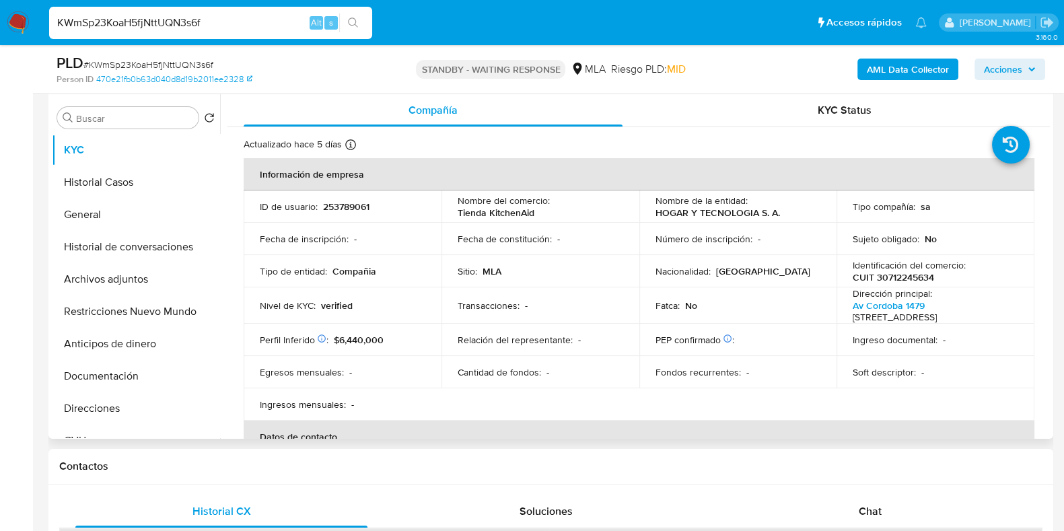
scroll to position [336, 0]
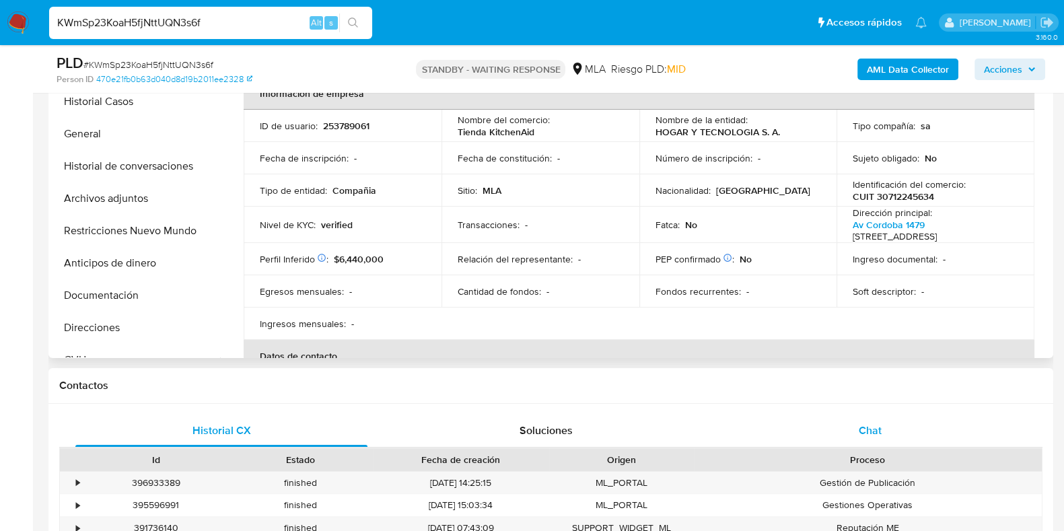
click at [845, 424] on div "Chat" at bounding box center [870, 431] width 292 height 32
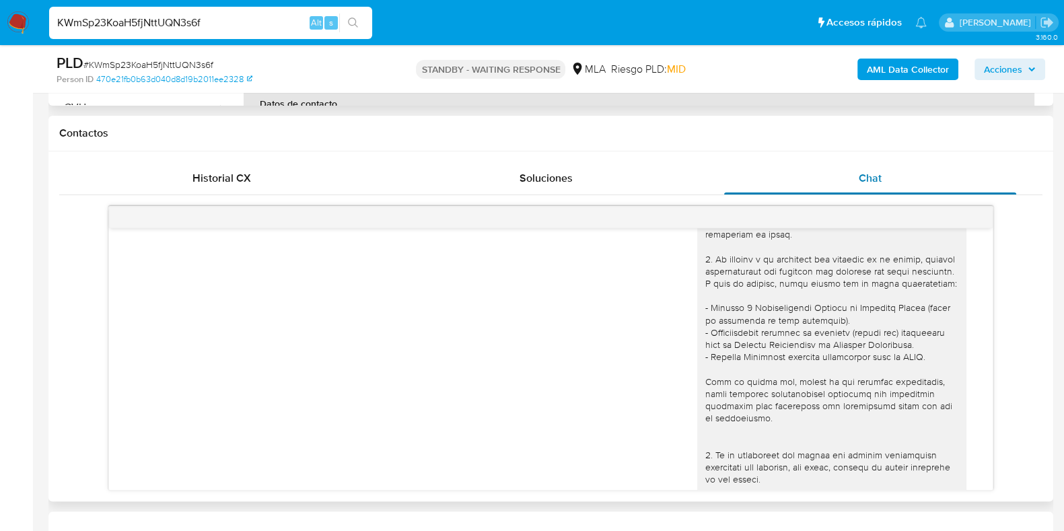
scroll to position [0, 0]
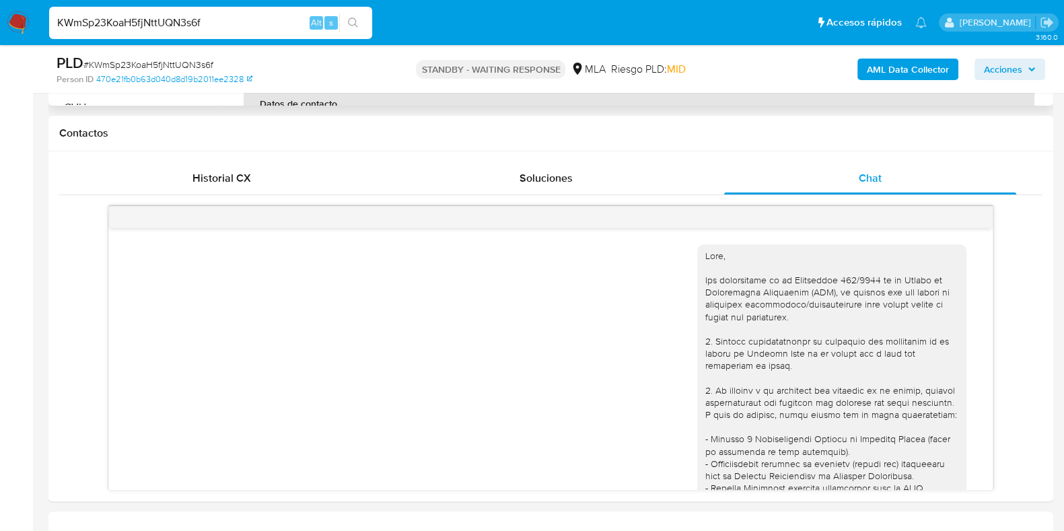
click at [173, 18] on input "KWmSp23KoaH5fjNttUQN3s6f" at bounding box center [210, 23] width 323 height 18
paste input "zRVfdRPgT8c3ZVNiL7m3iziv"
type input "zRVfdRPgT8c3ZVNiL7m3iziv"
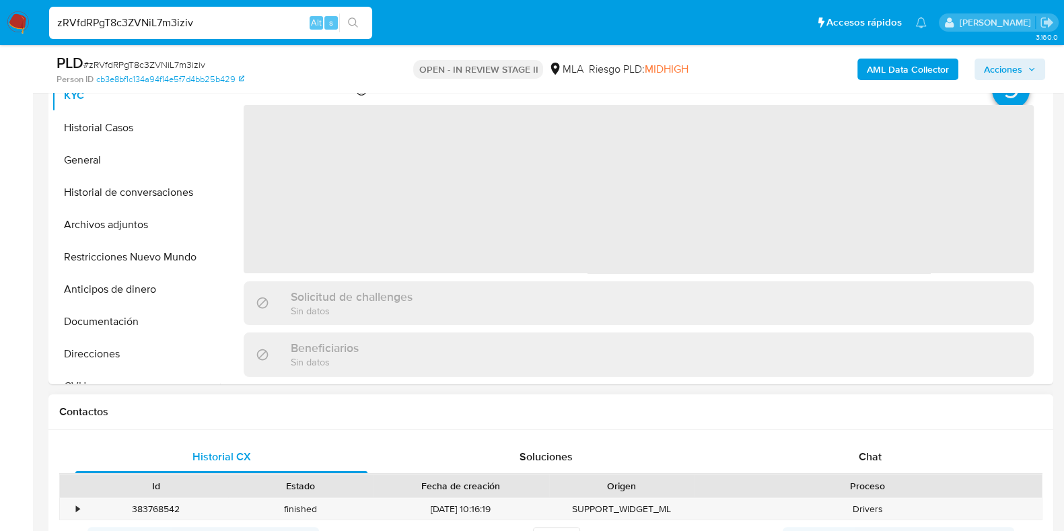
select select "10"
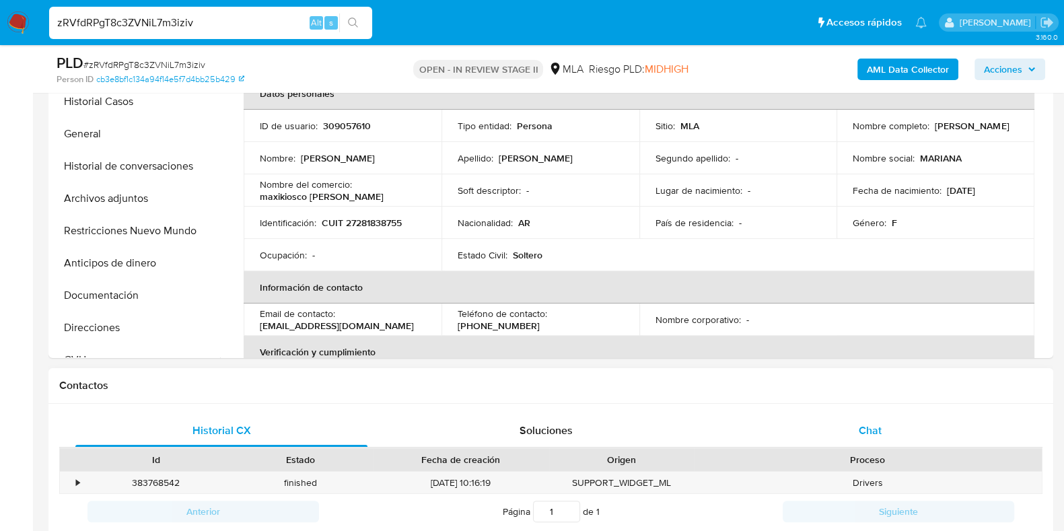
click at [872, 431] on span "Chat" at bounding box center [870, 430] width 23 height 15
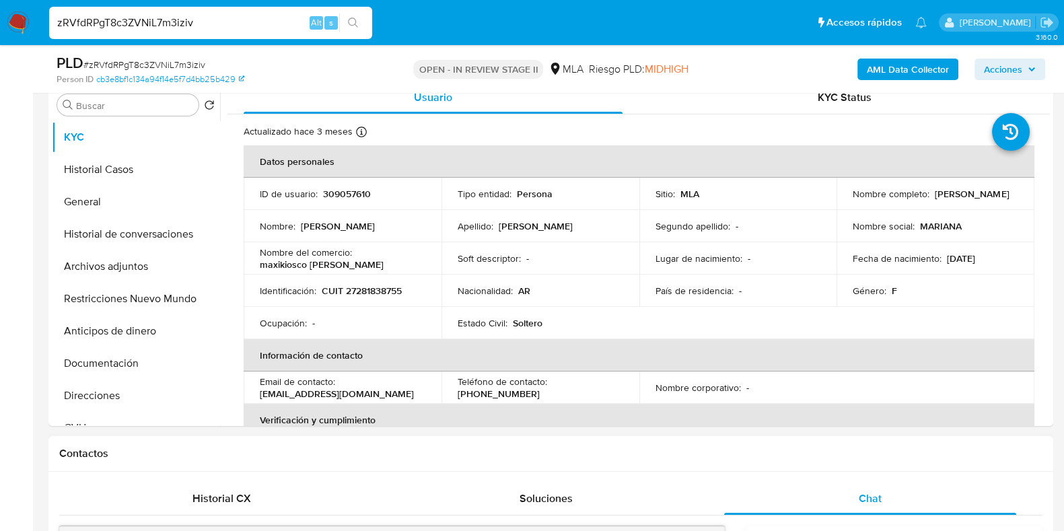
scroll to position [252, 0]
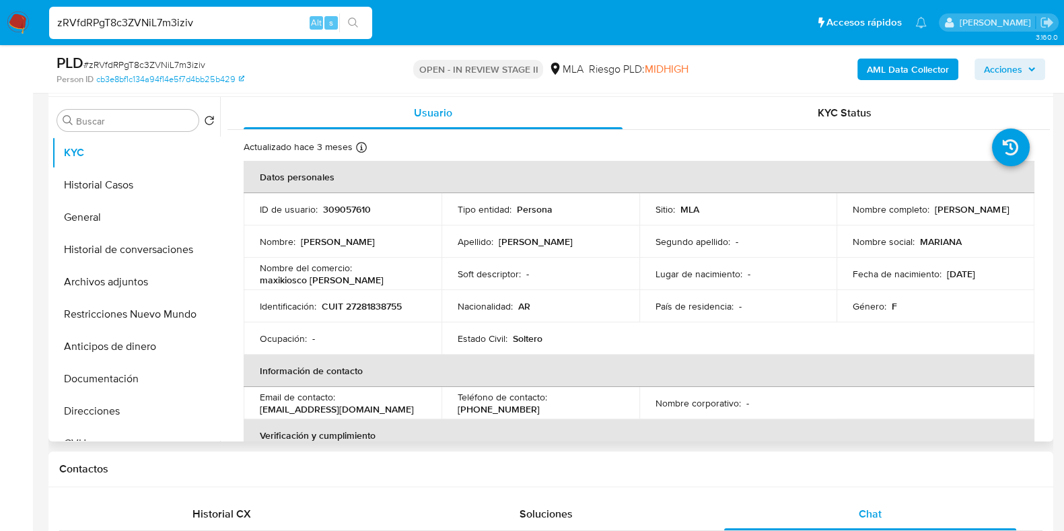
drag, startPoint x: 962, startPoint y: 220, endPoint x: 850, endPoint y: 217, distance: 111.8
click at [853, 215] on div "Nombre completo : [PERSON_NAME]" at bounding box center [936, 209] width 166 height 12
copy p "[PERSON_NAME]"
click at [354, 211] on p "309057610" at bounding box center [347, 209] width 48 height 12
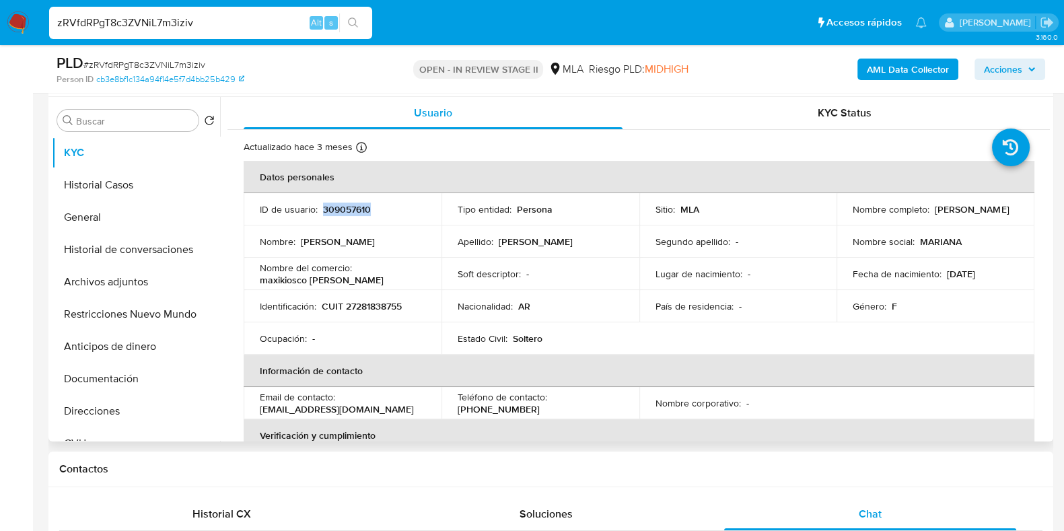
copy p "309057610"
click at [922, 71] on b "AML Data Collector" at bounding box center [908, 70] width 82 height 22
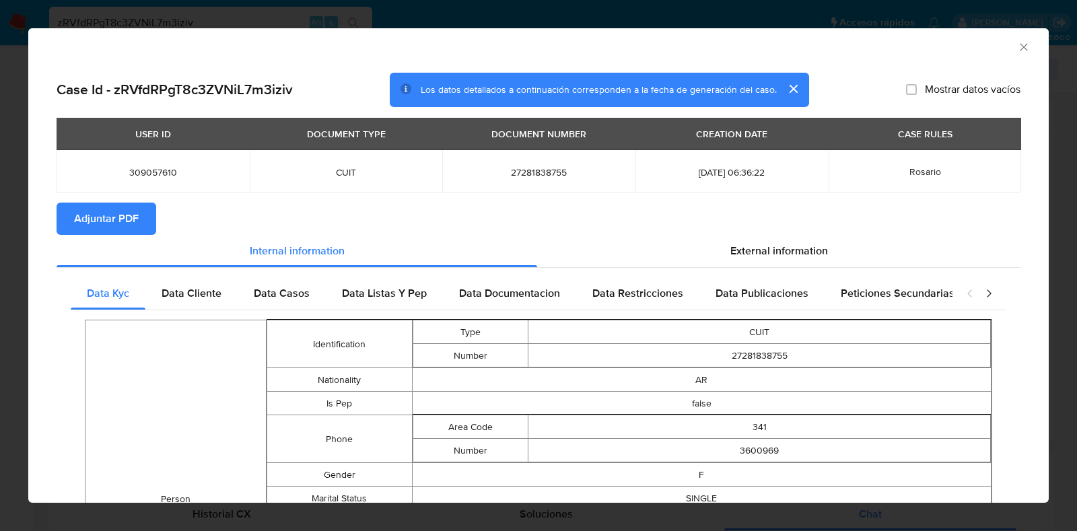
click at [113, 212] on span "Adjuntar PDF" at bounding box center [106, 219] width 65 height 30
click at [1017, 42] on icon "Cerrar ventana" at bounding box center [1023, 46] width 13 height 13
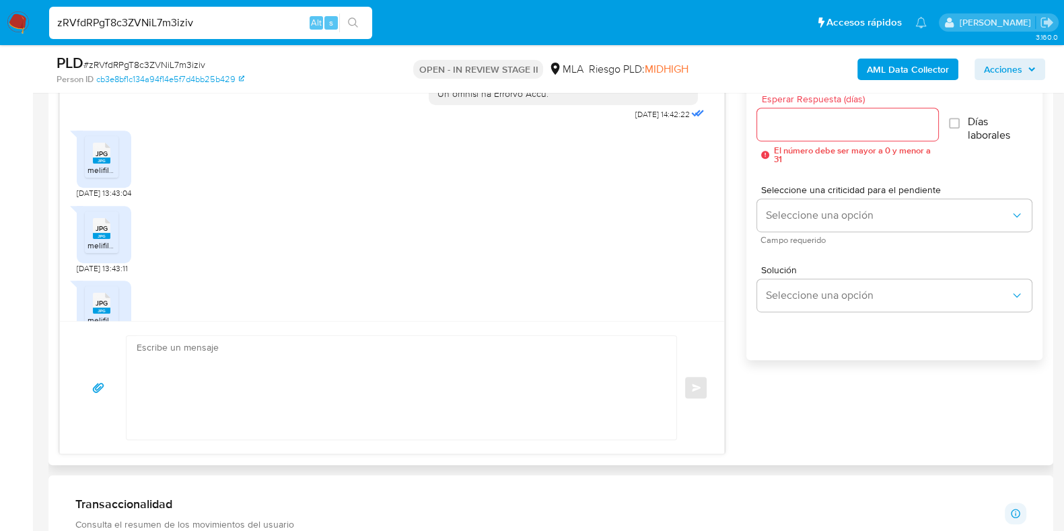
scroll to position [737, 0]
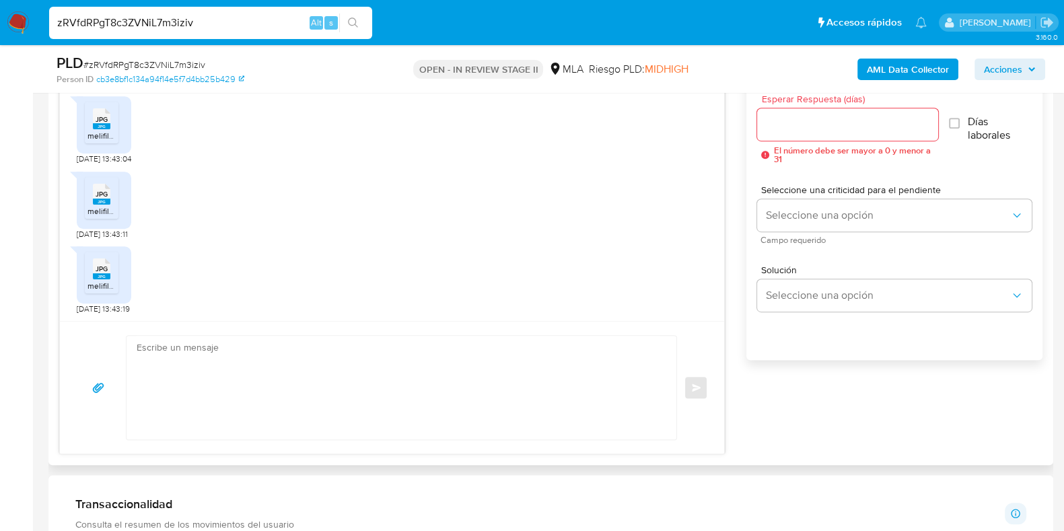
click at [105, 124] on rect at bounding box center [102, 126] width 18 height 6
click at [106, 196] on span "JPG" at bounding box center [102, 194] width 12 height 9
click at [94, 267] on icon at bounding box center [102, 269] width 18 height 21
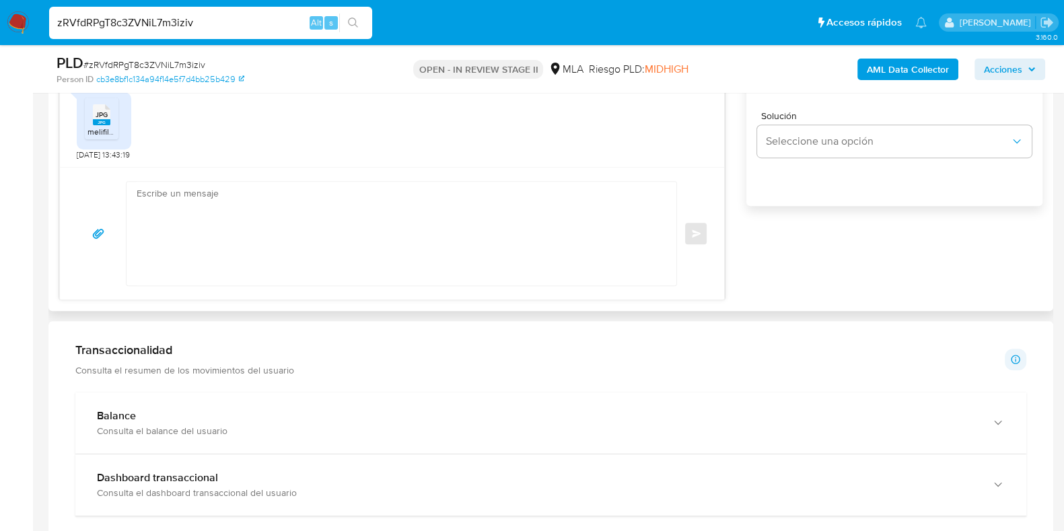
scroll to position [926, 0]
